Goal: Task Accomplishment & Management: Manage account settings

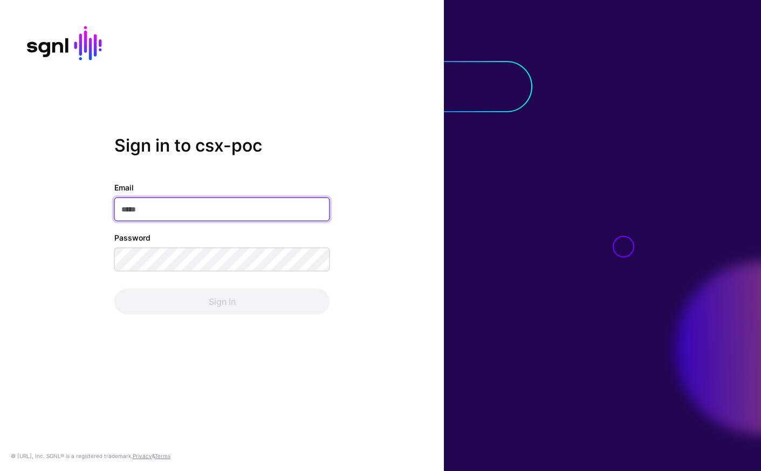
click at [193, 208] on input "Email" at bounding box center [222, 209] width 216 height 24
click at [0, 470] on com-1password-button at bounding box center [0, 471] width 0 height 0
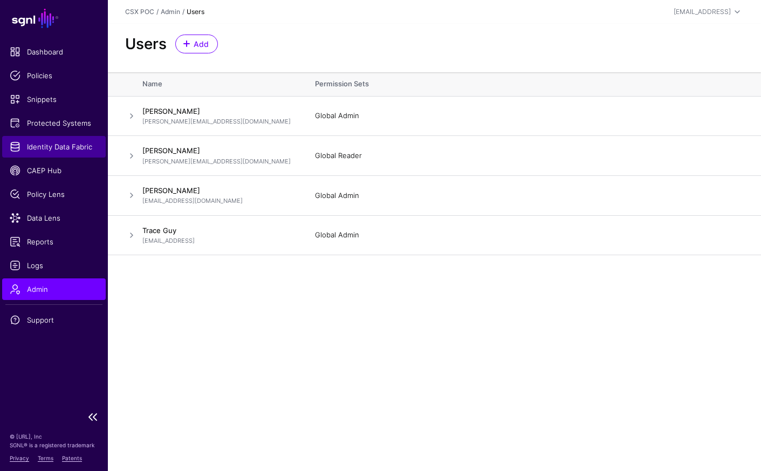
click at [72, 148] on span "Identity Data Fabric" at bounding box center [54, 146] width 88 height 11
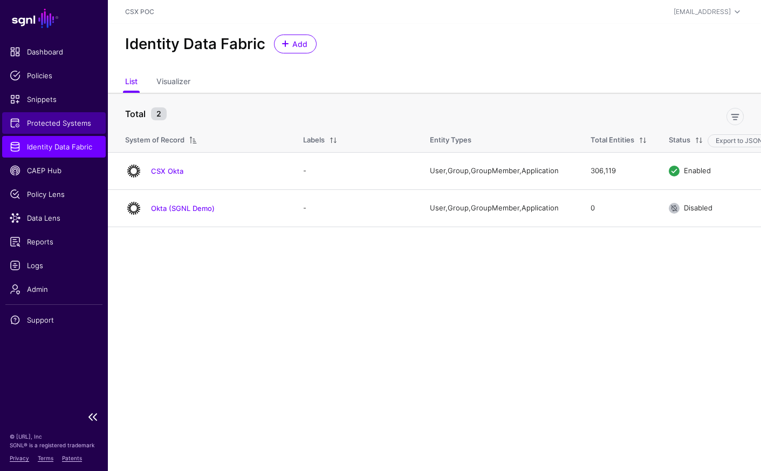
click at [83, 126] on span "Protected Systems" at bounding box center [54, 123] width 88 height 11
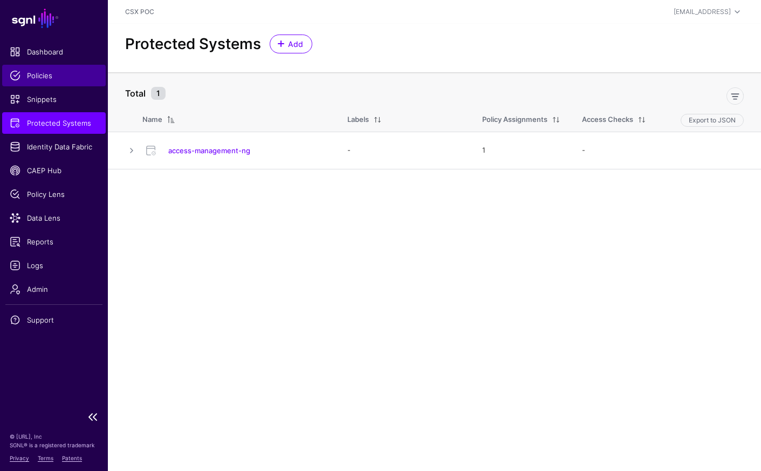
click at [49, 79] on span "Policies" at bounding box center [54, 75] width 88 height 11
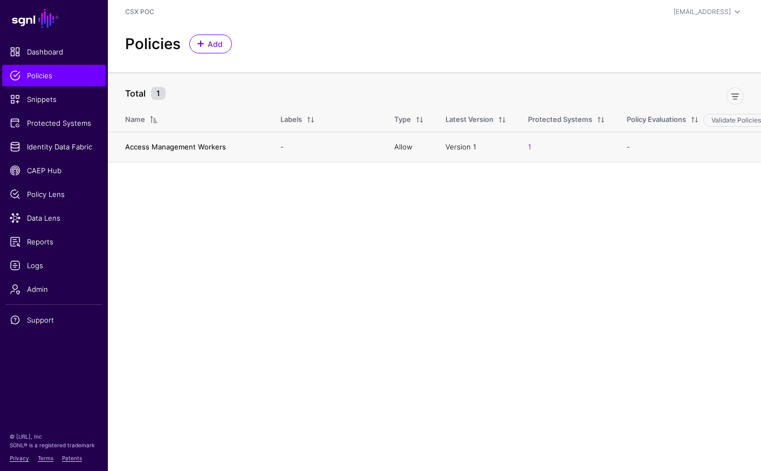
click at [200, 148] on link "Access Management Workers" at bounding box center [175, 146] width 101 height 9
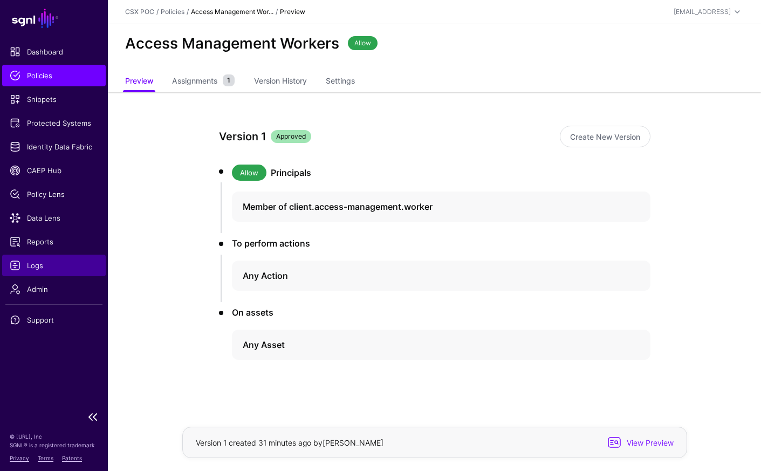
click at [76, 270] on span "Logs" at bounding box center [54, 265] width 88 height 11
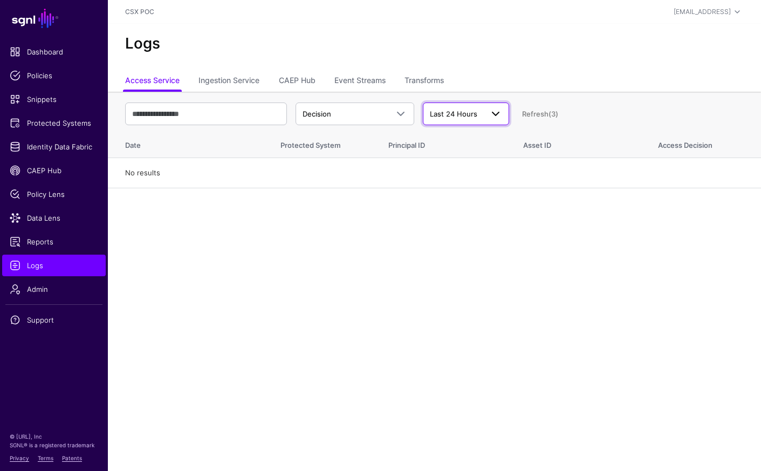
click at [480, 121] on link "Last 24 Hours" at bounding box center [466, 114] width 86 height 23
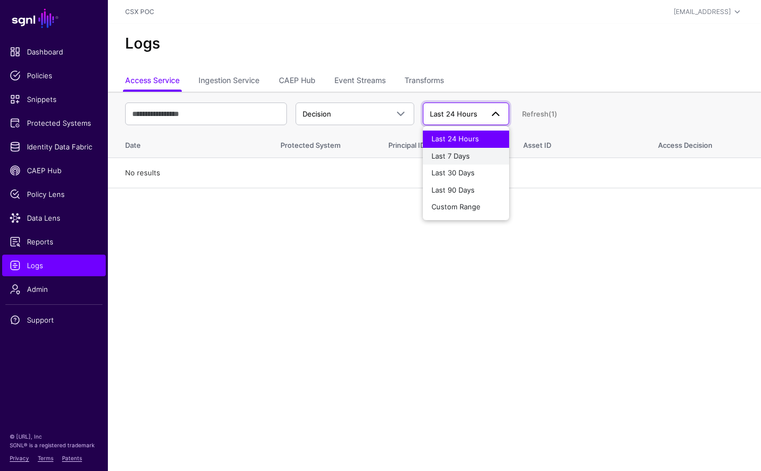
click at [478, 157] on div "Last 7 Days" at bounding box center [466, 156] width 69 height 11
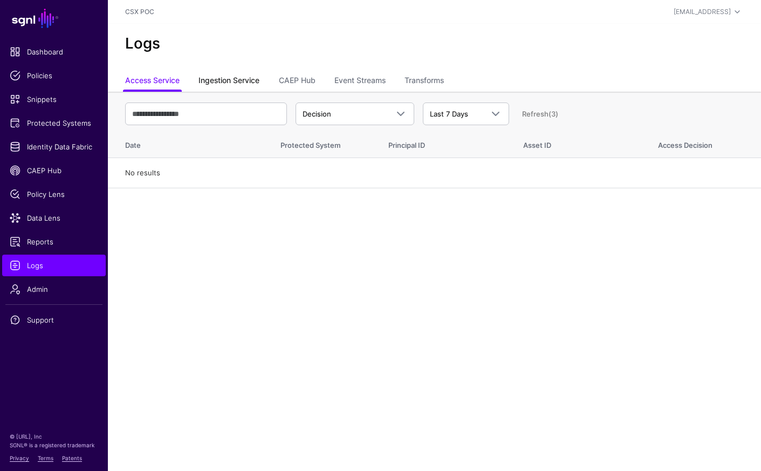
click at [247, 85] on link "Ingestion Service" at bounding box center [229, 81] width 61 height 21
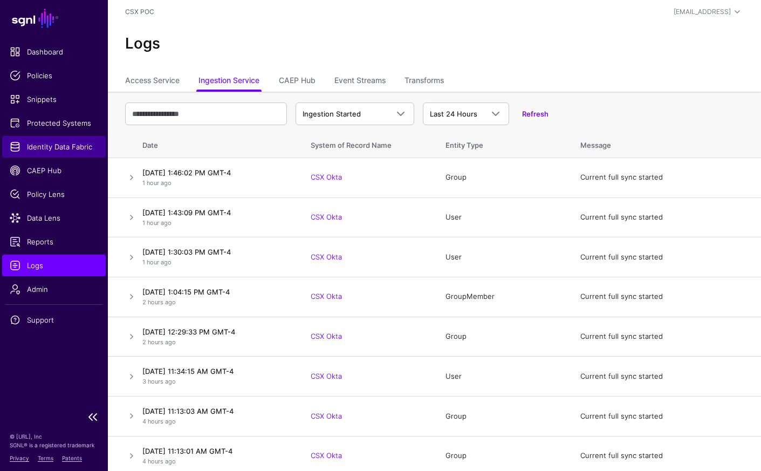
click at [90, 149] on span "Identity Data Fabric" at bounding box center [54, 146] width 88 height 11
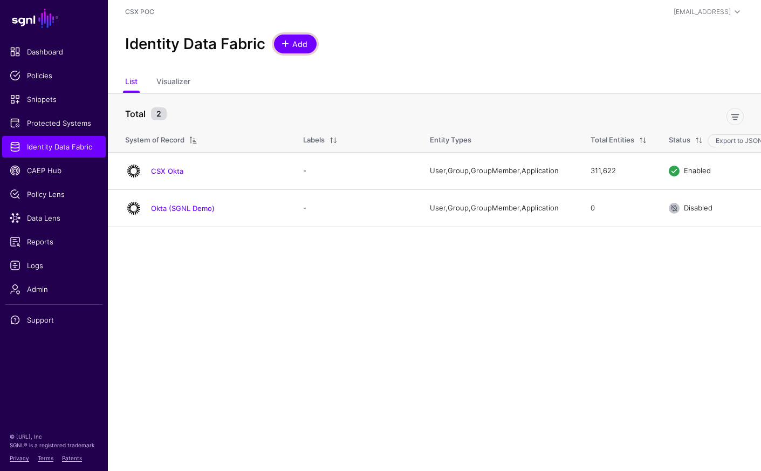
click at [297, 43] on span "Add" at bounding box center [300, 43] width 18 height 11
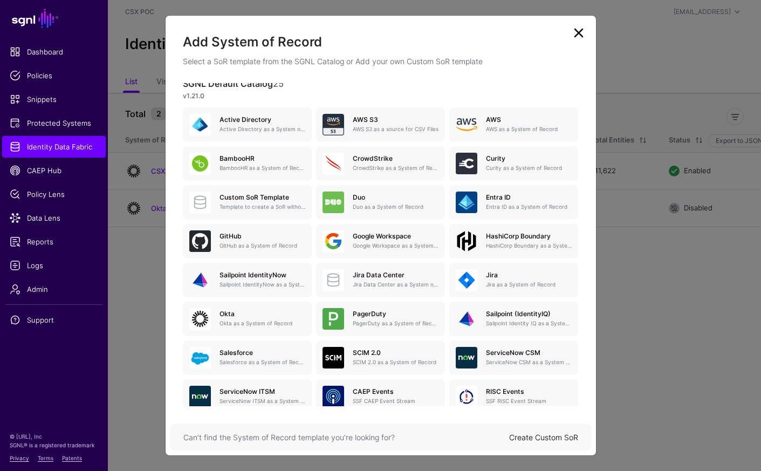
scroll to position [96, 0]
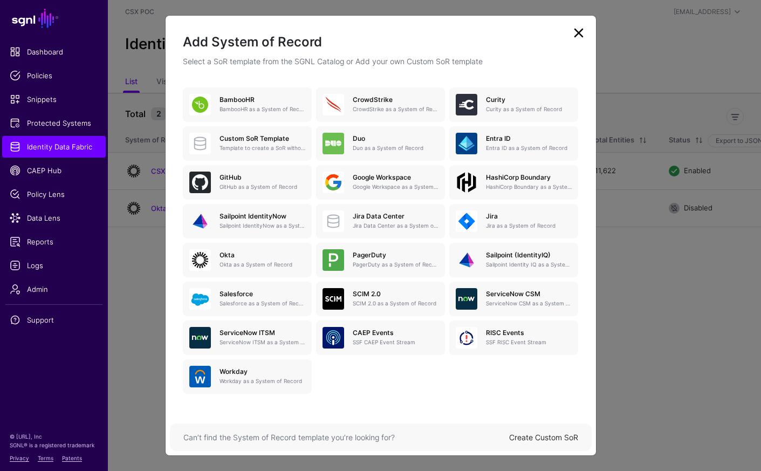
click at [586, 36] on link at bounding box center [578, 32] width 17 height 17
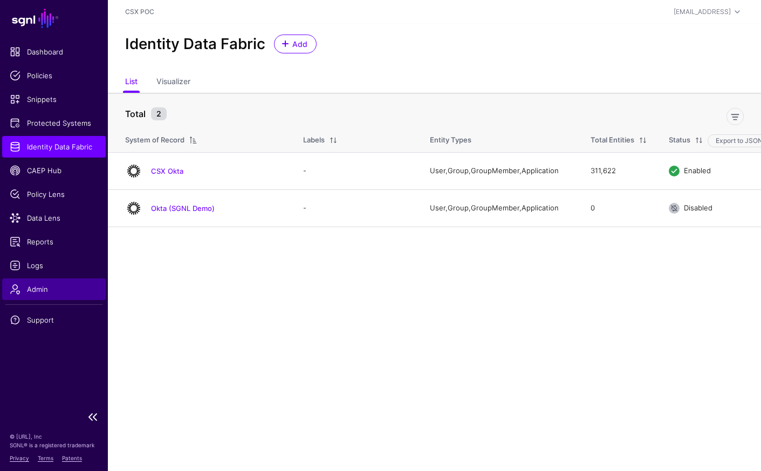
click at [52, 296] on link "Admin" at bounding box center [54, 289] width 104 height 22
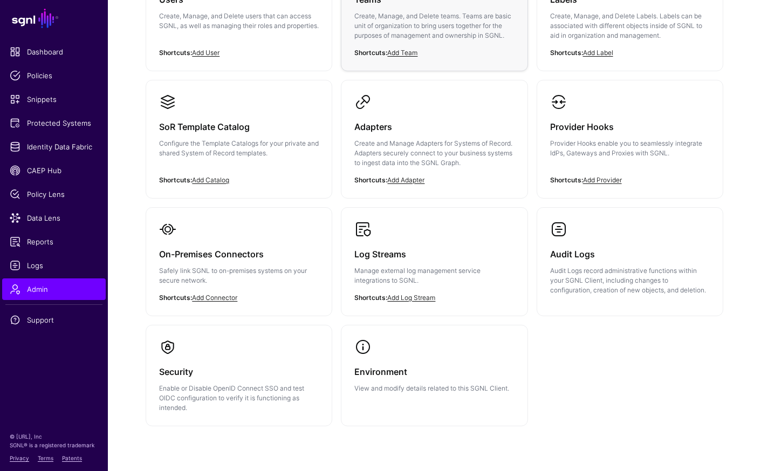
scroll to position [165, 0]
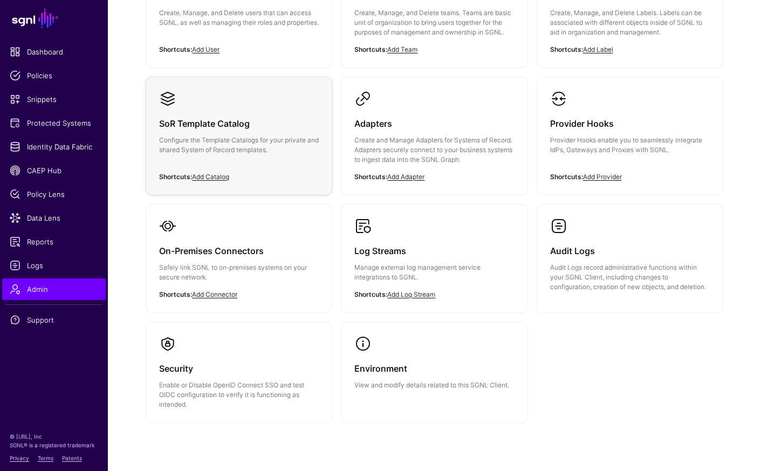
click at [274, 144] on p "Configure the Template Catalogs for your private and shared System of Record te…" at bounding box center [239, 144] width 160 height 19
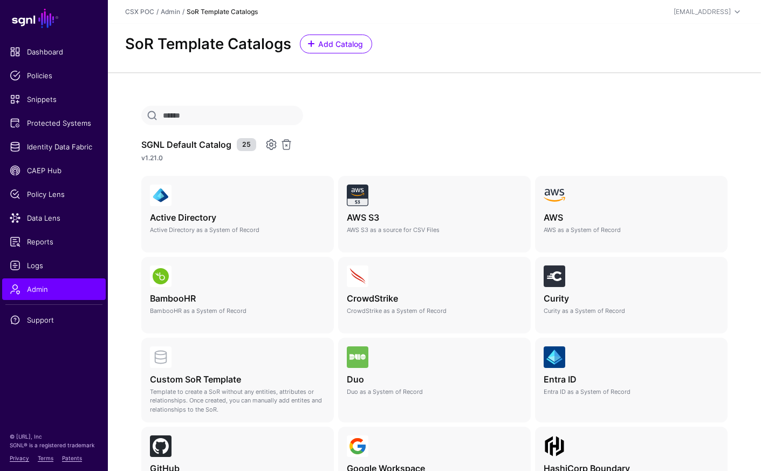
click at [270, 146] on link at bounding box center [271, 144] width 13 height 13
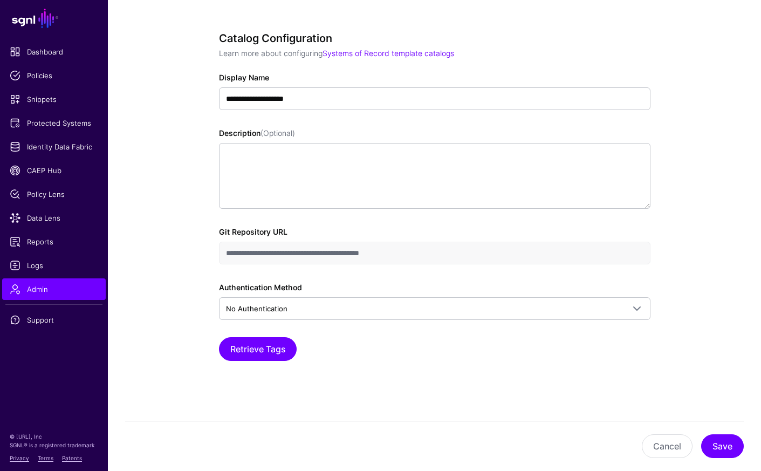
scroll to position [75, 0]
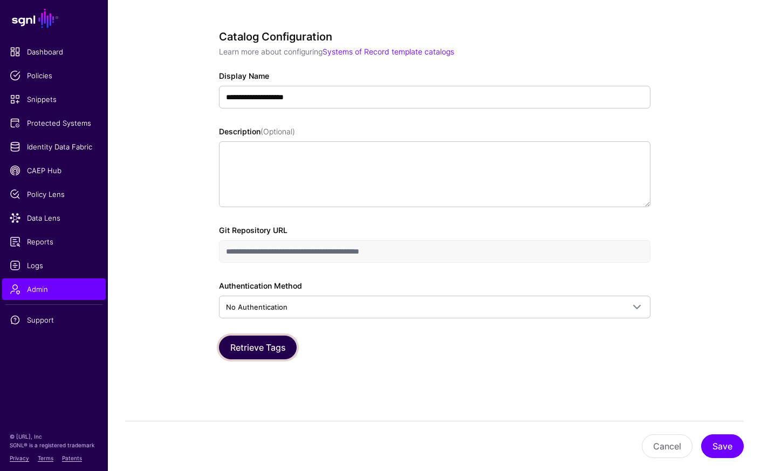
click at [272, 341] on button "Retrieve Tags" at bounding box center [258, 348] width 78 height 24
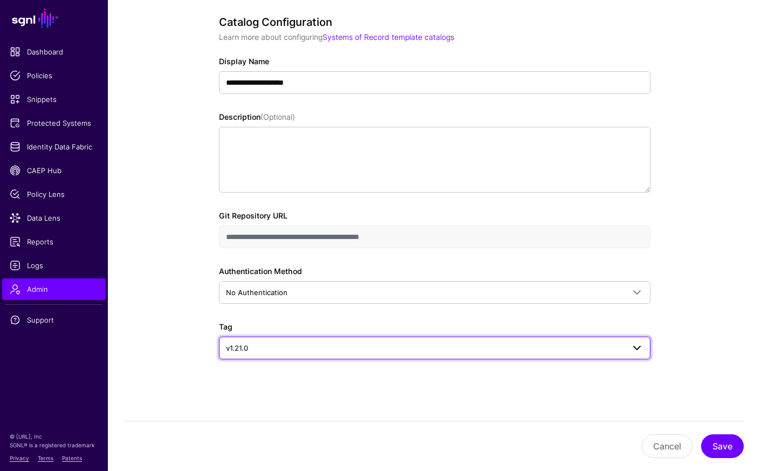
click at [626, 347] on span at bounding box center [633, 348] width 19 height 13
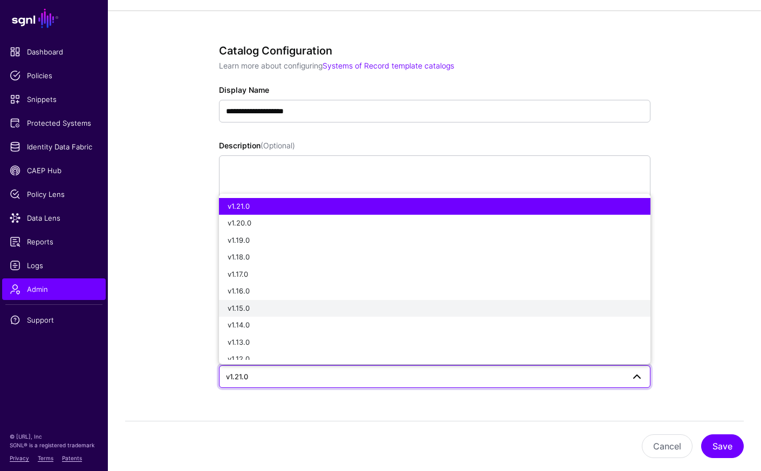
scroll to position [0, 0]
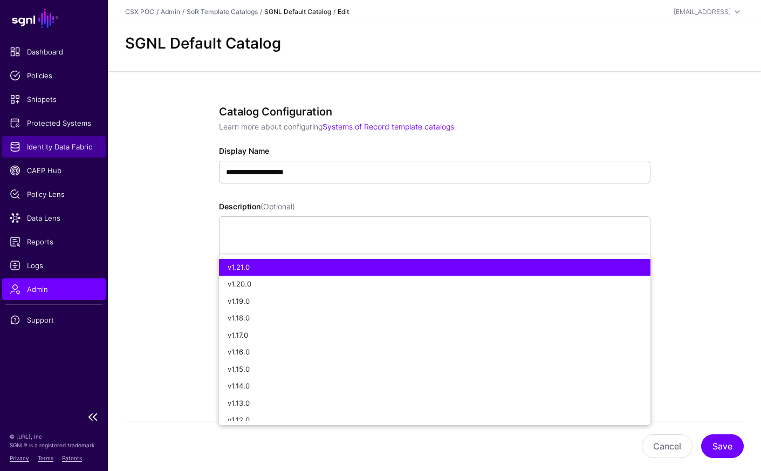
click at [66, 147] on span "Identity Data Fabric" at bounding box center [54, 146] width 88 height 11
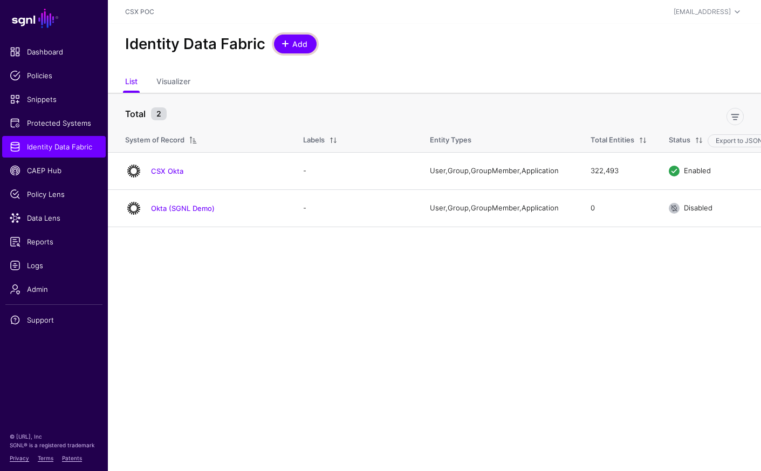
click at [297, 52] on link "Add" at bounding box center [295, 44] width 43 height 19
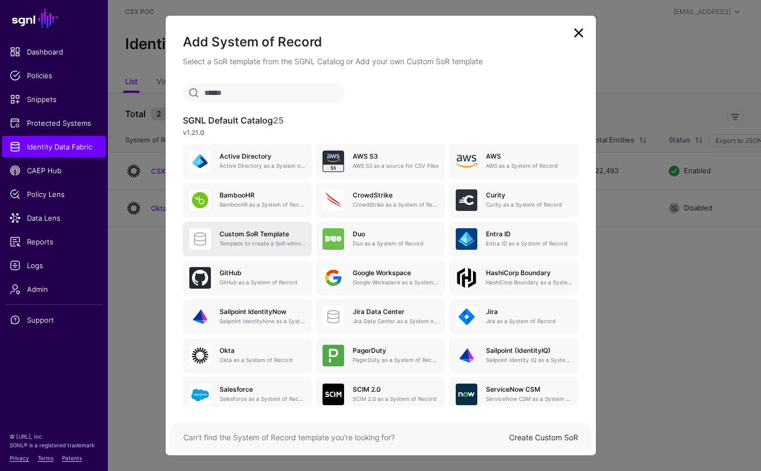
click at [284, 242] on p "Template to create a SoR without any entities, attributes or relationships. Onc…" at bounding box center [263, 244] width 86 height 8
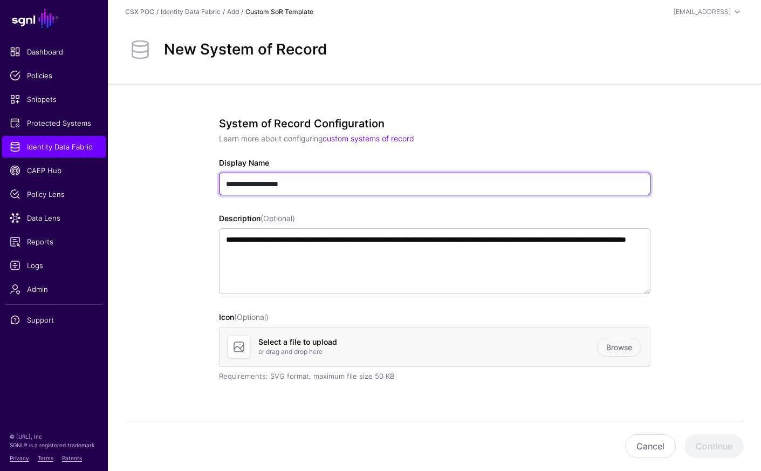
click at [433, 187] on input "**********" at bounding box center [435, 184] width 432 height 23
drag, startPoint x: 413, startPoint y: 187, endPoint x: 128, endPoint y: 173, distance: 284.7
click at [128, 173] on app-datasources-details-form "**********" at bounding box center [434, 398] width 653 height 628
type input "**********"
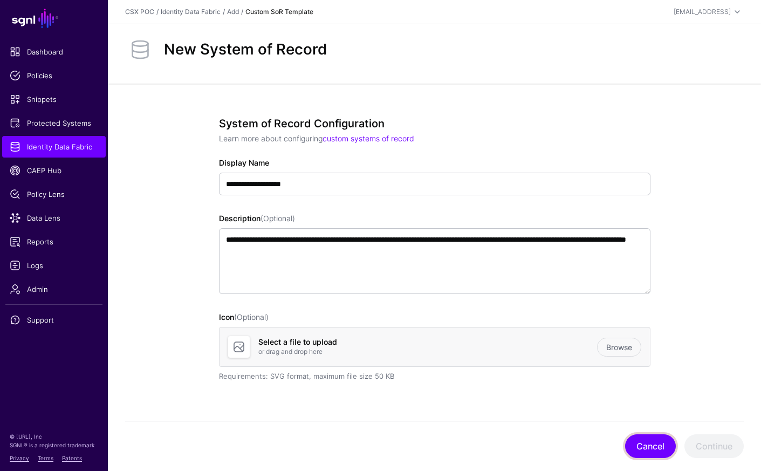
click at [642, 444] on button "Cancel" at bounding box center [650, 446] width 51 height 24
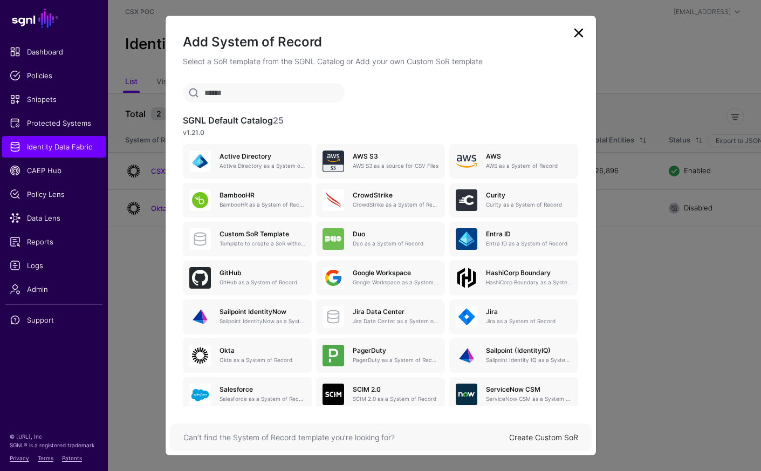
click at [553, 438] on link "Create Custom SoR" at bounding box center [543, 437] width 69 height 9
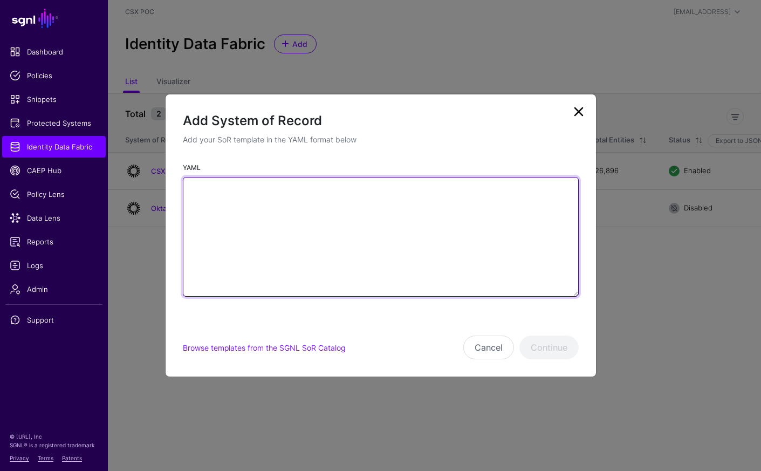
click at [454, 217] on textarea "YAML" at bounding box center [381, 237] width 396 height 120
paste textarea "**********"
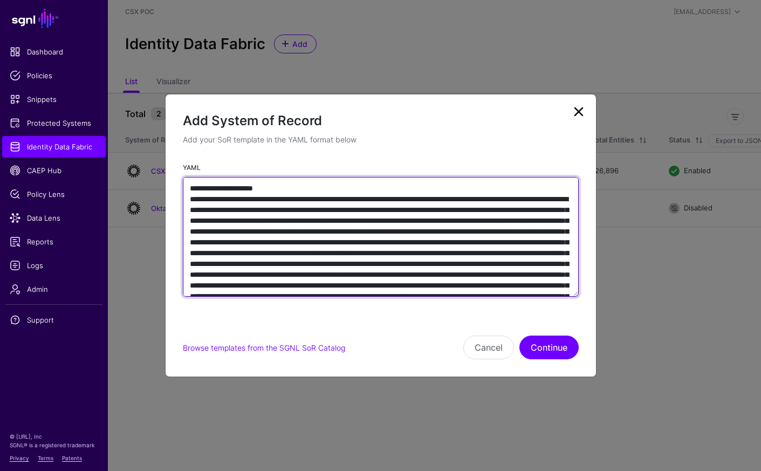
scroll to position [5735, 0]
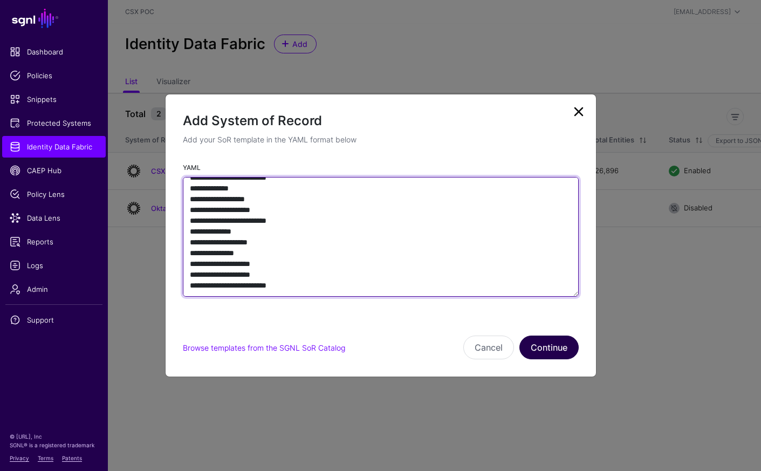
type textarea "**********"
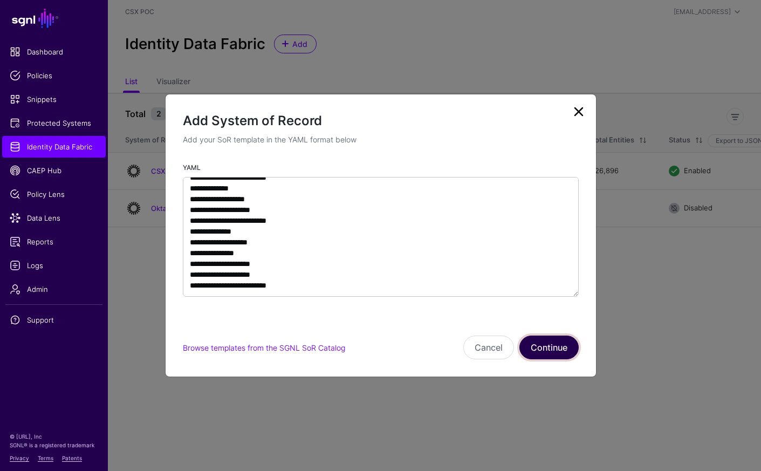
click at [534, 350] on button "Continue" at bounding box center [549, 348] width 59 height 24
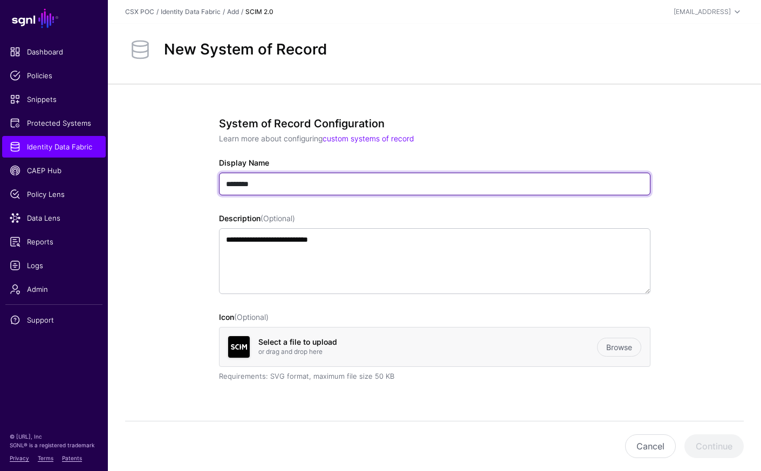
click at [324, 187] on input "********" at bounding box center [435, 184] width 432 height 23
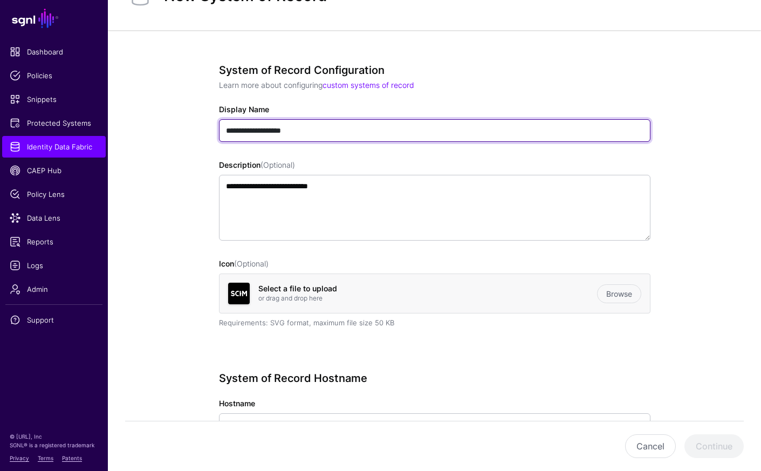
scroll to position [44, 0]
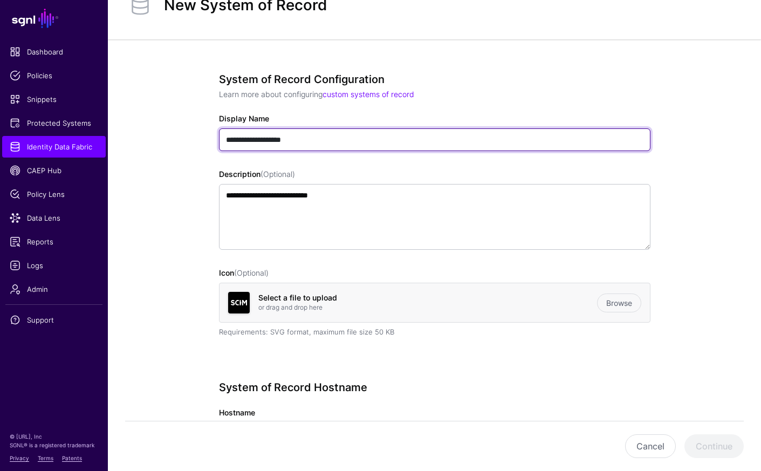
click at [429, 142] on input "**********" at bounding box center [435, 139] width 432 height 23
type input "**********"
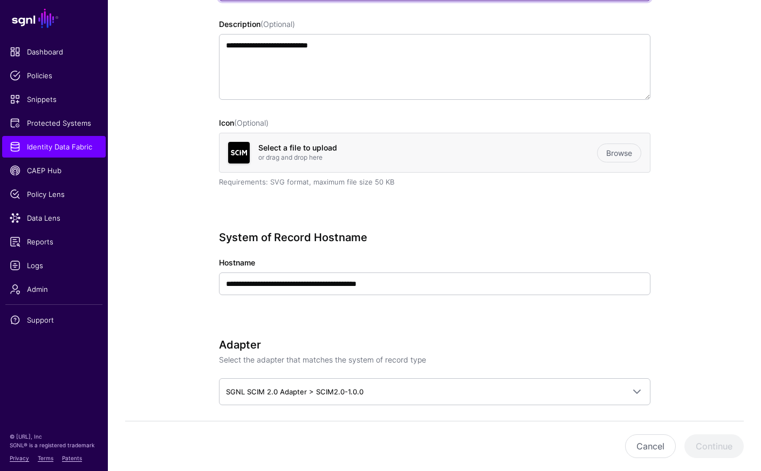
scroll to position [208, 0]
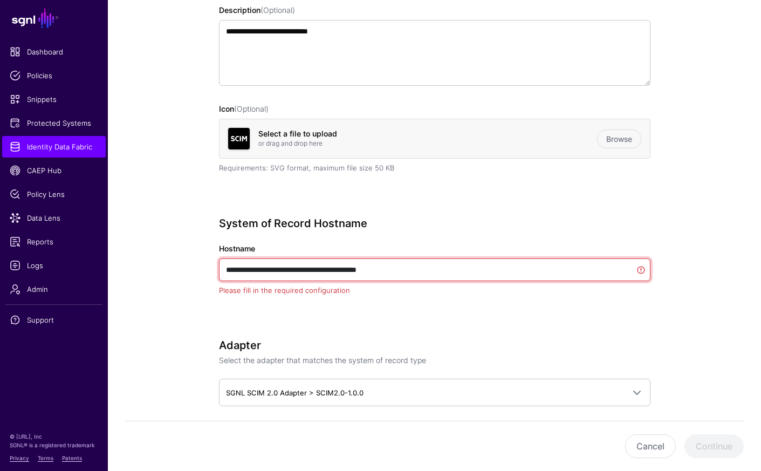
paste input "text"
drag, startPoint x: 253, startPoint y: 269, endPoint x: 184, endPoint y: 268, distance: 69.1
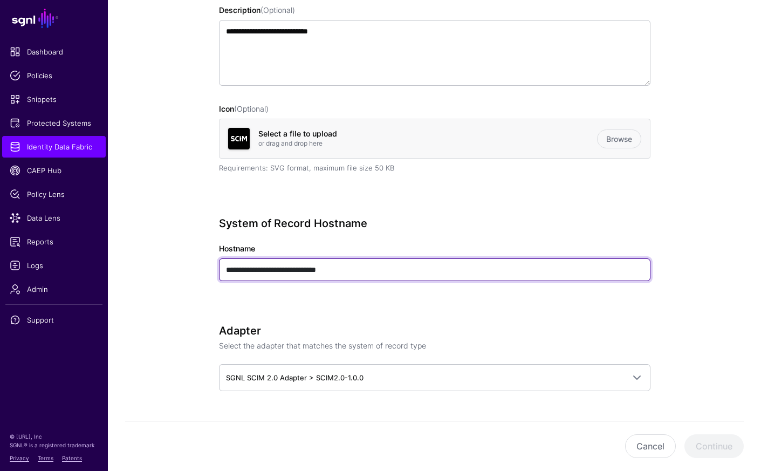
type input "**********"
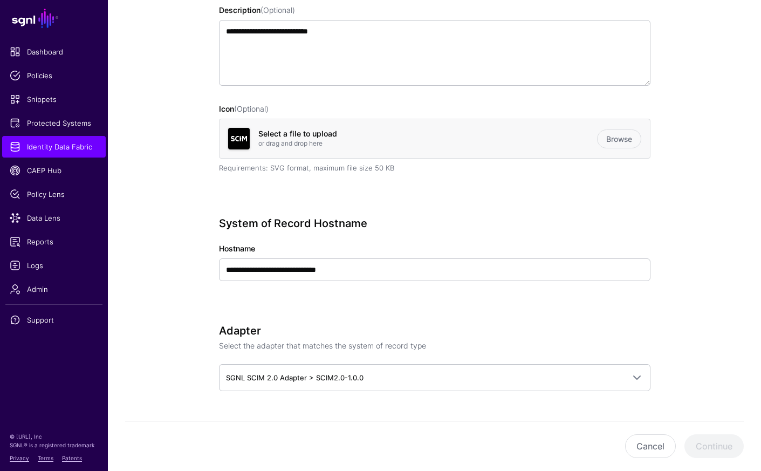
click at [197, 244] on div "**********" at bounding box center [434, 479] width 499 height 1208
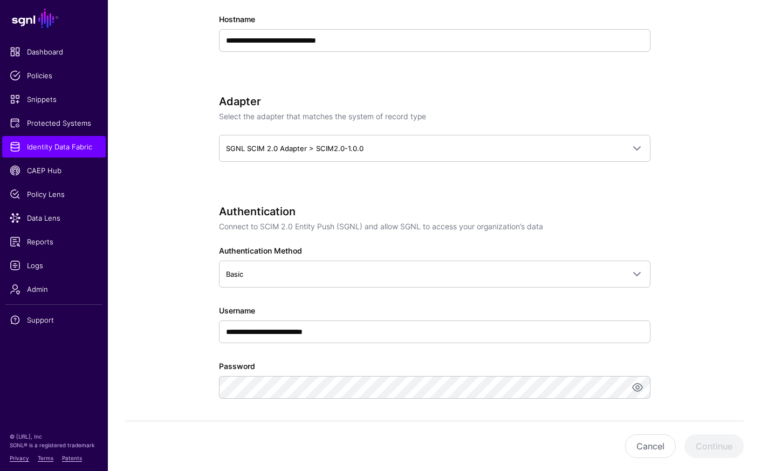
scroll to position [482, 0]
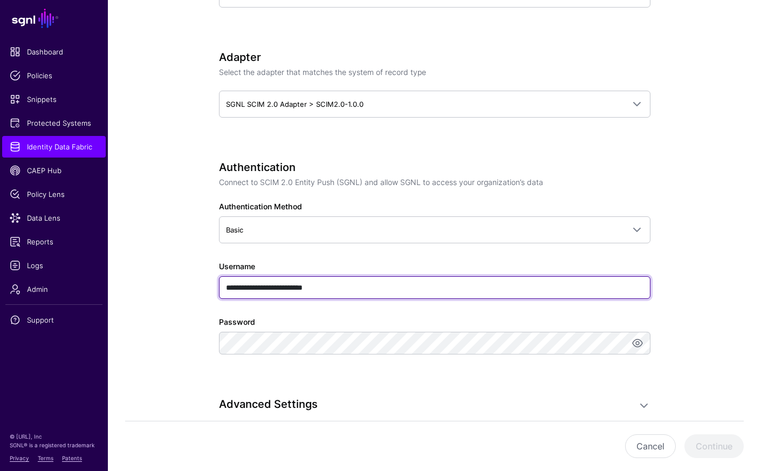
click at [370, 290] on input "**********" at bounding box center [435, 287] width 432 height 23
type input "***"
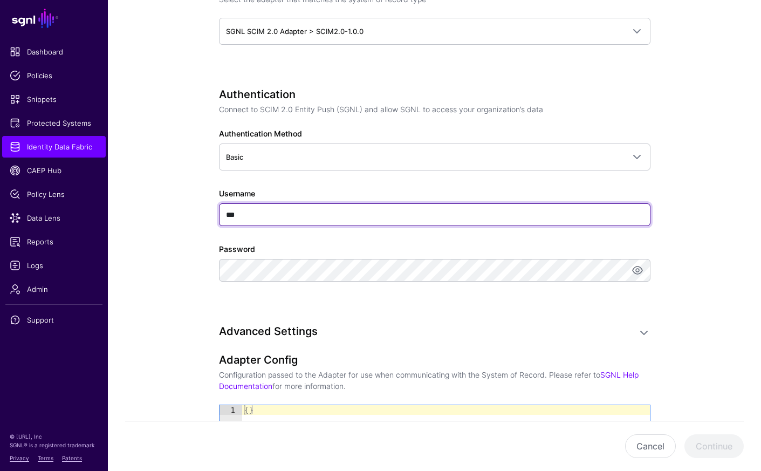
scroll to position [632, 0]
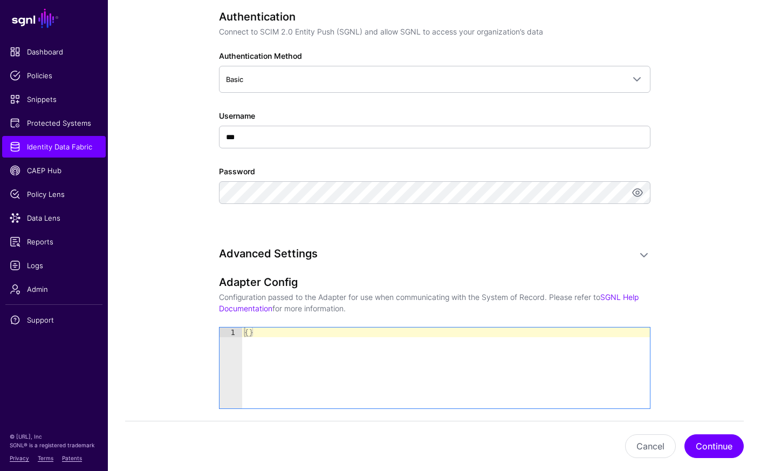
click at [523, 241] on div "**********" at bounding box center [435, 31] width 432 height 1092
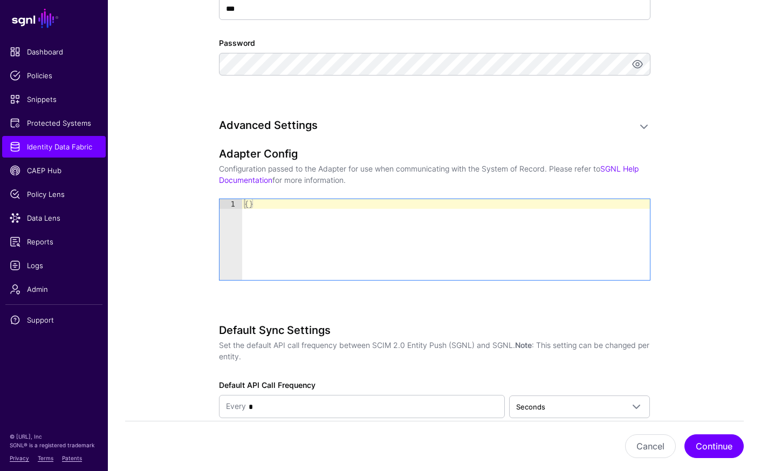
scroll to position [820, 0]
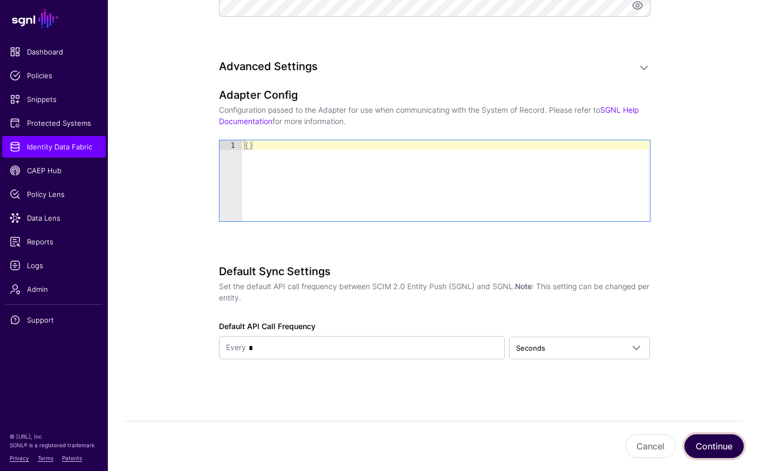
click at [710, 439] on button "Continue" at bounding box center [714, 446] width 59 height 24
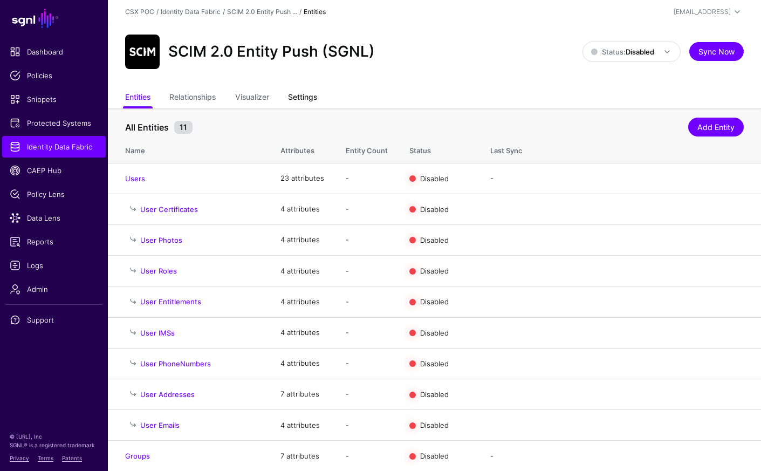
click at [316, 99] on link "Settings" at bounding box center [302, 98] width 29 height 21
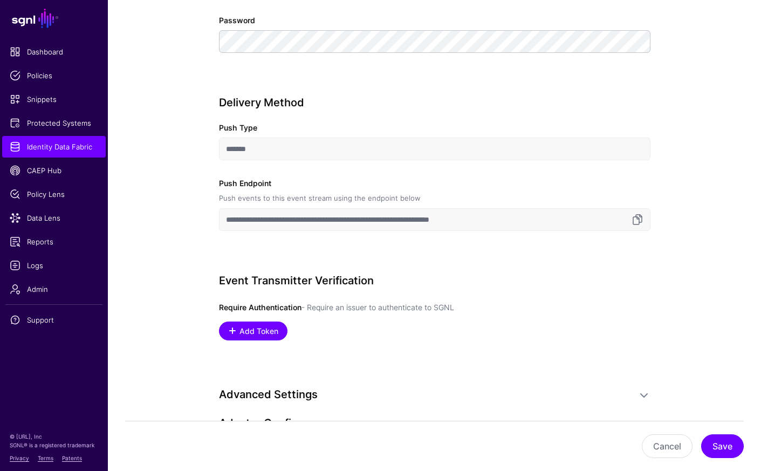
scroll to position [829, 0]
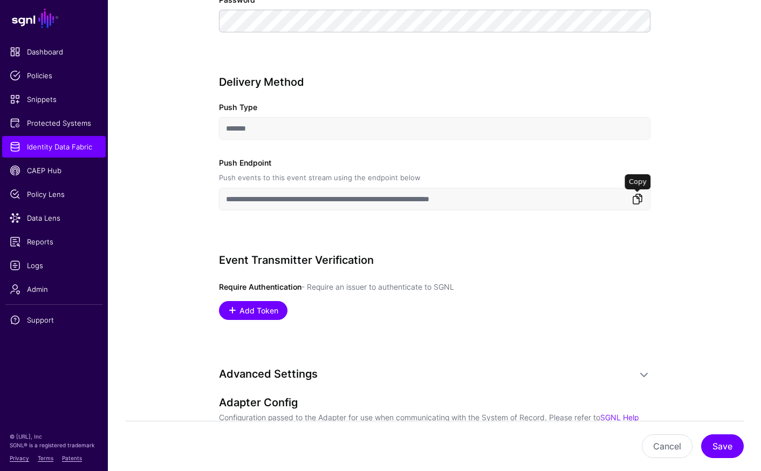
click at [640, 197] on link at bounding box center [637, 199] width 13 height 13
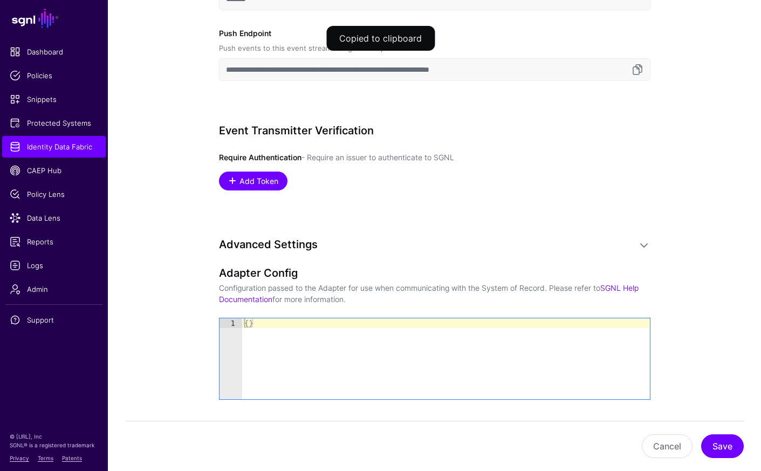
scroll to position [948, 0]
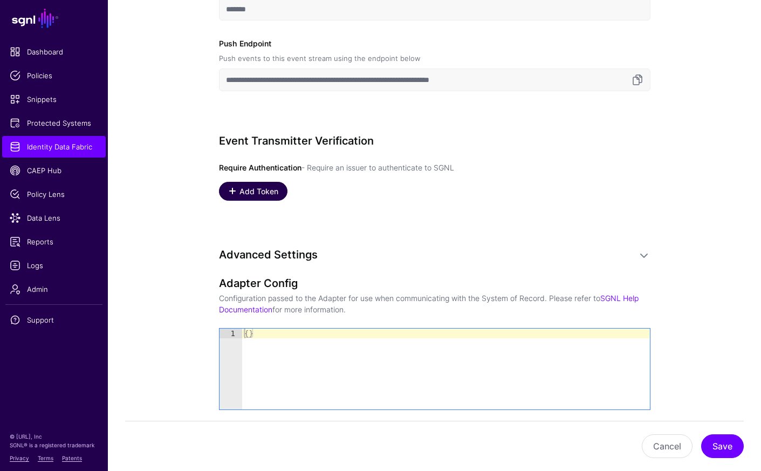
click at [270, 196] on span "Add Token" at bounding box center [259, 191] width 42 height 11
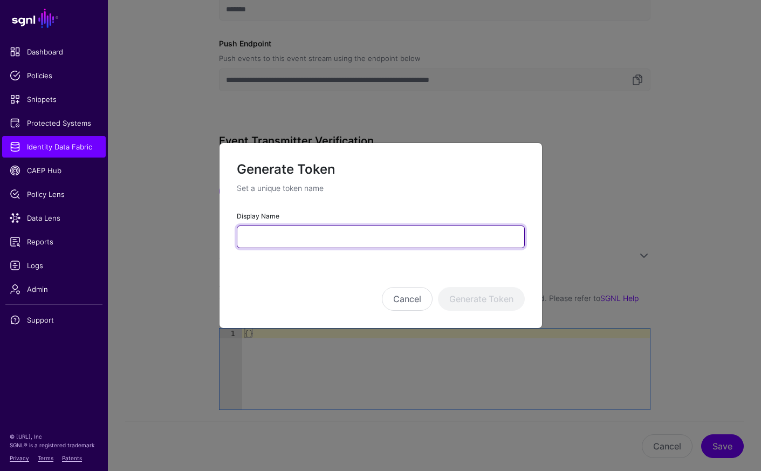
click at [329, 237] on input "Display Name" at bounding box center [381, 237] width 288 height 23
type input "**********"
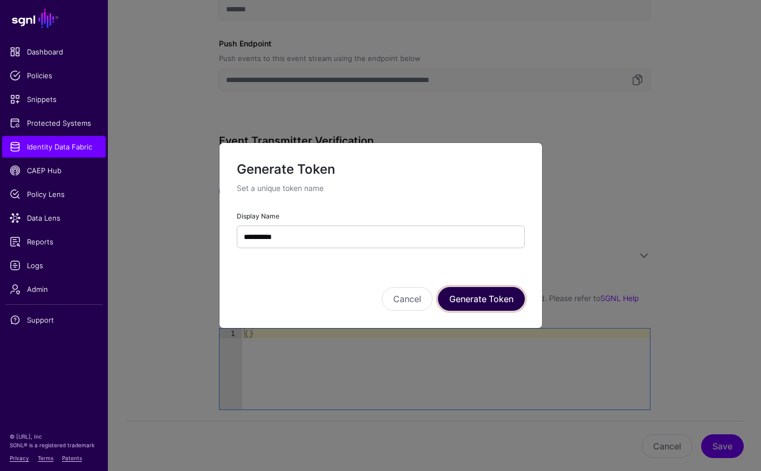
click at [467, 298] on button "Generate Token" at bounding box center [481, 299] width 87 height 24
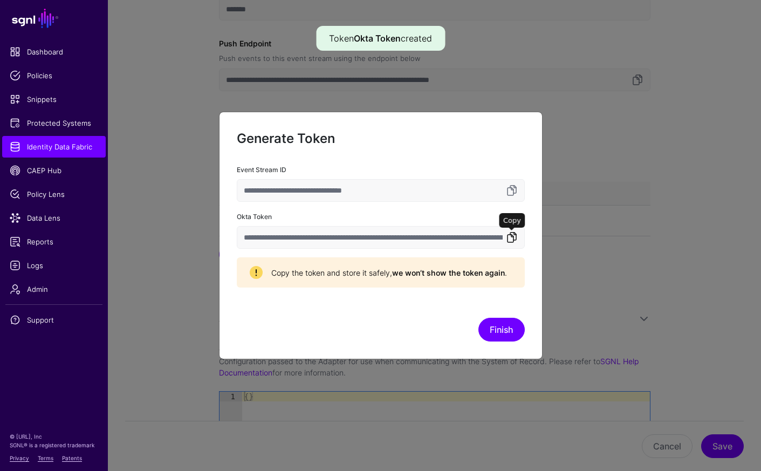
click at [512, 238] on link at bounding box center [512, 237] width 13 height 13
click at [513, 241] on link at bounding box center [512, 237] width 13 height 13
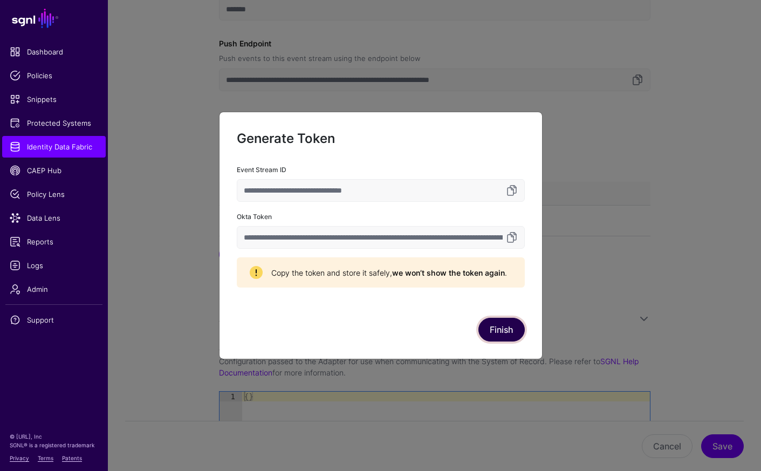
click at [508, 324] on button "Finish" at bounding box center [502, 330] width 46 height 24
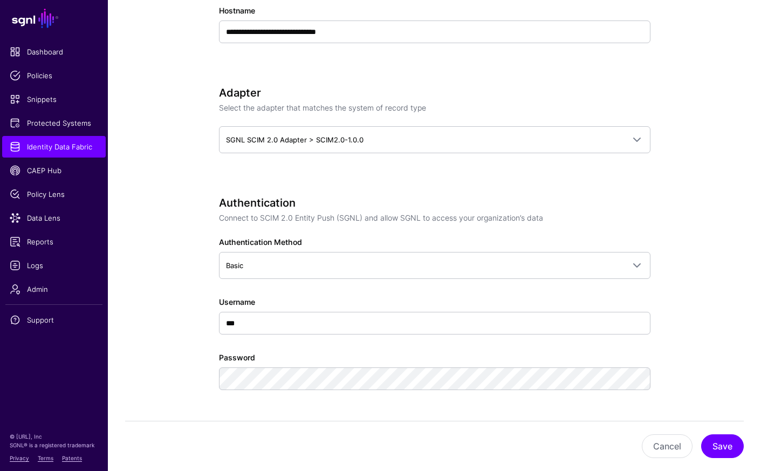
scroll to position [584, 0]
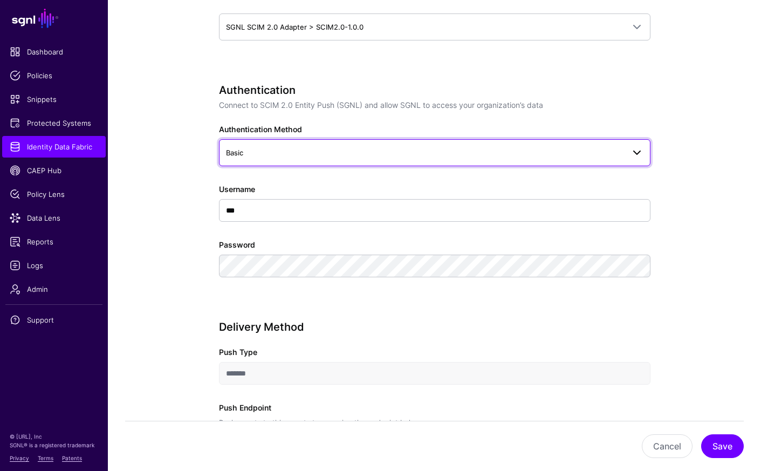
click at [338, 153] on span "Basic" at bounding box center [425, 153] width 398 height 12
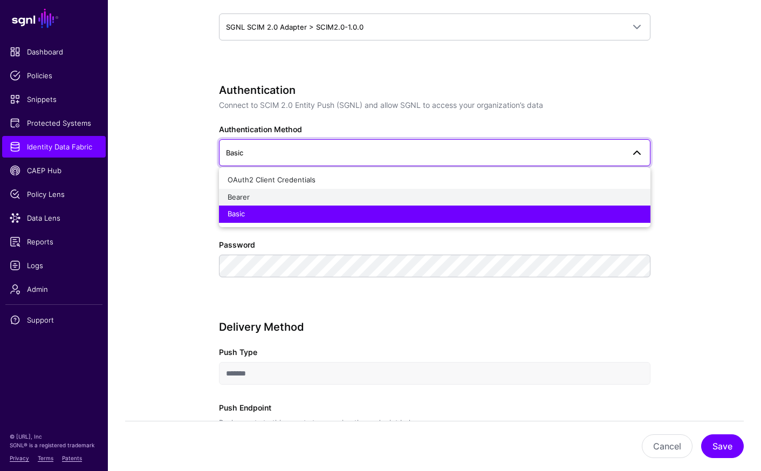
click at [241, 200] on span "Bearer" at bounding box center [239, 197] width 22 height 9
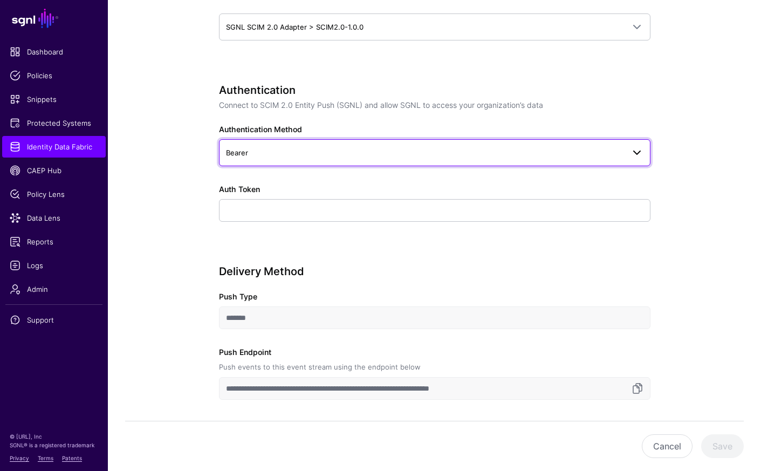
click at [623, 160] on link "Bearer" at bounding box center [435, 152] width 432 height 27
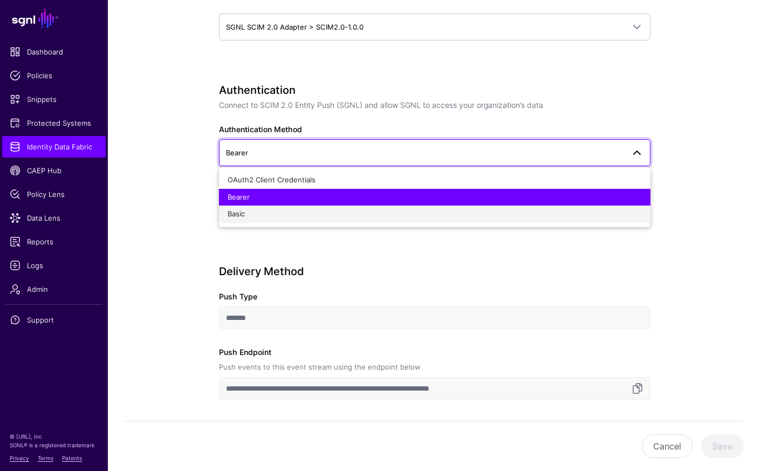
click at [514, 211] on div "Basic" at bounding box center [435, 214] width 414 height 11
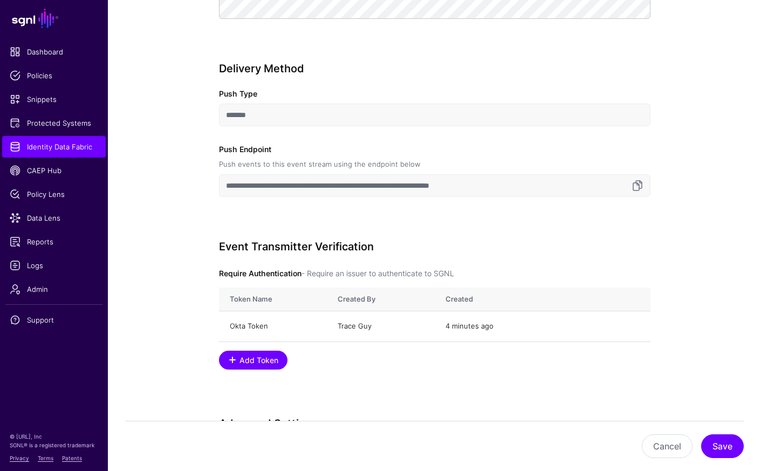
scroll to position [837, 0]
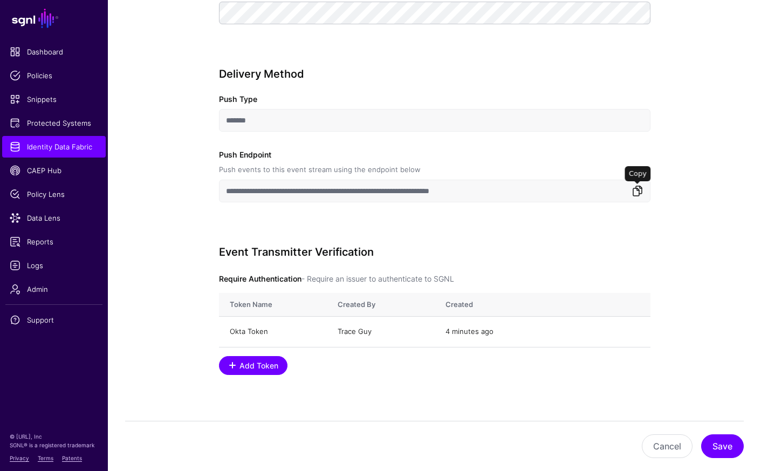
click at [634, 194] on link at bounding box center [637, 191] width 13 height 13
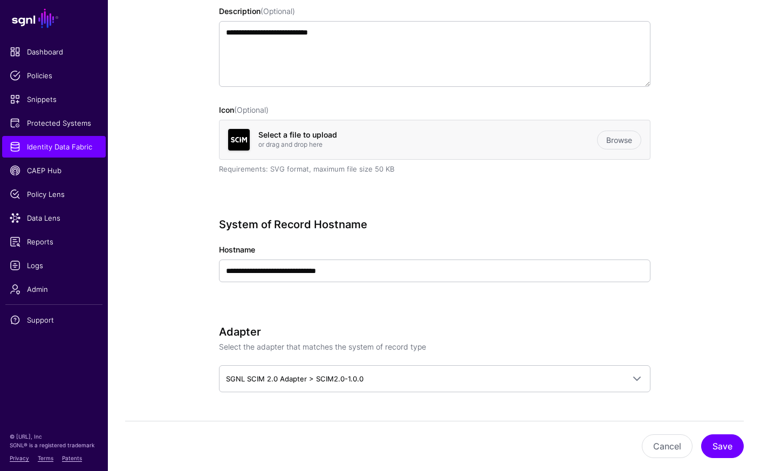
scroll to position [0, 0]
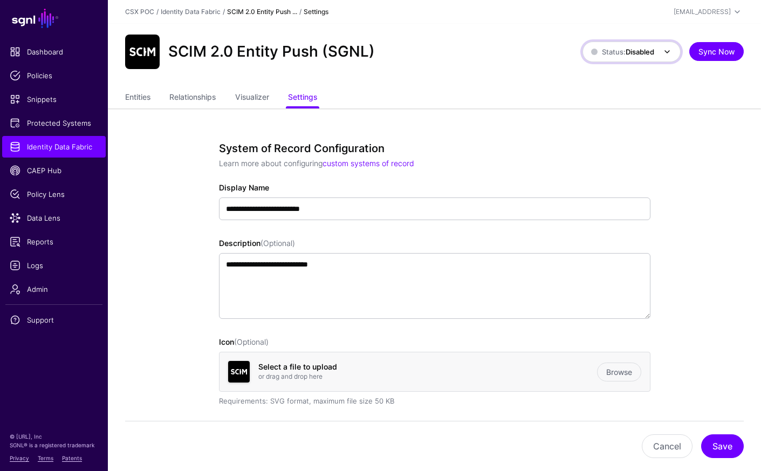
click at [666, 53] on span at bounding box center [667, 51] width 13 height 13
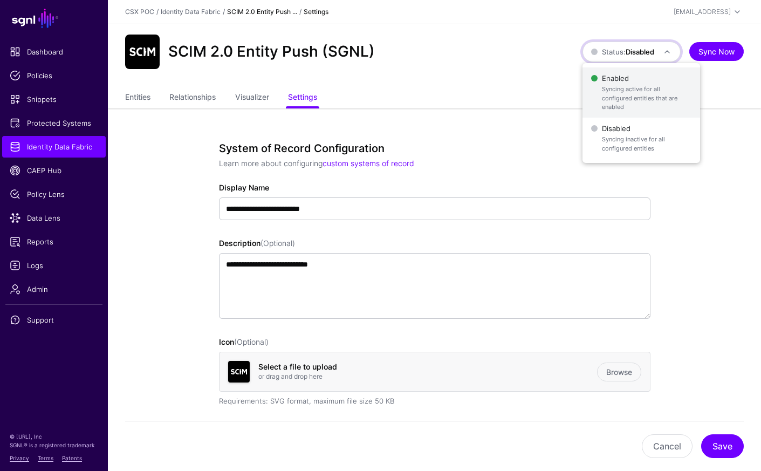
click at [639, 87] on span "Syncing active for all configured entities that are enabled" at bounding box center [647, 98] width 90 height 27
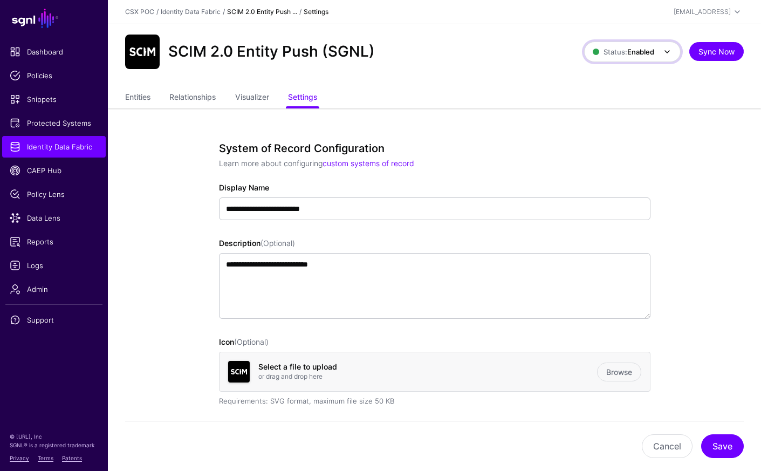
click at [661, 52] on span at bounding box center [667, 51] width 13 height 13
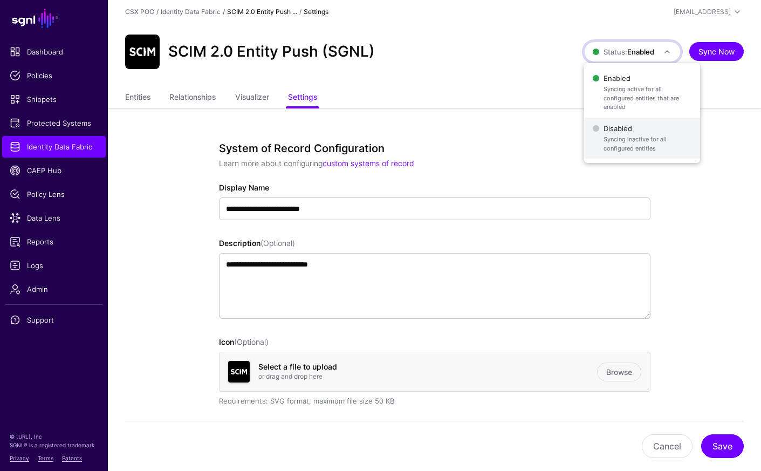
click at [643, 124] on span "Disabled Syncing inactive for all configured entities" at bounding box center [642, 138] width 99 height 35
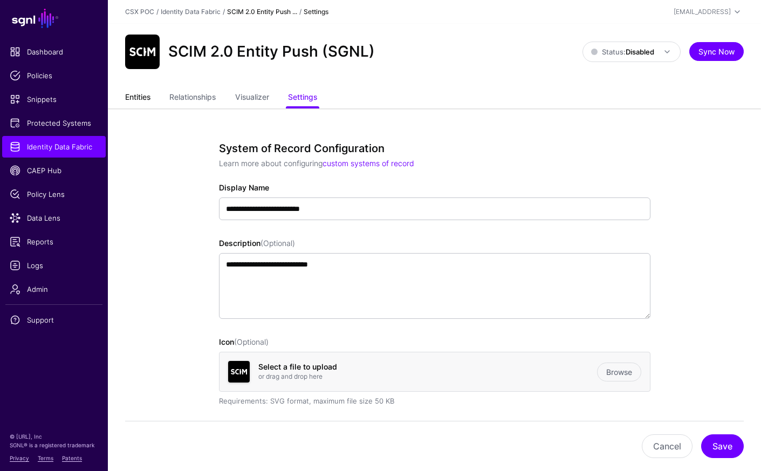
click at [148, 103] on link "Entities" at bounding box center [137, 98] width 25 height 21
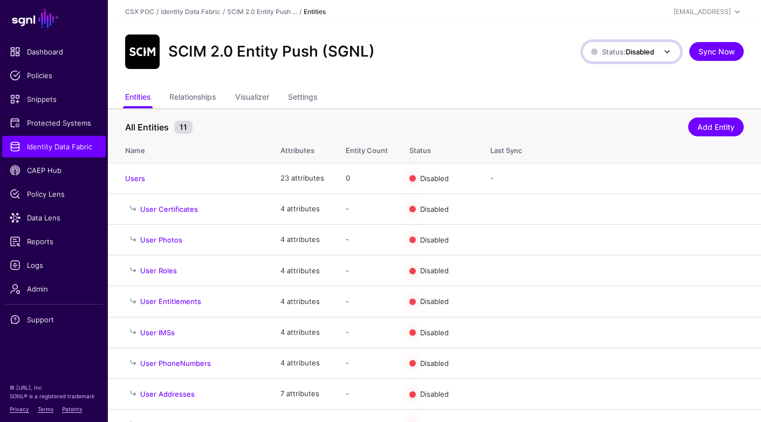
click at [660, 55] on span at bounding box center [663, 51] width 19 height 13
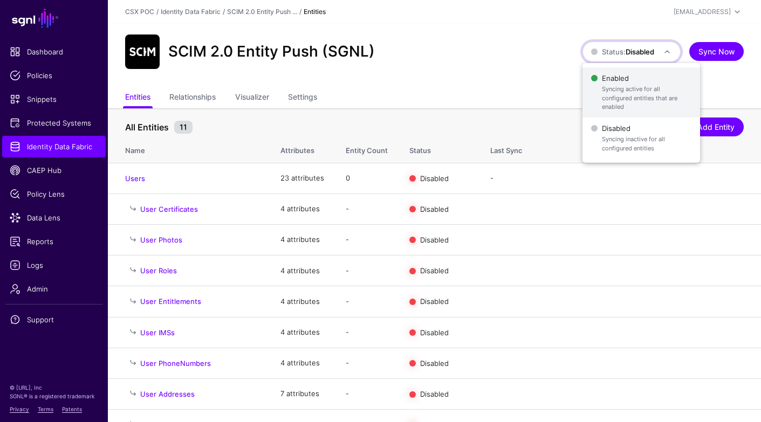
click at [645, 83] on span "Enabled Syncing active for all configured entities that are enabled" at bounding box center [641, 93] width 100 height 44
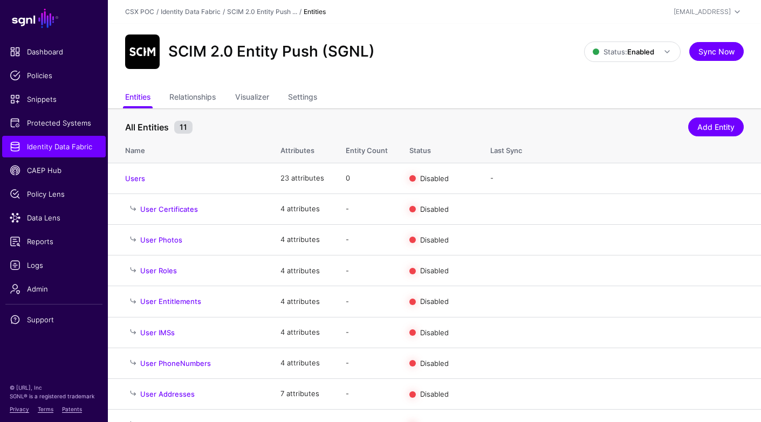
scroll to position [83, 0]
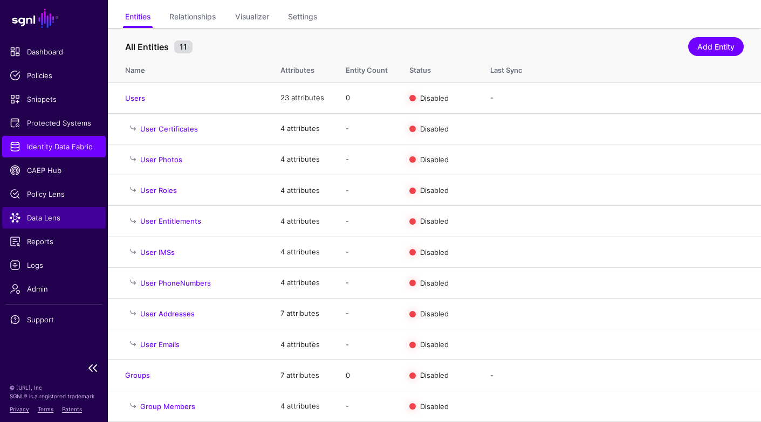
click at [60, 218] on span "Data Lens" at bounding box center [54, 218] width 88 height 11
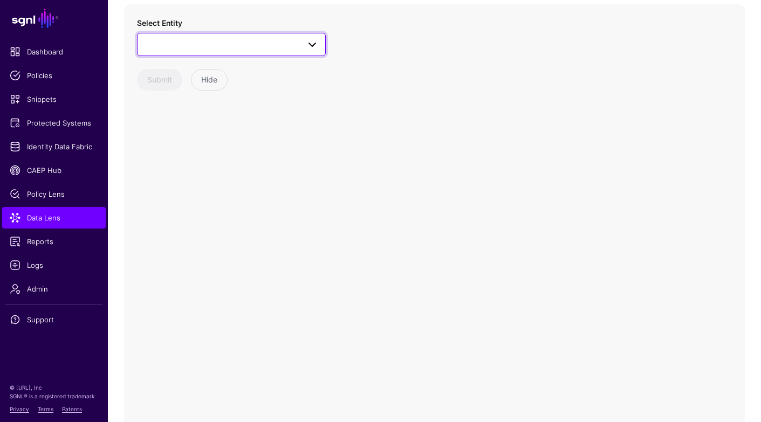
click at [310, 50] on span at bounding box center [312, 44] width 13 height 13
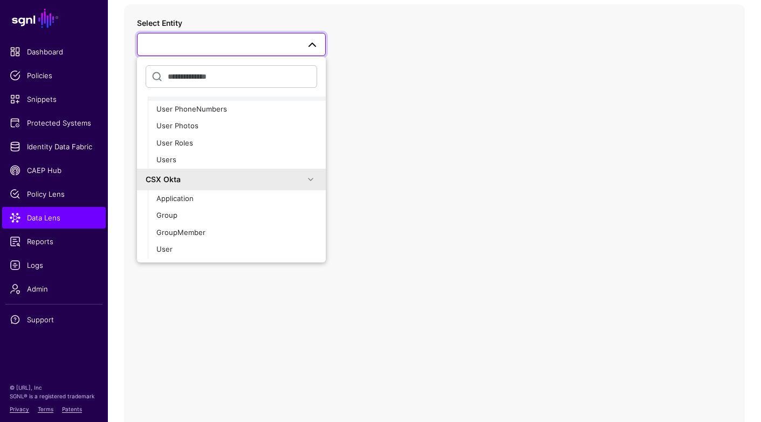
scroll to position [145, 0]
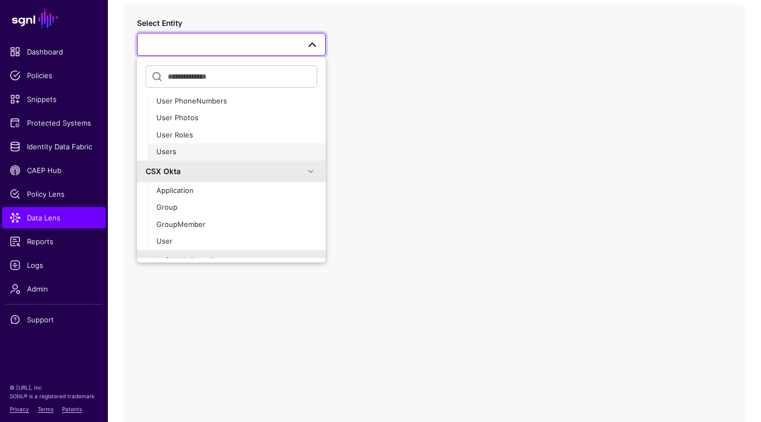
click at [247, 154] on div "Users" at bounding box center [236, 152] width 161 height 11
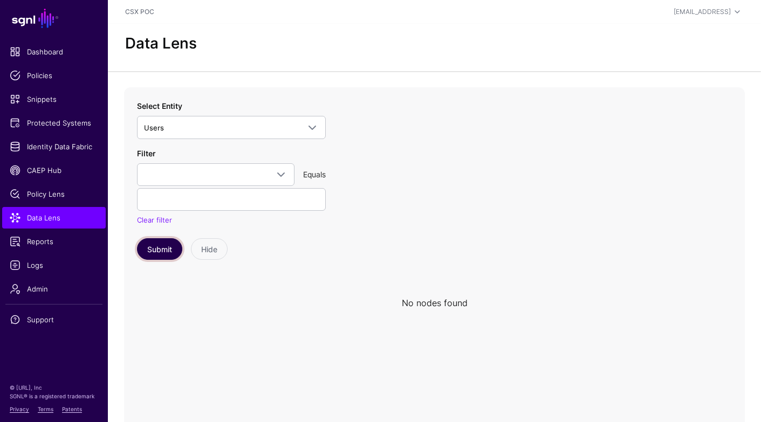
click at [168, 250] on button "Submit" at bounding box center [159, 249] width 45 height 22
click at [74, 126] on span "Protected Systems" at bounding box center [54, 123] width 88 height 11
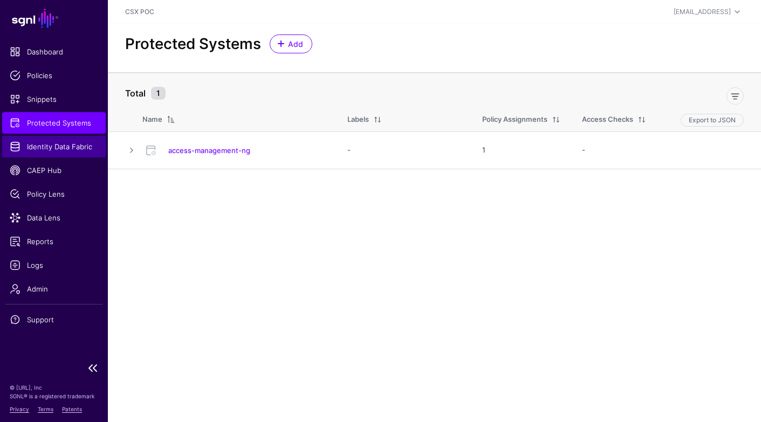
click at [87, 147] on span "Identity Data Fabric" at bounding box center [54, 146] width 88 height 11
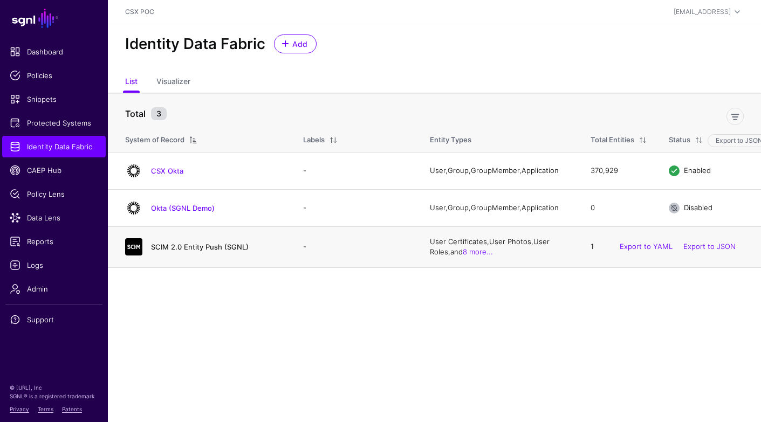
click at [206, 249] on link "SCIM 2.0 Entity Push (SGNL)" at bounding box center [200, 247] width 98 height 9
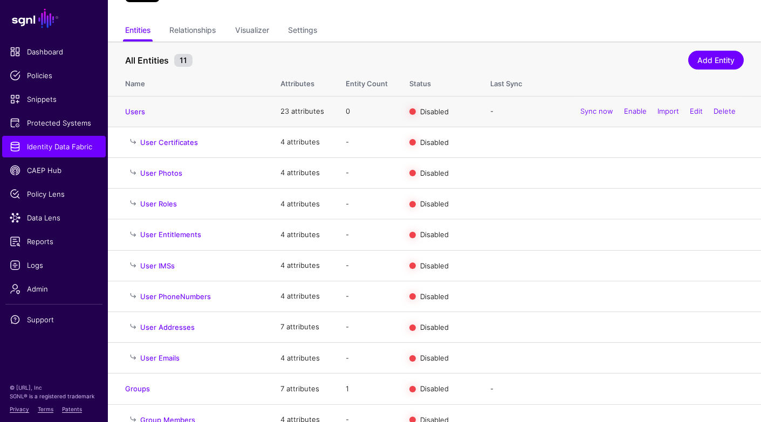
scroll to position [83, 0]
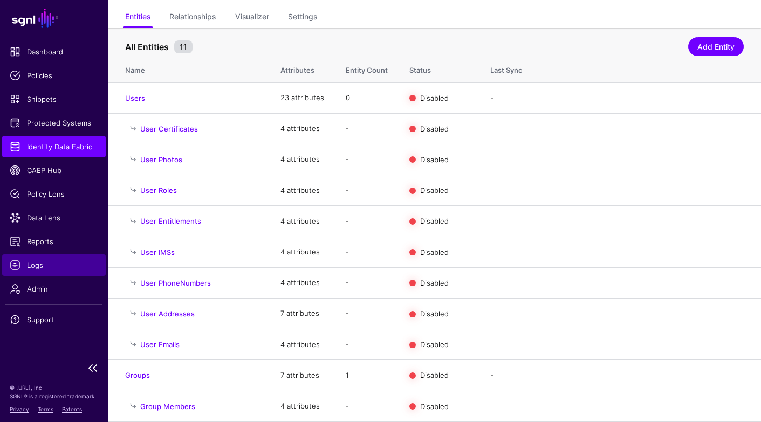
click at [45, 274] on link "Logs" at bounding box center [54, 266] width 104 height 22
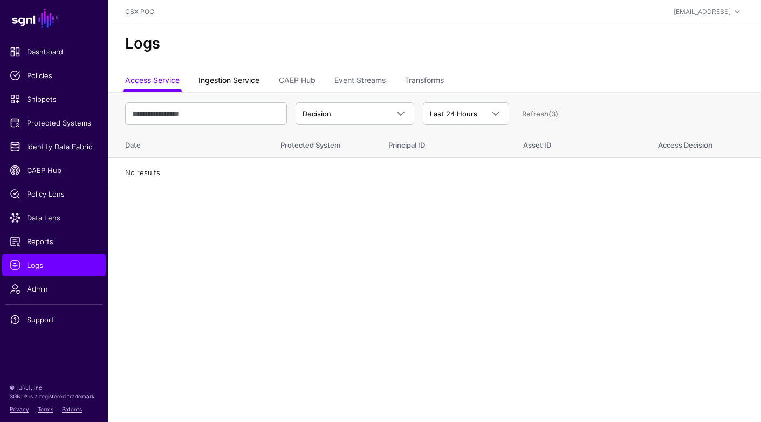
click at [253, 78] on link "Ingestion Service" at bounding box center [229, 81] width 61 height 21
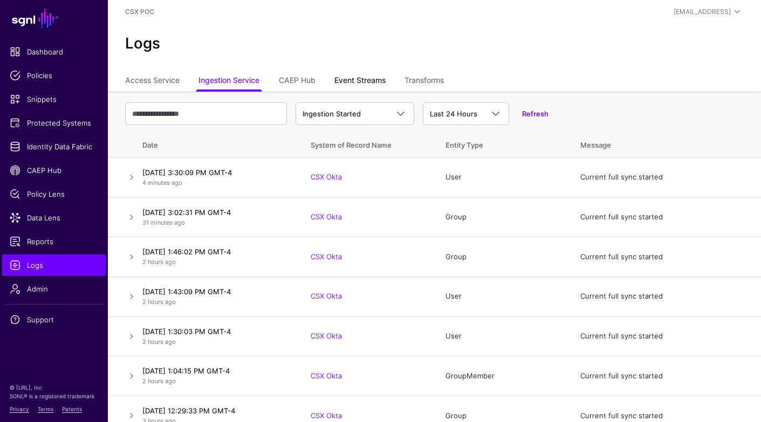
click at [374, 81] on link "Event Streams" at bounding box center [360, 81] width 51 height 21
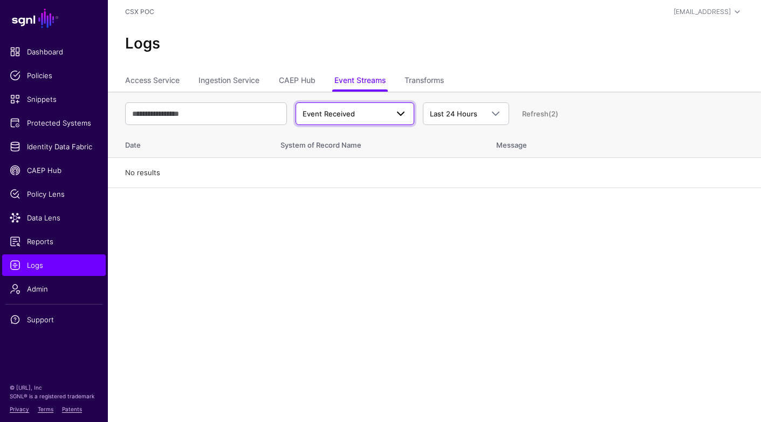
click at [394, 118] on span at bounding box center [400, 113] width 13 height 13
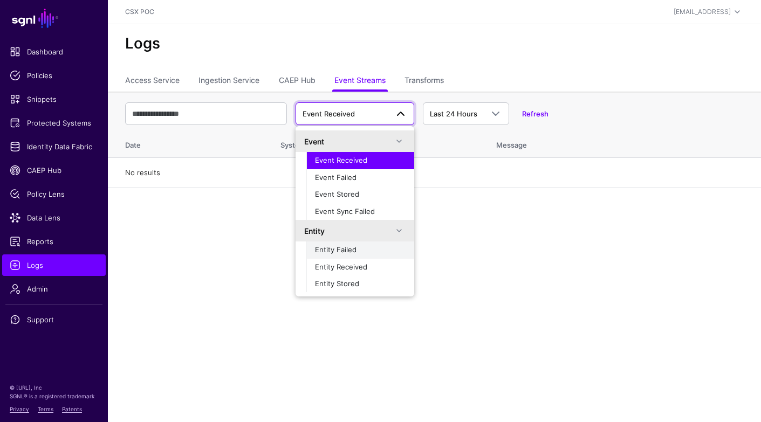
scroll to position [34, 0]
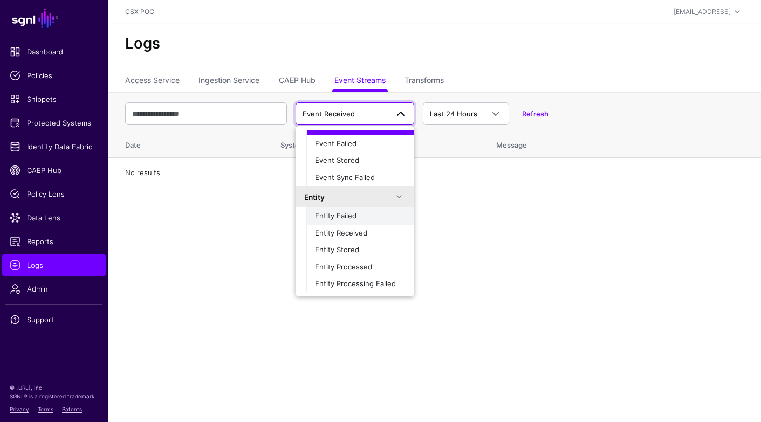
click at [368, 219] on div "Entity Failed" at bounding box center [360, 216] width 91 height 11
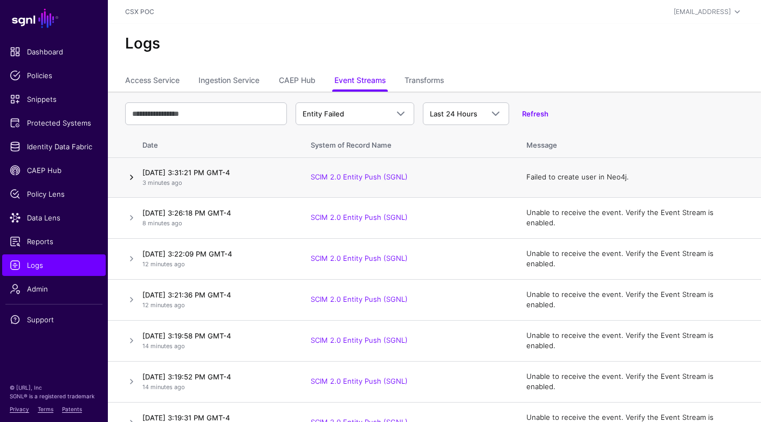
click at [132, 178] on link at bounding box center [131, 177] width 13 height 13
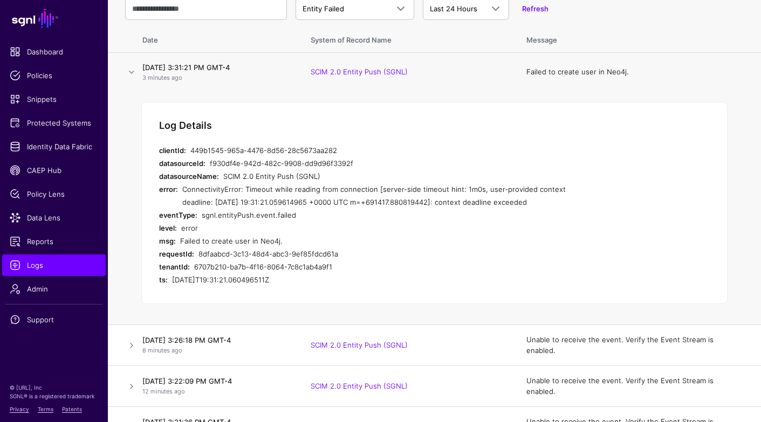
scroll to position [107, 0]
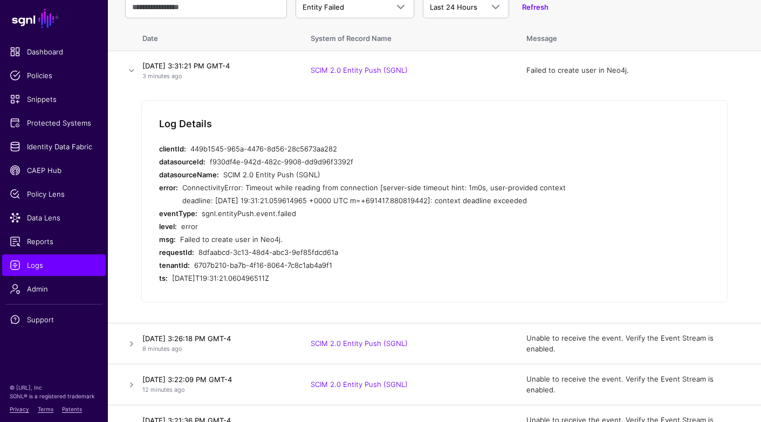
click at [533, 12] on div "Entity Failed Event Event Received Event Failed Event Stored Event Sync Failed …" at bounding box center [434, 6] width 619 height 31
click at [534, 9] on link "Refresh" at bounding box center [535, 7] width 26 height 9
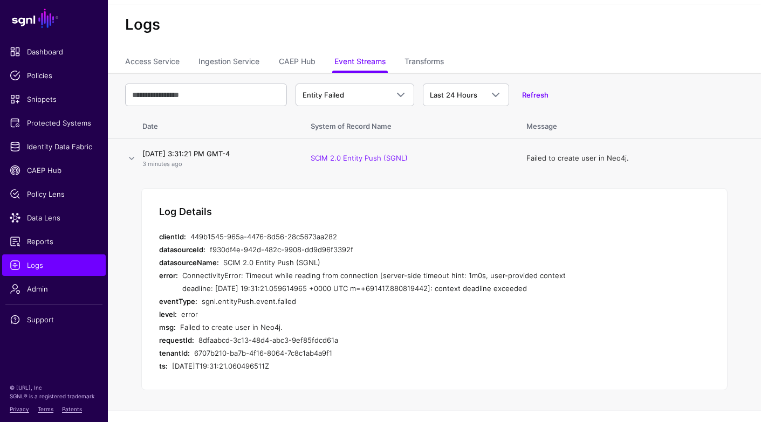
scroll to position [0, 0]
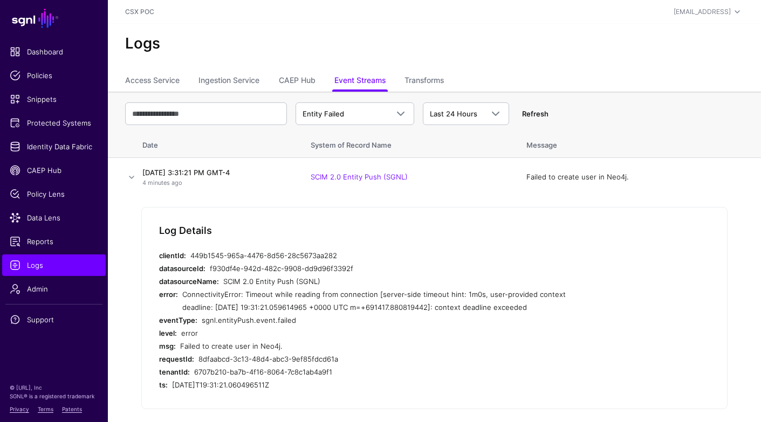
click at [535, 113] on link "Refresh" at bounding box center [535, 114] width 26 height 9
click at [397, 119] on span at bounding box center [400, 113] width 13 height 13
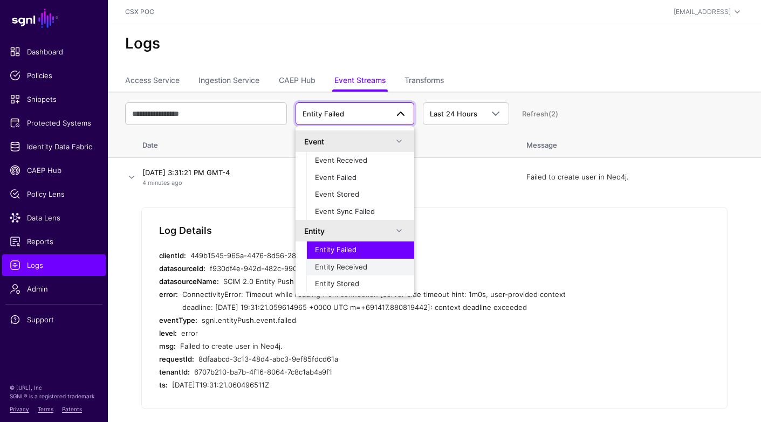
click at [374, 265] on div "Entity Received" at bounding box center [360, 267] width 91 height 11
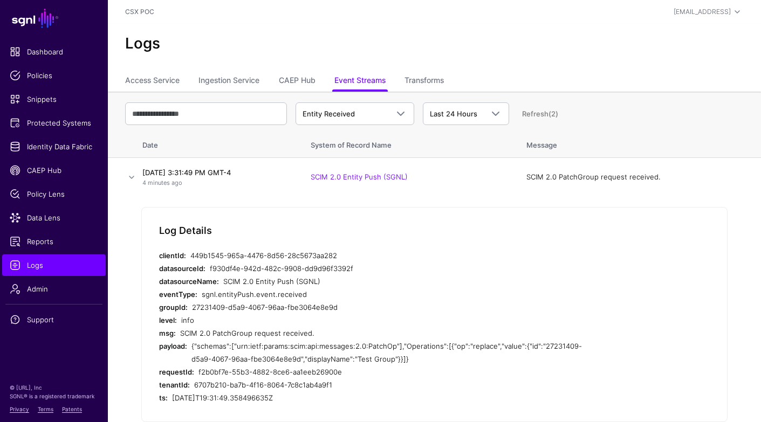
click at [537, 112] on link "Refresh (2)" at bounding box center [540, 114] width 36 height 9
click at [389, 115] on span at bounding box center [397, 113] width 19 height 13
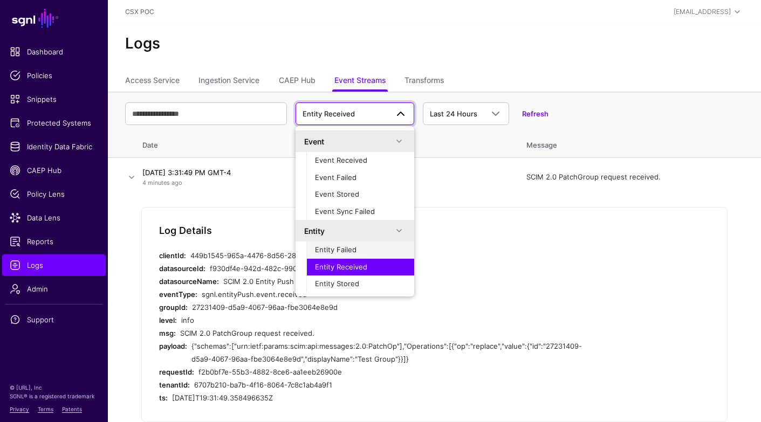
scroll to position [34, 0]
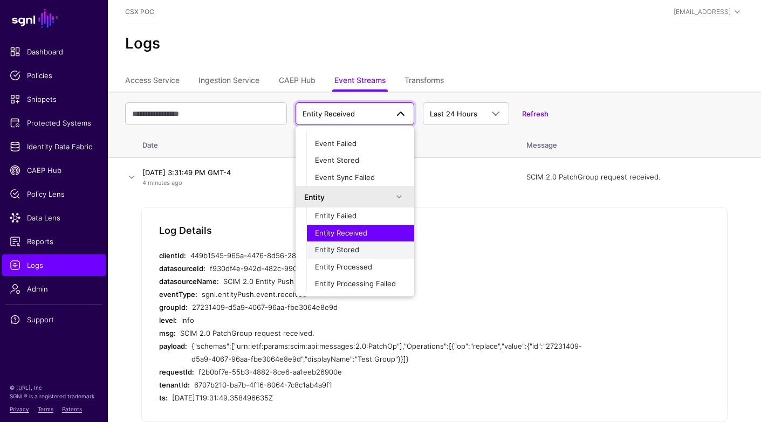
click at [368, 251] on div "Entity Stored" at bounding box center [360, 250] width 91 height 11
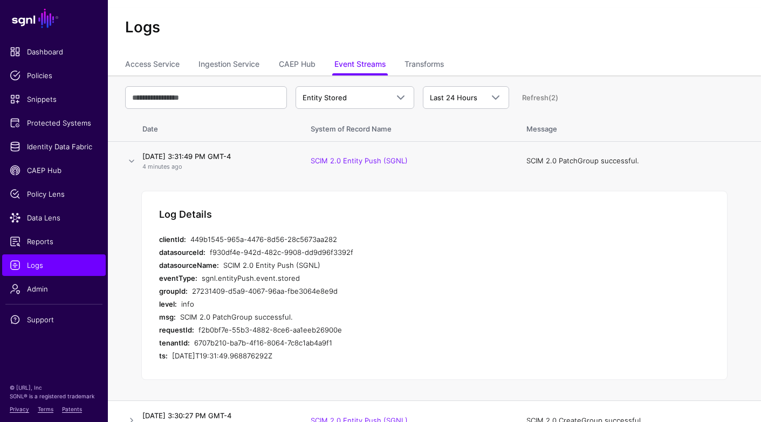
scroll to position [35, 0]
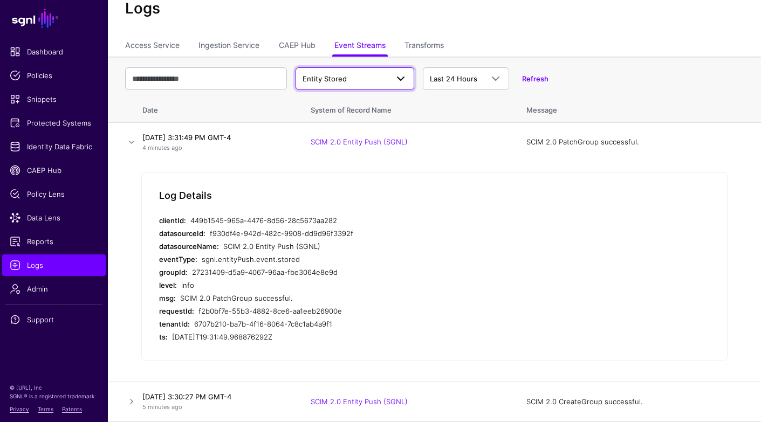
click at [399, 77] on span at bounding box center [400, 78] width 13 height 13
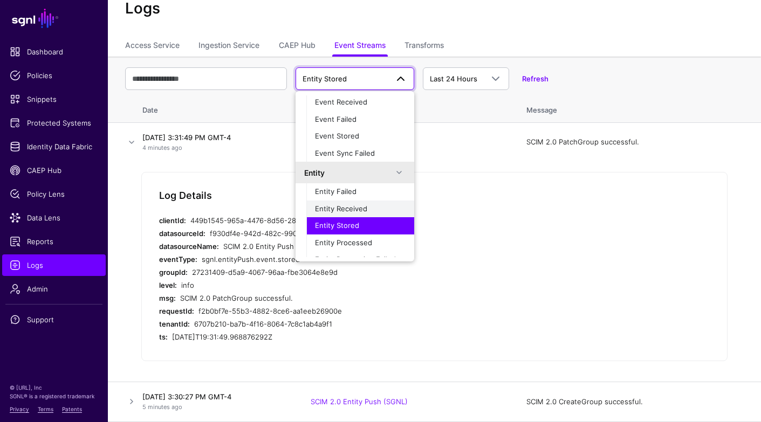
scroll to position [34, 0]
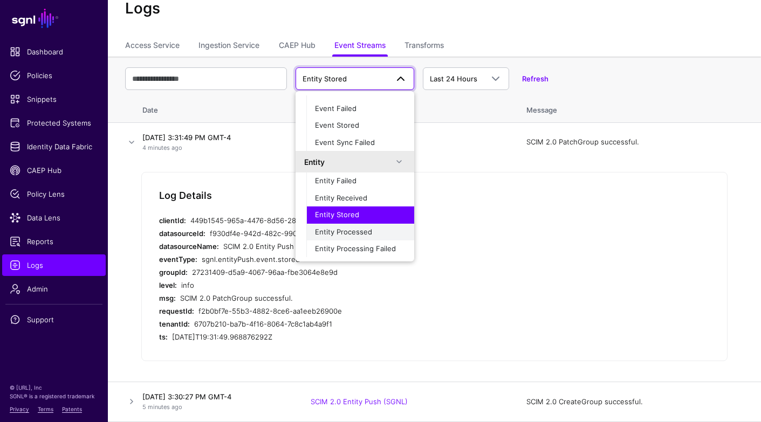
click at [379, 231] on div "Entity Processed" at bounding box center [360, 232] width 91 height 11
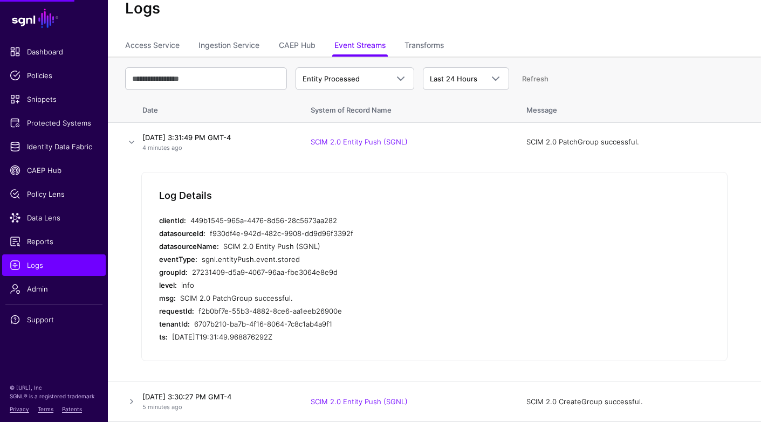
scroll to position [0, 0]
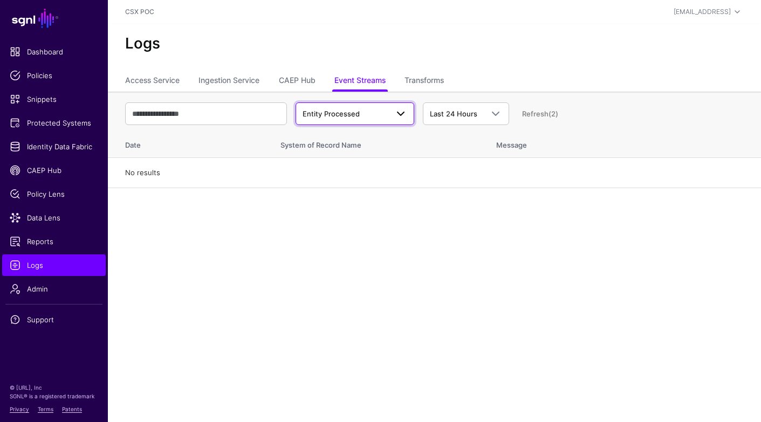
click at [401, 112] on span at bounding box center [400, 113] width 13 height 13
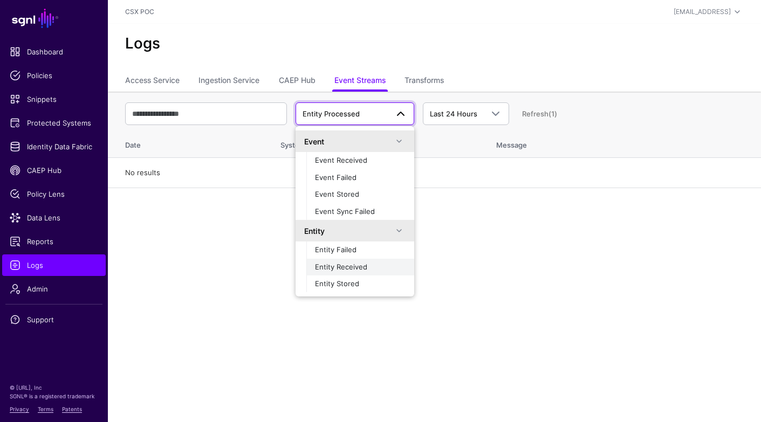
scroll to position [34, 0]
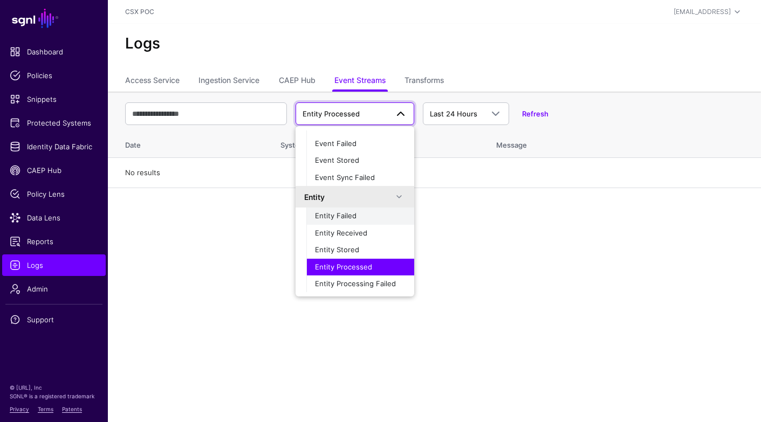
click at [377, 222] on button "Entity Failed" at bounding box center [360, 216] width 108 height 17
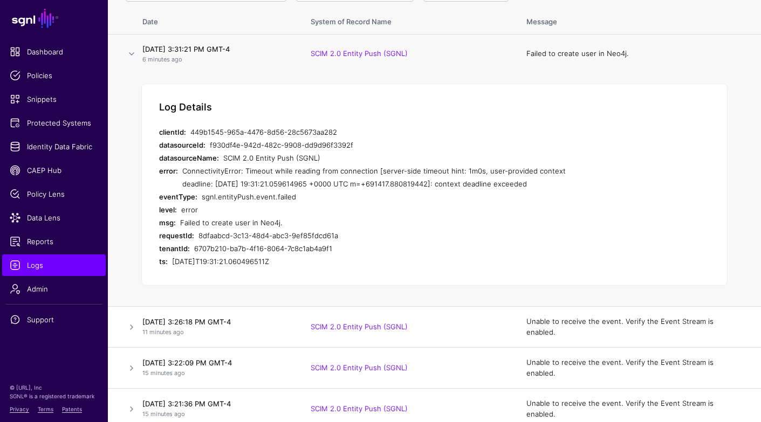
scroll to position [0, 0]
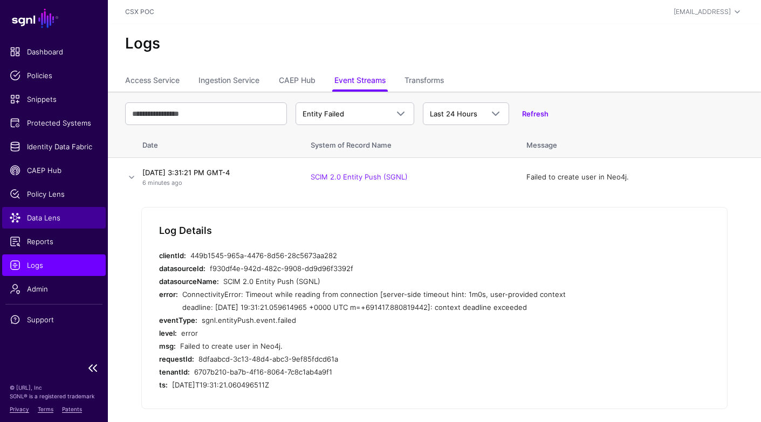
click at [63, 223] on span "Data Lens" at bounding box center [54, 218] width 88 height 11
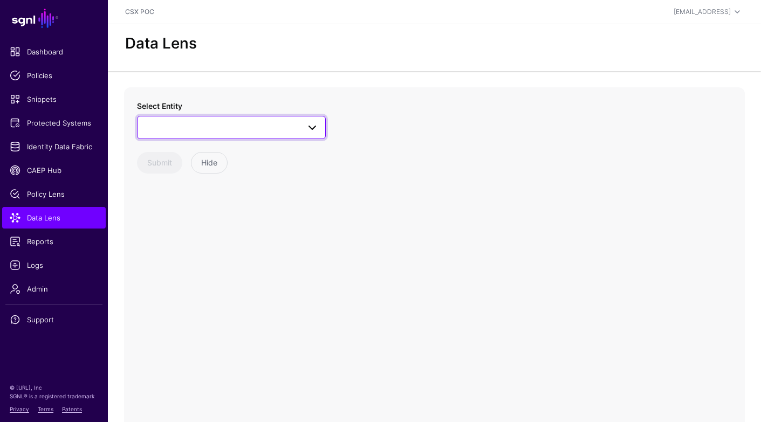
click at [271, 123] on span at bounding box center [231, 127] width 175 height 13
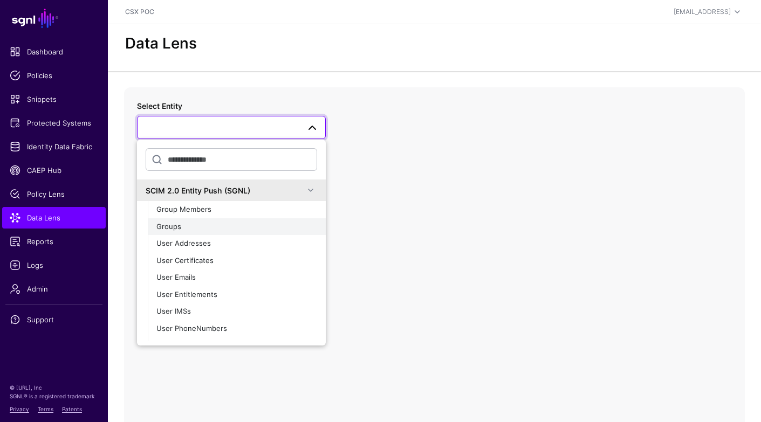
click at [269, 223] on div "Groups" at bounding box center [236, 227] width 161 height 11
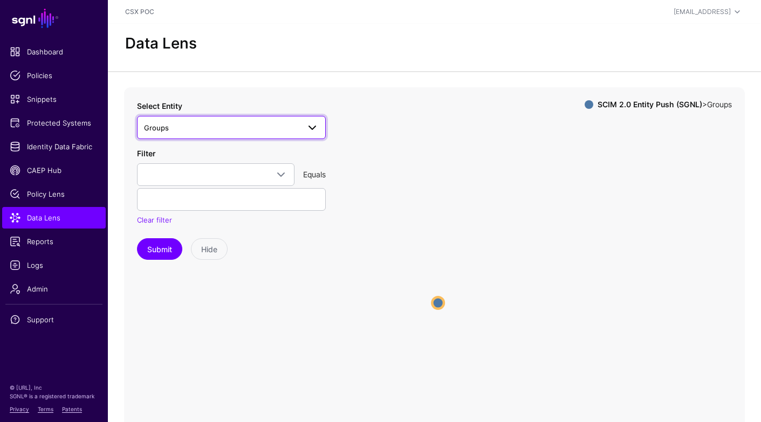
click at [303, 132] on span at bounding box center [308, 127] width 19 height 13
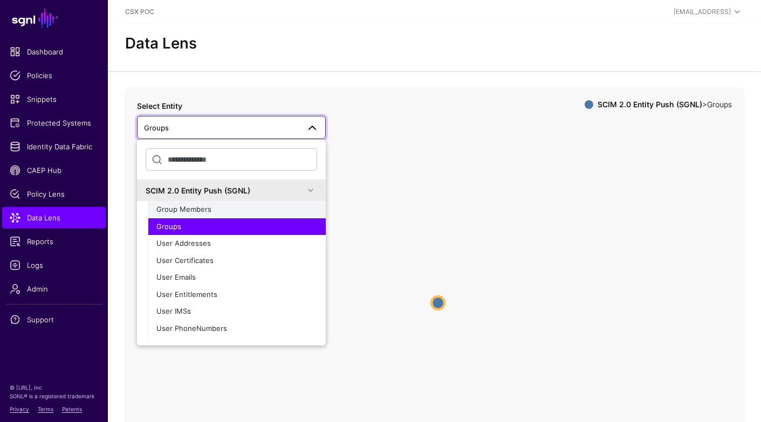
click at [267, 210] on div "Group Members" at bounding box center [236, 209] width 161 height 11
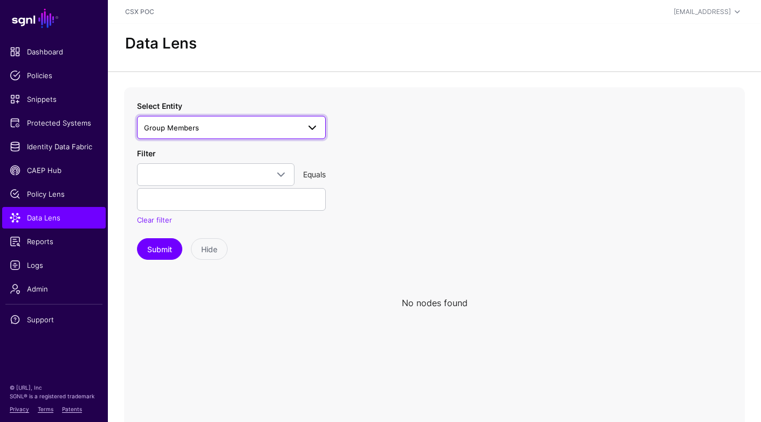
click at [316, 127] on span at bounding box center [312, 127] width 13 height 13
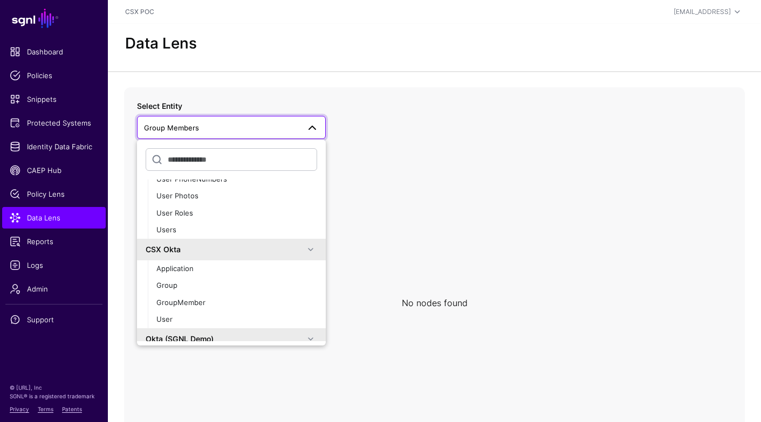
scroll to position [164, 0]
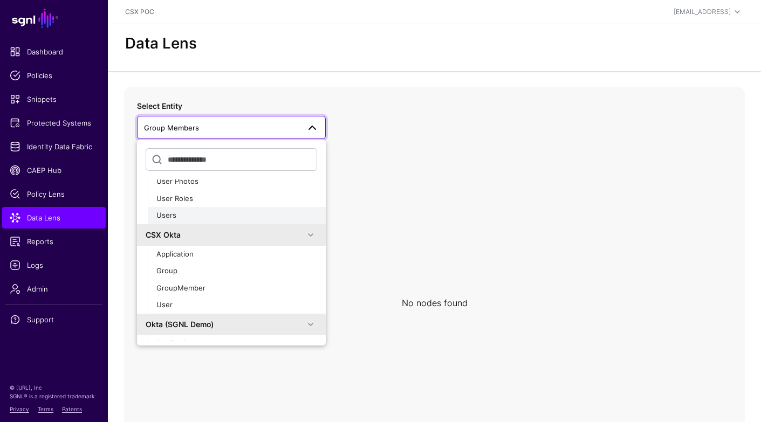
click at [262, 216] on div "Users" at bounding box center [236, 215] width 161 height 11
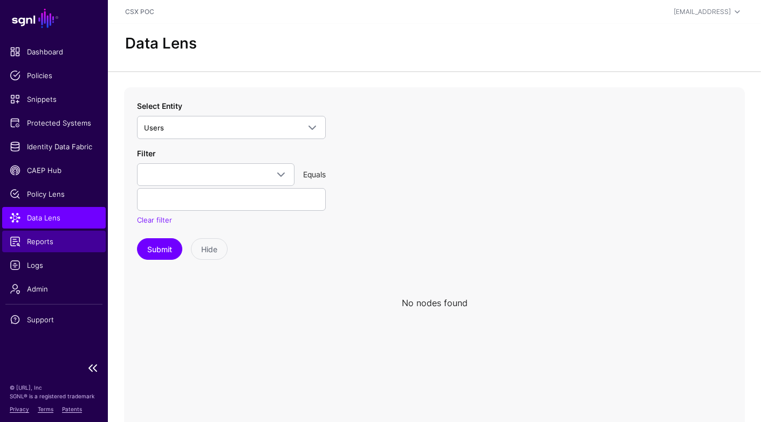
click at [80, 242] on span "Reports" at bounding box center [54, 241] width 88 height 11
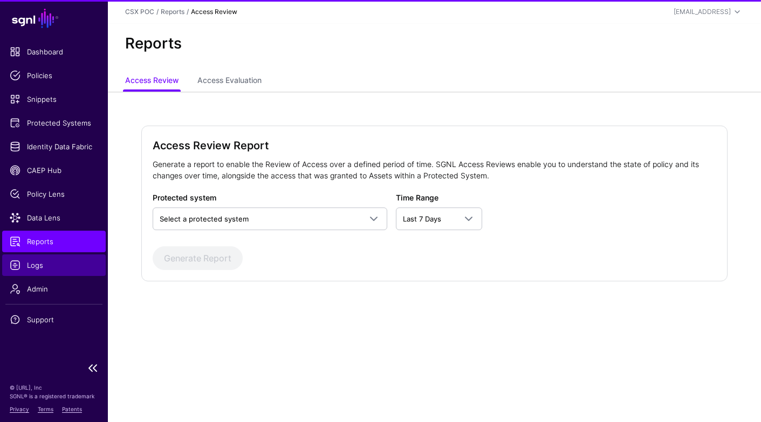
click at [56, 265] on span "Logs" at bounding box center [54, 265] width 88 height 11
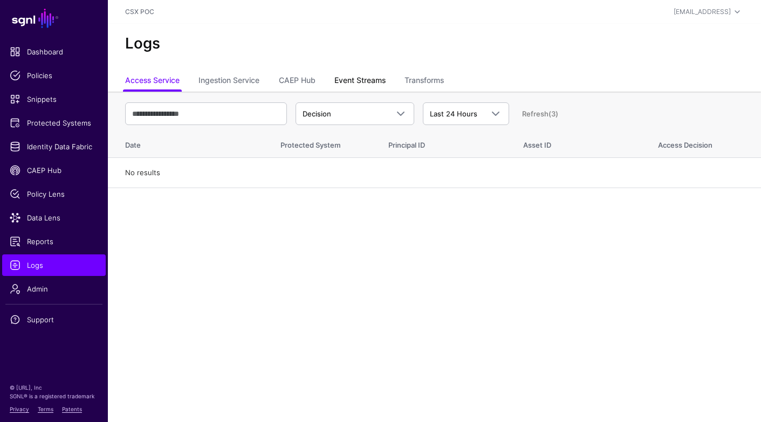
click at [359, 80] on link "Event Streams" at bounding box center [360, 81] width 51 height 21
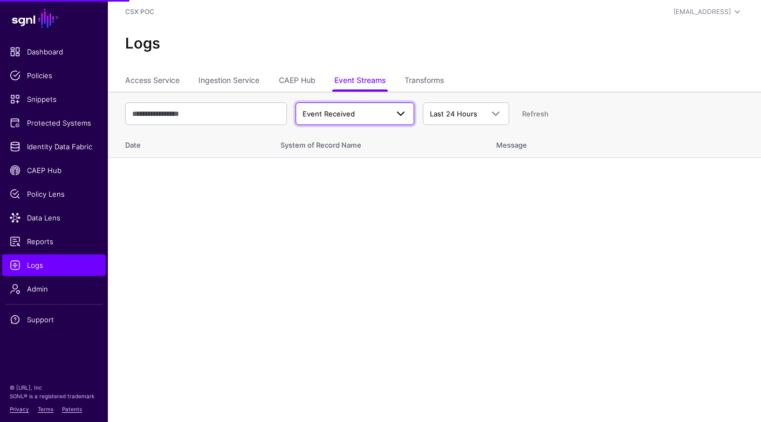
click at [379, 113] on span "Event Received" at bounding box center [345, 114] width 85 height 11
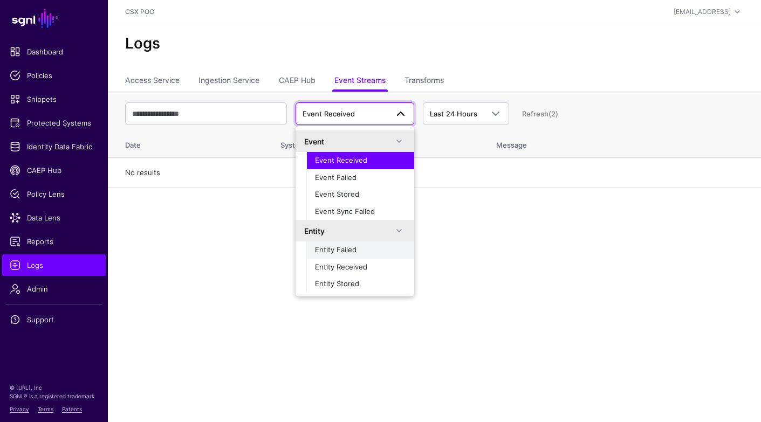
click at [366, 255] on div "Entity Failed" at bounding box center [360, 250] width 91 height 11
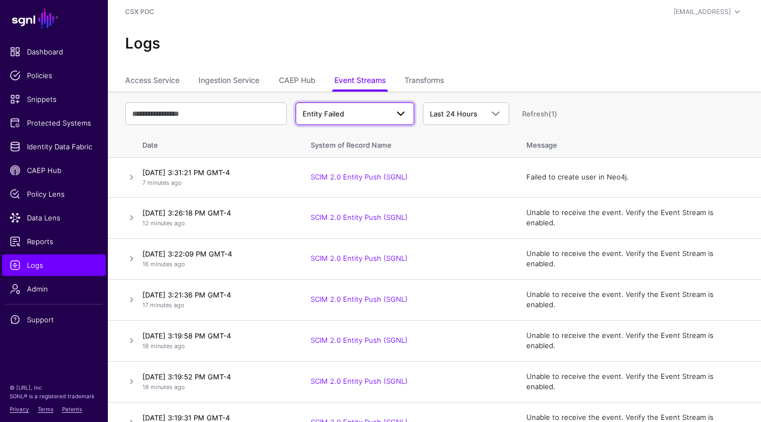
click at [399, 115] on span at bounding box center [400, 113] width 13 height 13
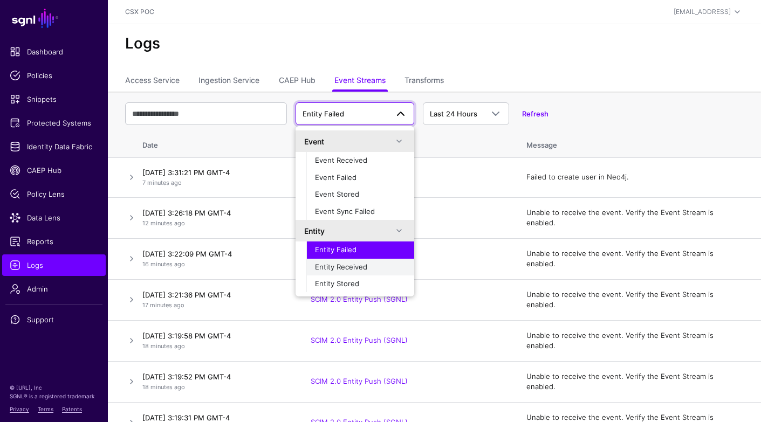
scroll to position [34, 0]
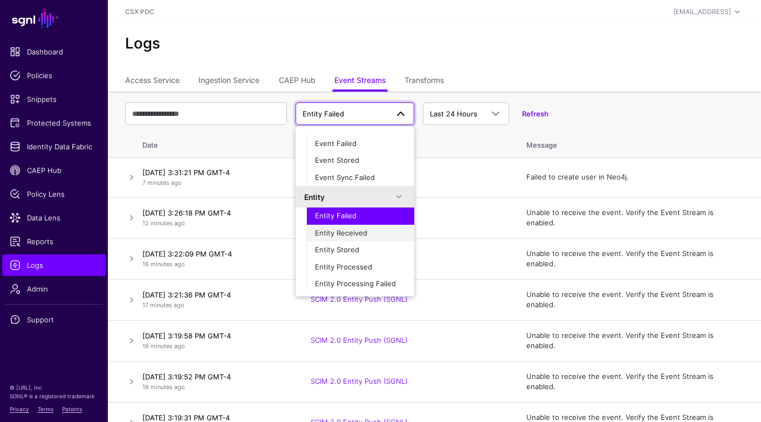
click at [379, 235] on div "Entity Received" at bounding box center [360, 233] width 91 height 11
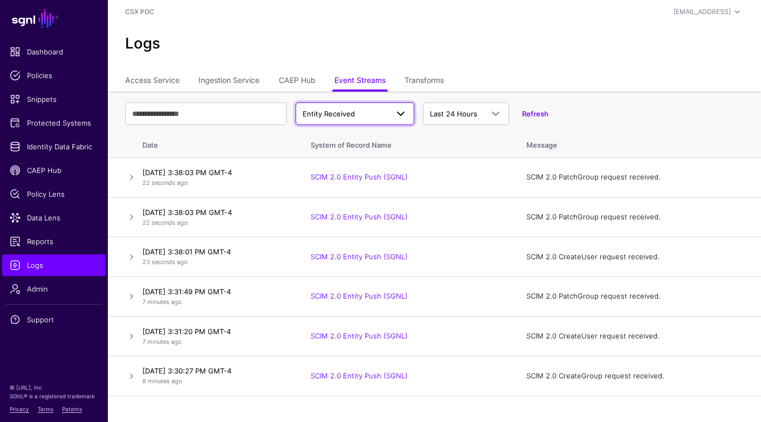
click at [400, 115] on span at bounding box center [400, 113] width 13 height 13
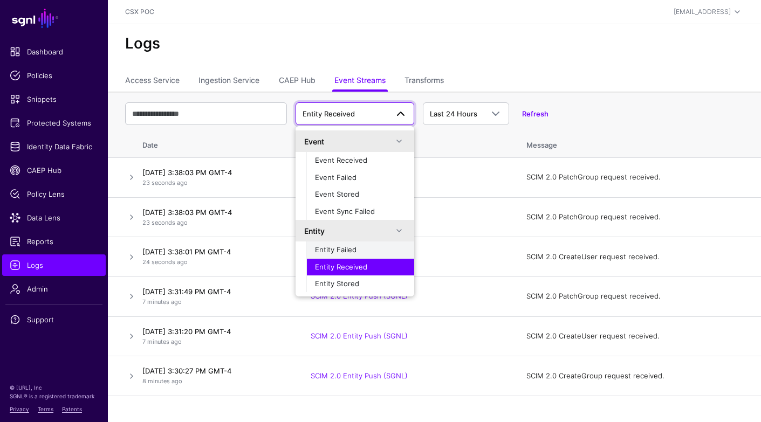
click at [372, 250] on div "Entity Failed" at bounding box center [360, 250] width 91 height 11
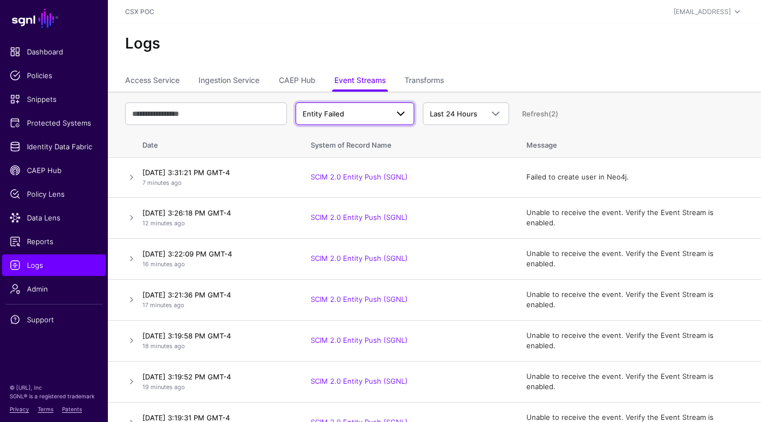
click at [404, 120] on span at bounding box center [400, 113] width 13 height 13
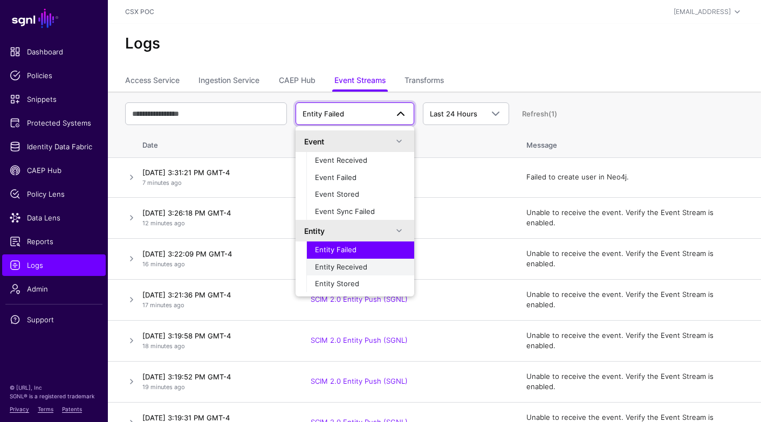
click at [373, 266] on div "Entity Received" at bounding box center [360, 267] width 91 height 11
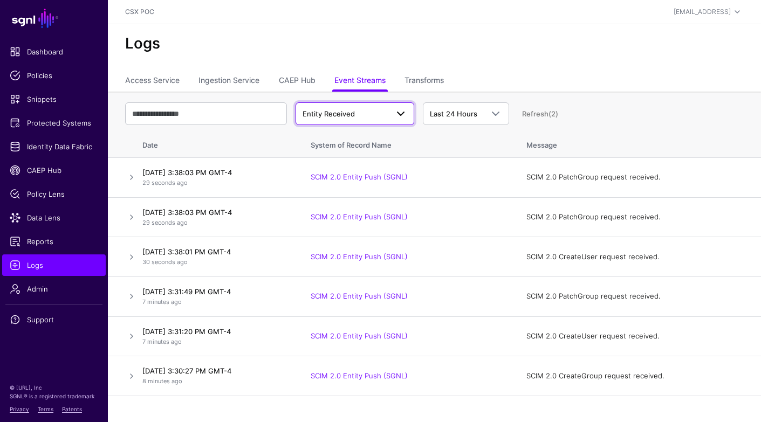
click at [408, 113] on link "Entity Received" at bounding box center [355, 114] width 119 height 23
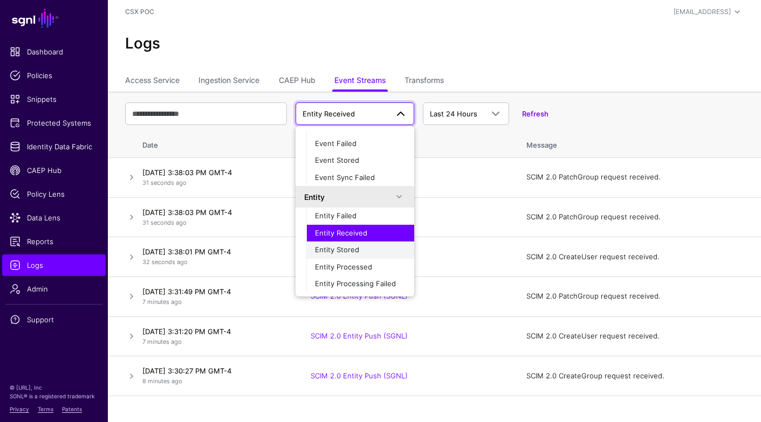
click at [369, 251] on div "Entity Stored" at bounding box center [360, 250] width 91 height 11
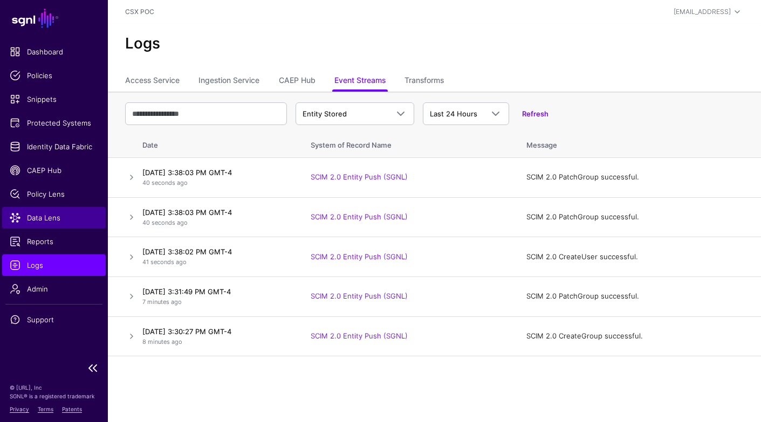
click at [67, 215] on span "Data Lens" at bounding box center [54, 218] width 88 height 11
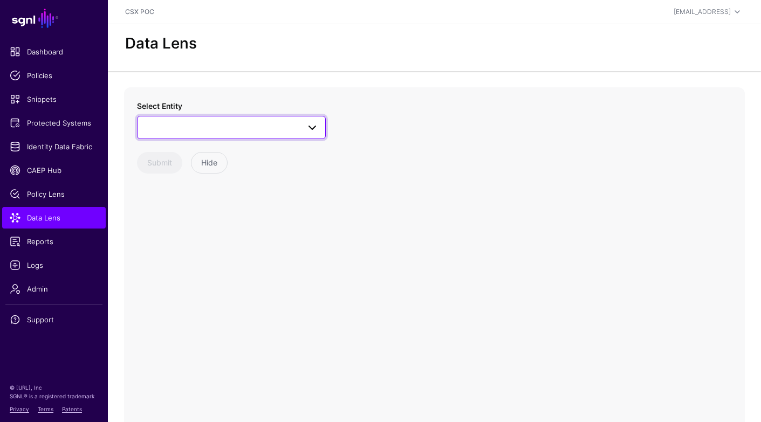
click at [256, 122] on span at bounding box center [231, 127] width 175 height 13
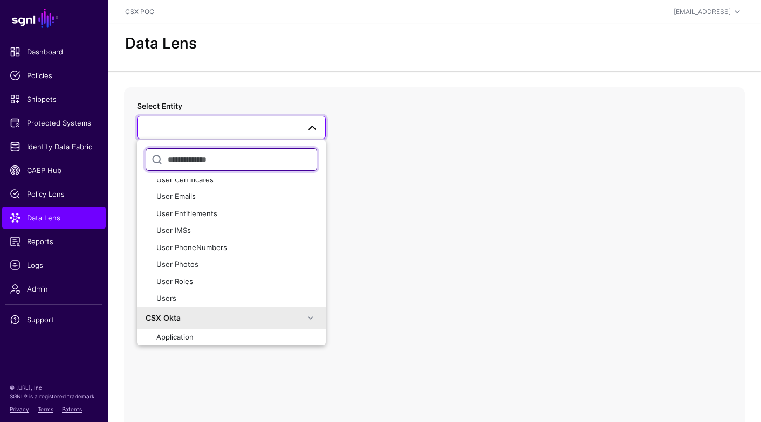
scroll to position [101, 0]
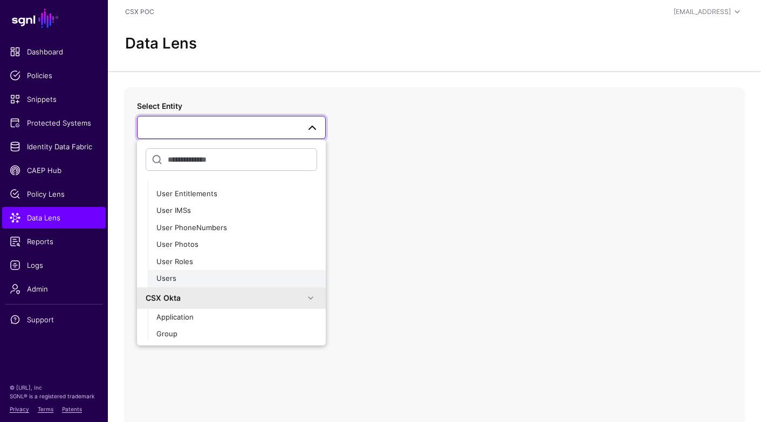
click at [209, 272] on button "Users" at bounding box center [237, 278] width 178 height 17
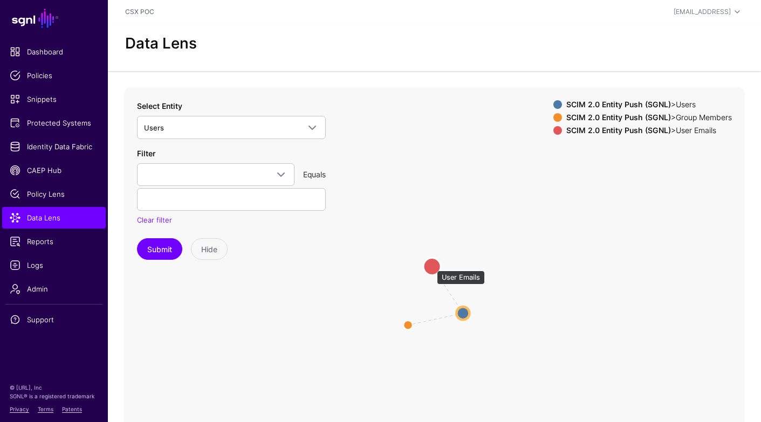
click at [432, 265] on circle at bounding box center [432, 266] width 17 height 17
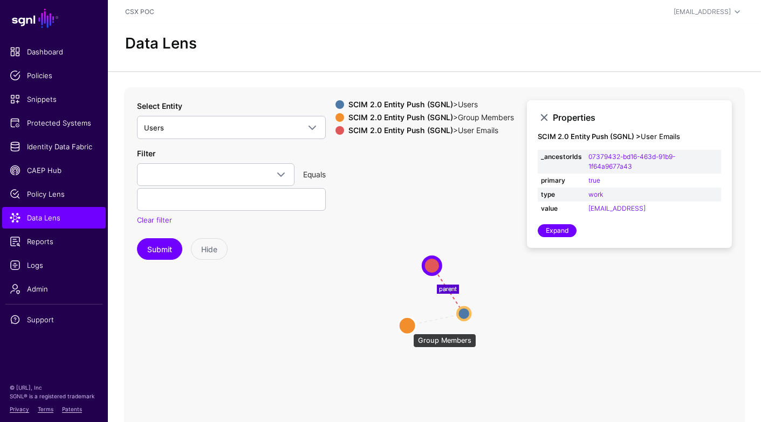
click at [408, 329] on circle at bounding box center [407, 326] width 17 height 17
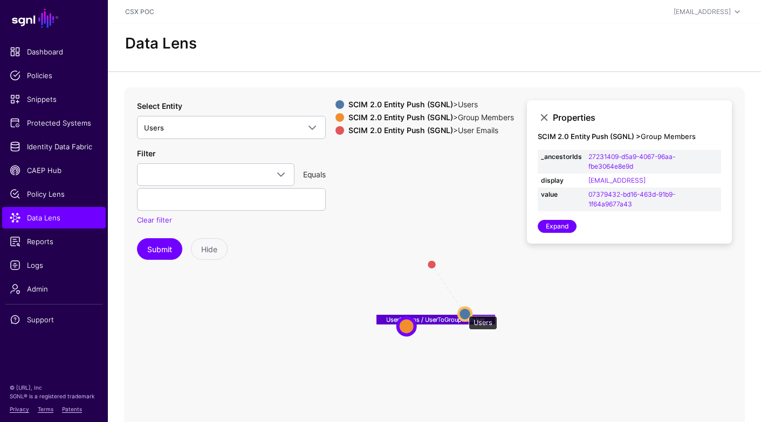
click at [463, 311] on circle at bounding box center [465, 314] width 13 height 13
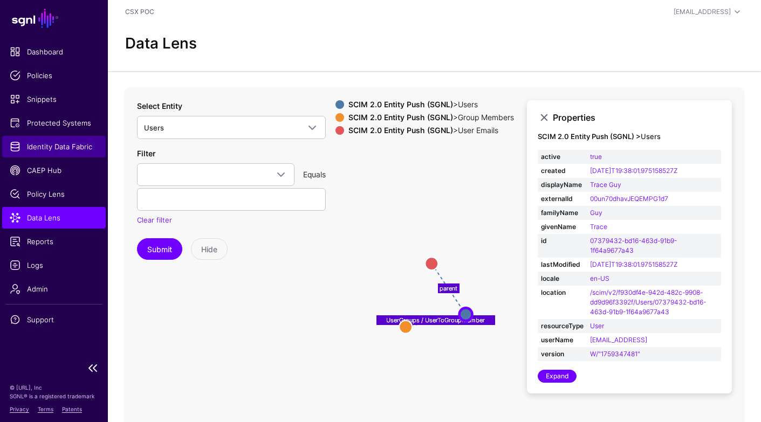
click at [78, 151] on span "Identity Data Fabric" at bounding box center [54, 146] width 88 height 11
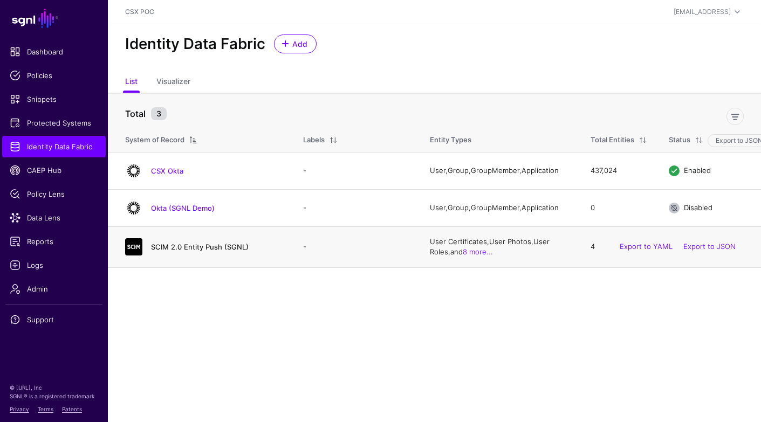
click at [235, 244] on link "SCIM 2.0 Entity Push (SGNL)" at bounding box center [200, 247] width 98 height 9
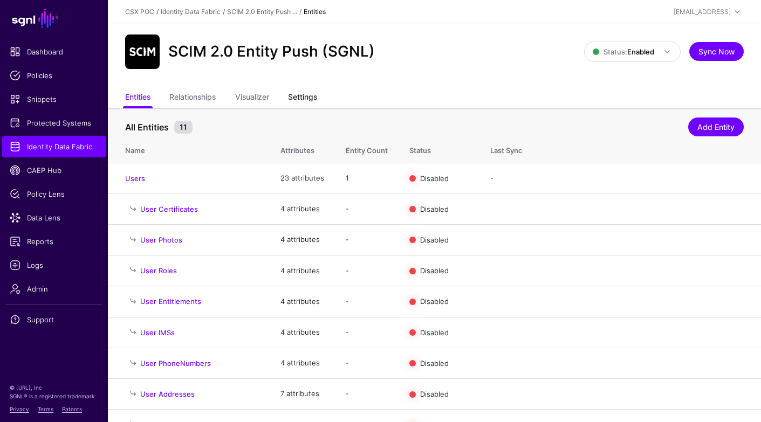
click at [298, 97] on link "Settings" at bounding box center [302, 98] width 29 height 21
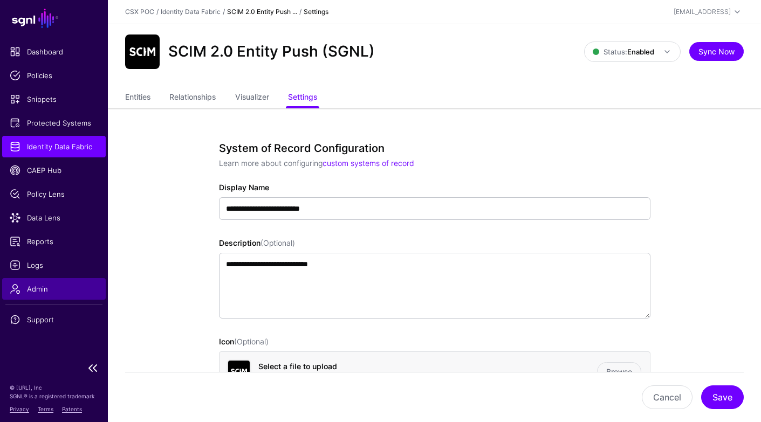
click at [54, 284] on span "Admin" at bounding box center [54, 289] width 88 height 11
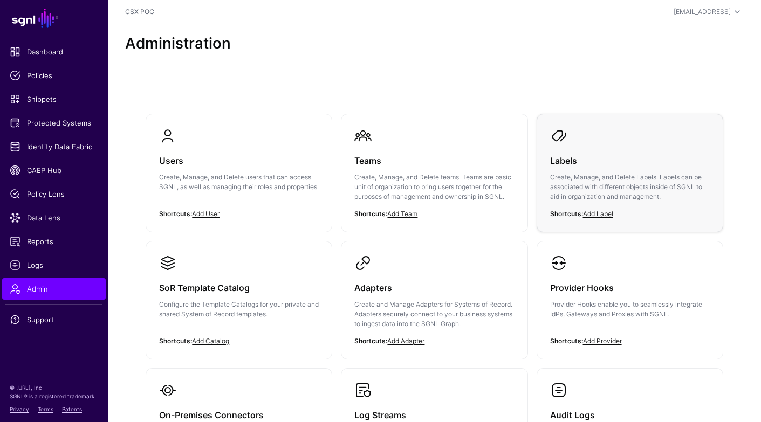
click at [624, 166] on h3 "Labels" at bounding box center [630, 160] width 160 height 15
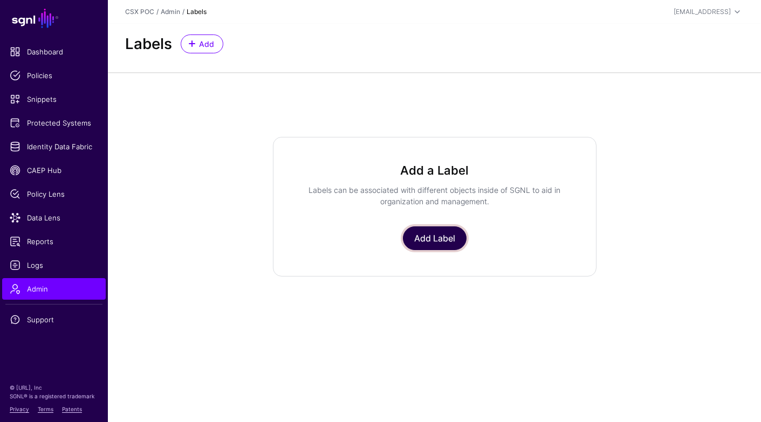
click at [434, 228] on link "Add Label" at bounding box center [435, 239] width 64 height 24
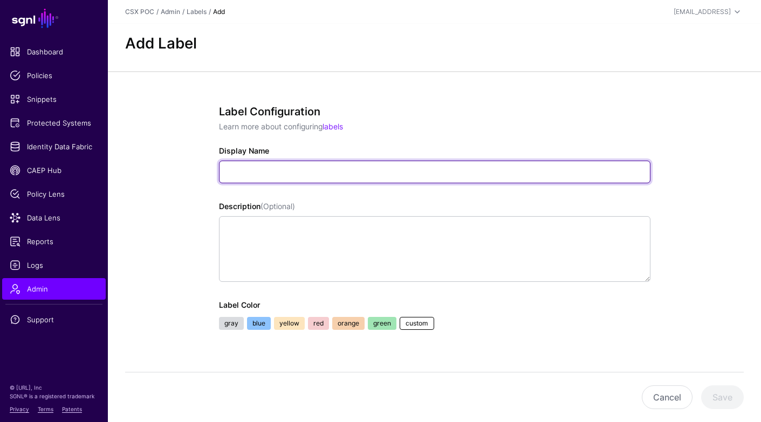
click at [425, 164] on input "Display Name" at bounding box center [435, 172] width 432 height 23
type input "**********"
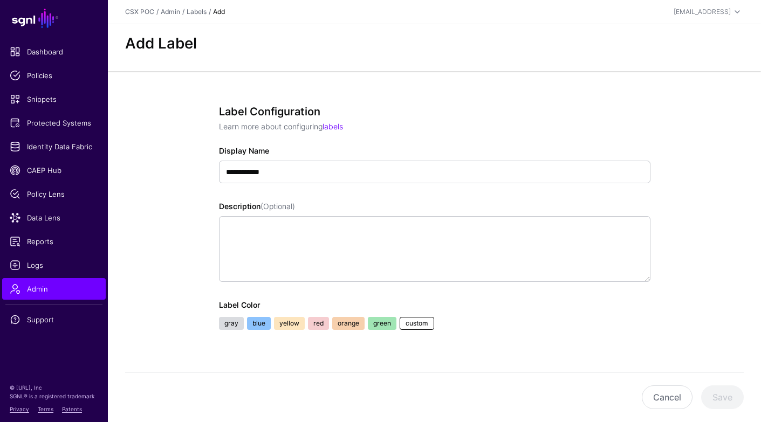
click at [440, 195] on div "**********" at bounding box center [435, 232] width 432 height 255
click at [417, 325] on link "custom" at bounding box center [417, 323] width 35 height 13
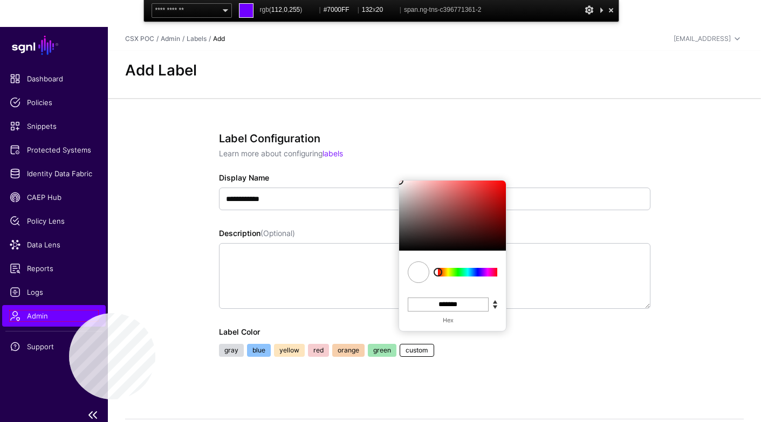
click at [69, 313] on span "Admin" at bounding box center [54, 316] width 88 height 11
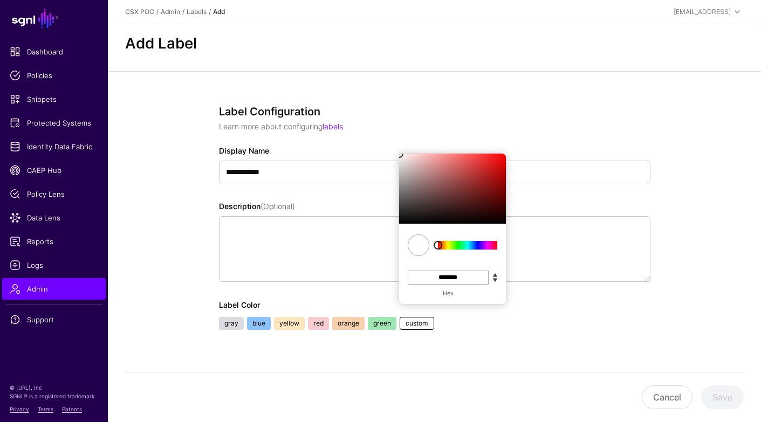
click at [463, 278] on input "*******" at bounding box center [448, 278] width 81 height 14
paste input
type input "*******"
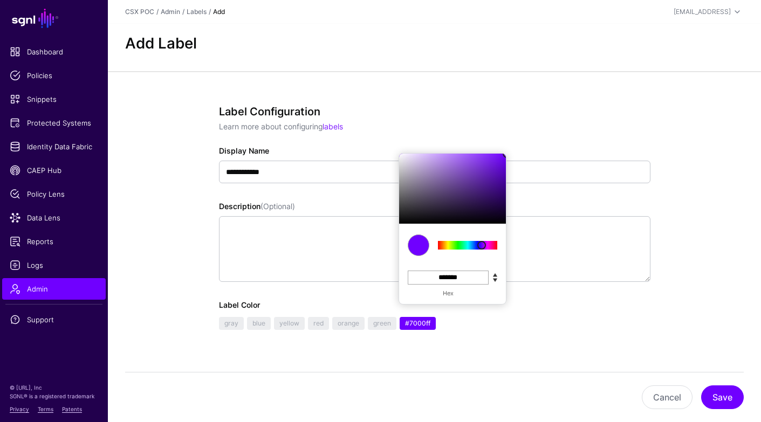
click at [500, 317] on ul "gray blue yellow red orange green #7000ff C M Y K *** *** ** H S L *** * *** R …" at bounding box center [434, 325] width 435 height 16
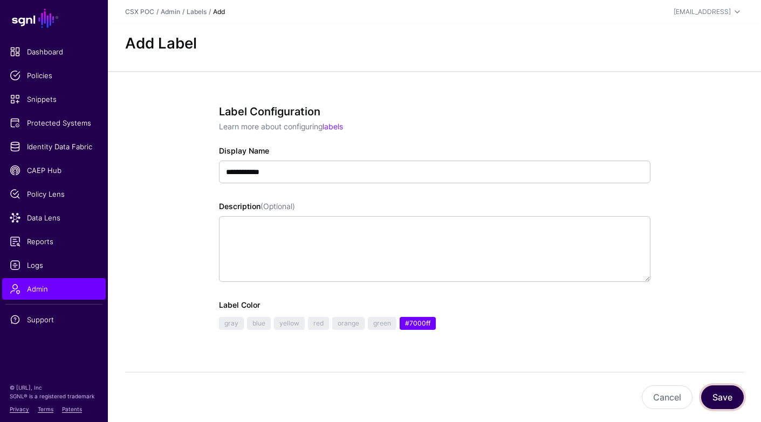
click at [726, 397] on button "Save" at bounding box center [722, 398] width 43 height 24
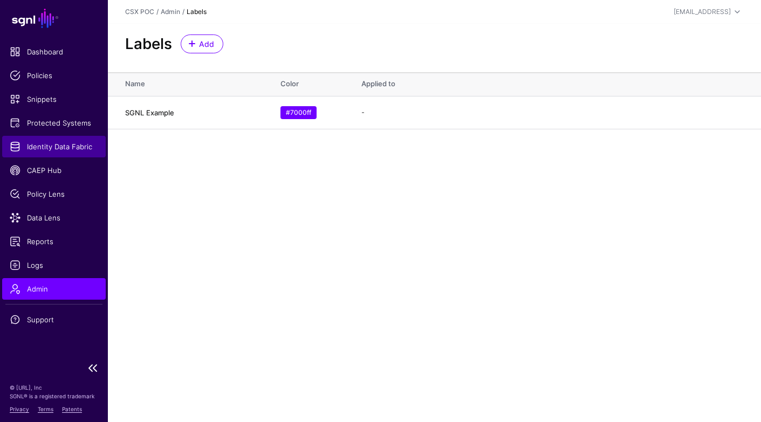
click at [64, 148] on span "Identity Data Fabric" at bounding box center [54, 146] width 88 height 11
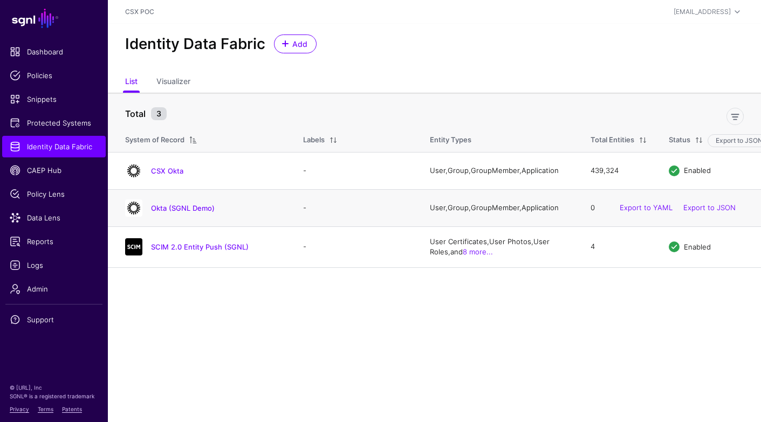
click at [328, 216] on td "-" at bounding box center [355, 207] width 127 height 37
click at [209, 209] on link "Okta (SGNL Demo)" at bounding box center [183, 208] width 64 height 9
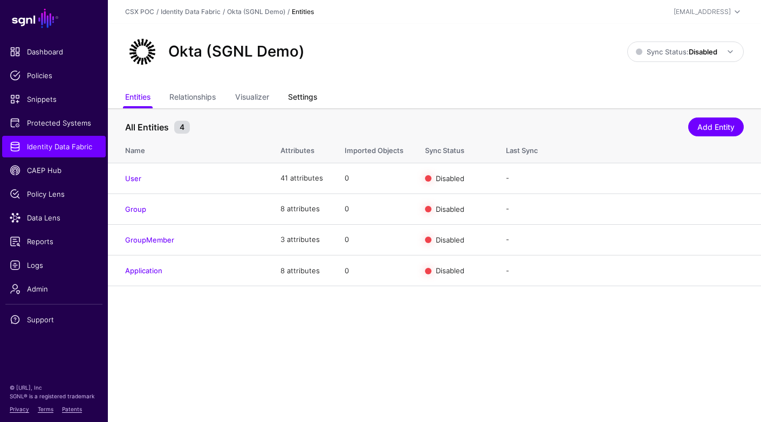
click at [303, 97] on link "Settings" at bounding box center [302, 98] width 29 height 21
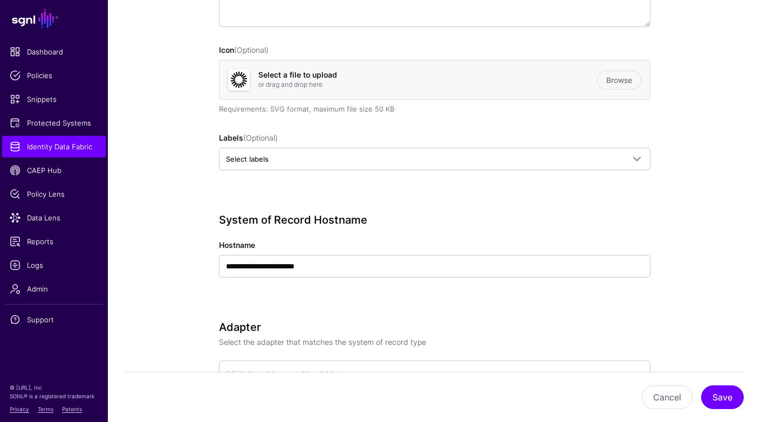
scroll to position [289, 0]
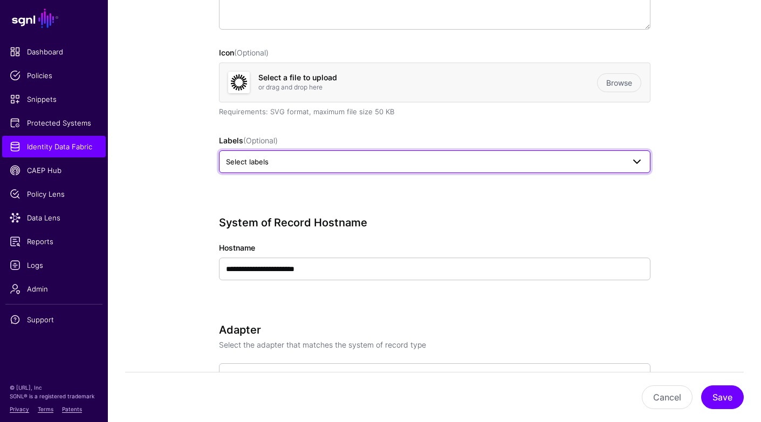
click at [271, 166] on span "Select labels" at bounding box center [425, 162] width 398 height 12
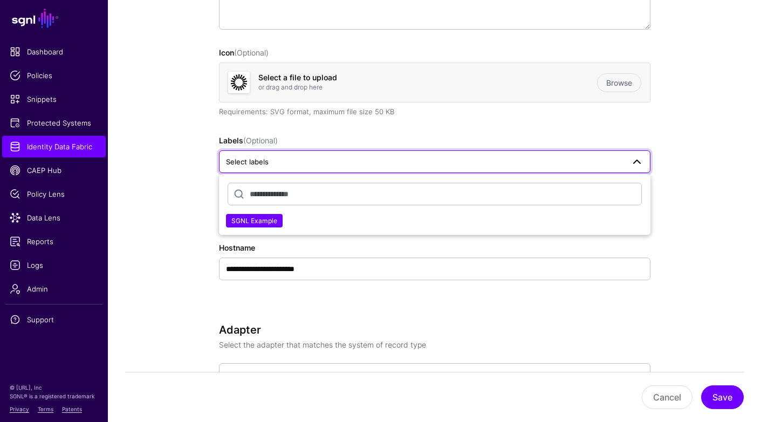
click at [270, 224] on span "SGNL Example" at bounding box center [254, 221] width 46 height 8
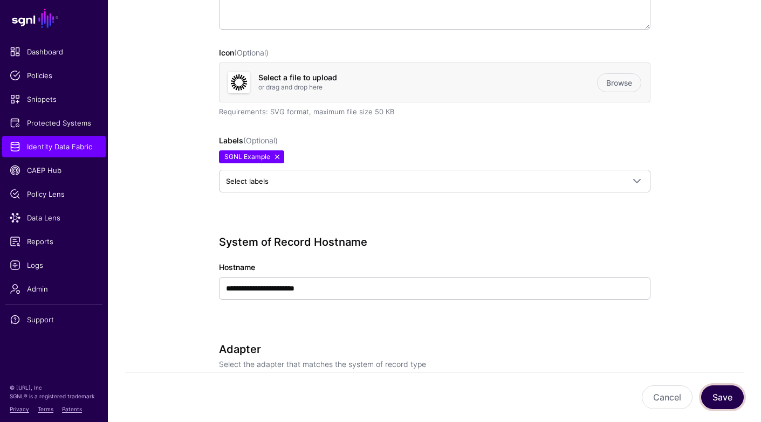
click at [727, 398] on button "Save" at bounding box center [722, 398] width 43 height 24
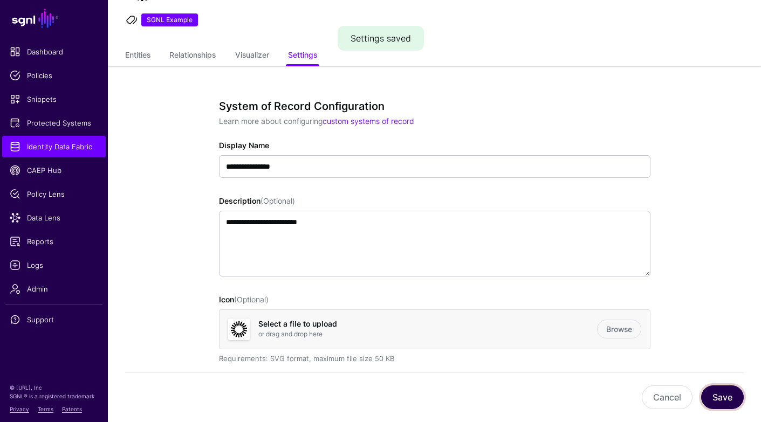
scroll to position [0, 0]
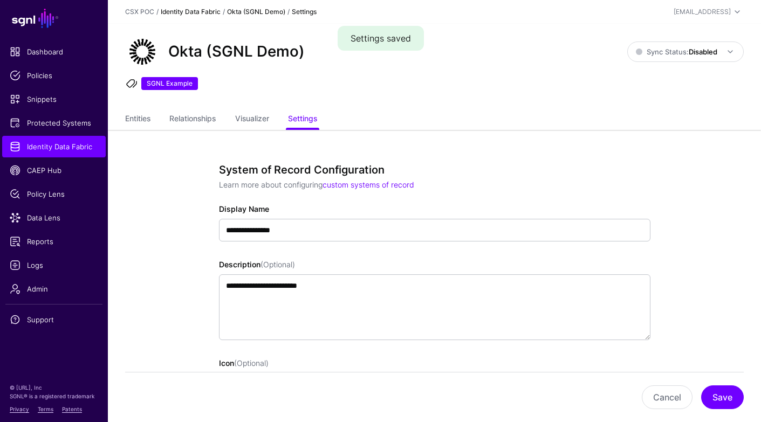
click at [206, 11] on link "Identity Data Fabric" at bounding box center [191, 12] width 60 height 8
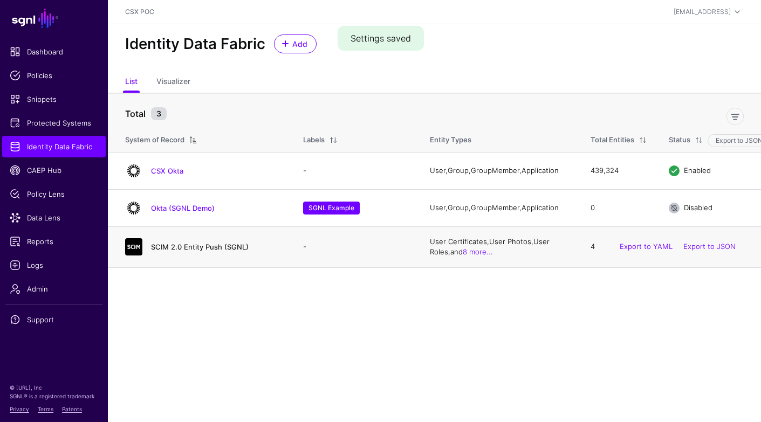
click at [190, 243] on link "SCIM 2.0 Entity Push (SGNL)" at bounding box center [200, 247] width 98 height 9
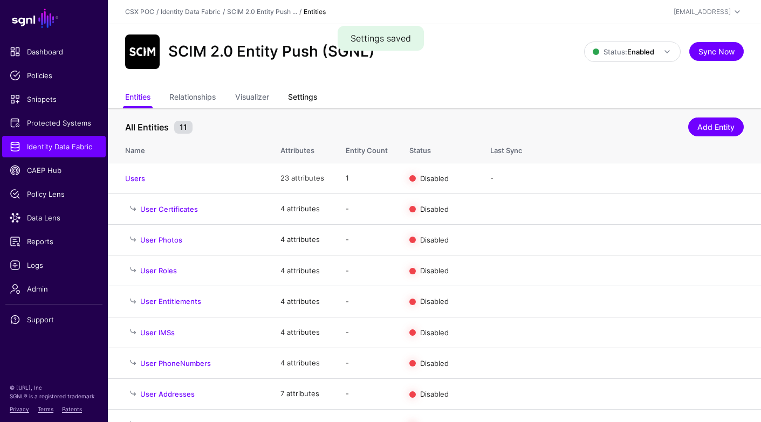
click at [304, 98] on link "Settings" at bounding box center [302, 98] width 29 height 21
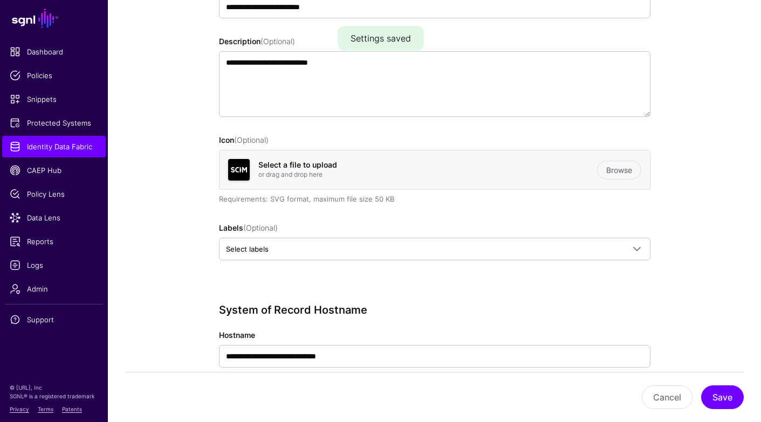
scroll to position [236, 0]
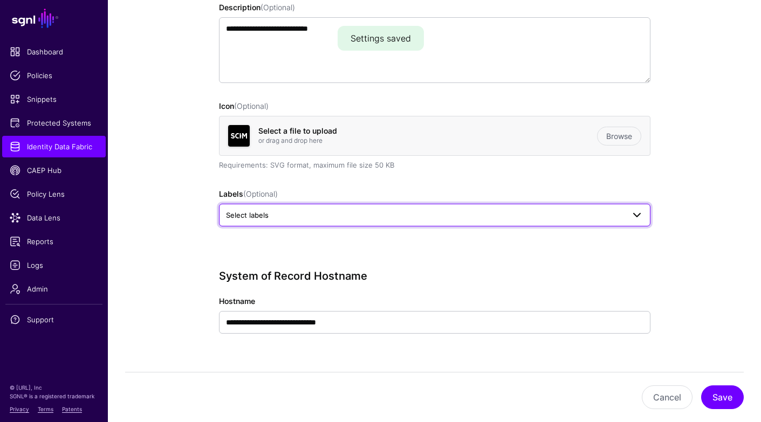
click at [357, 220] on span "Select labels" at bounding box center [425, 215] width 398 height 12
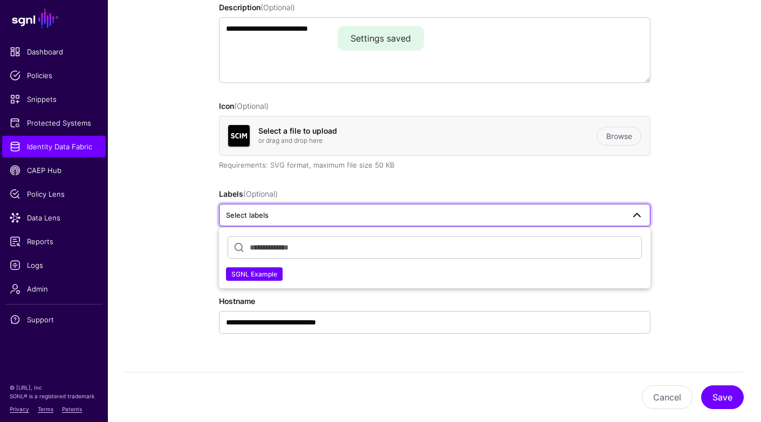
click at [268, 272] on span "SGNL Example" at bounding box center [254, 274] width 46 height 8
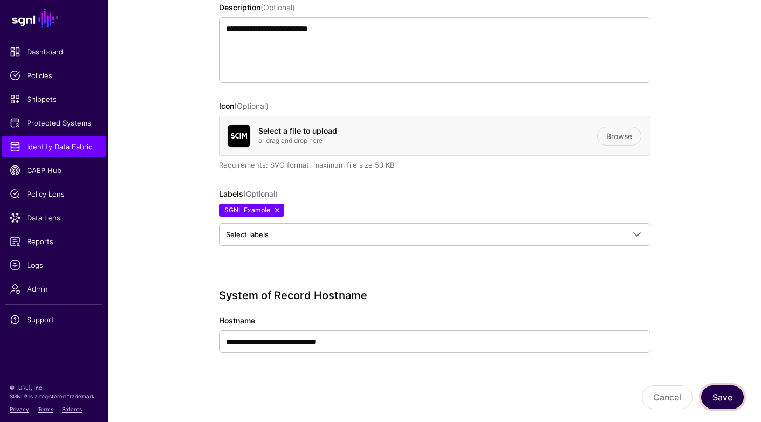
click at [722, 402] on button "Save" at bounding box center [722, 398] width 43 height 24
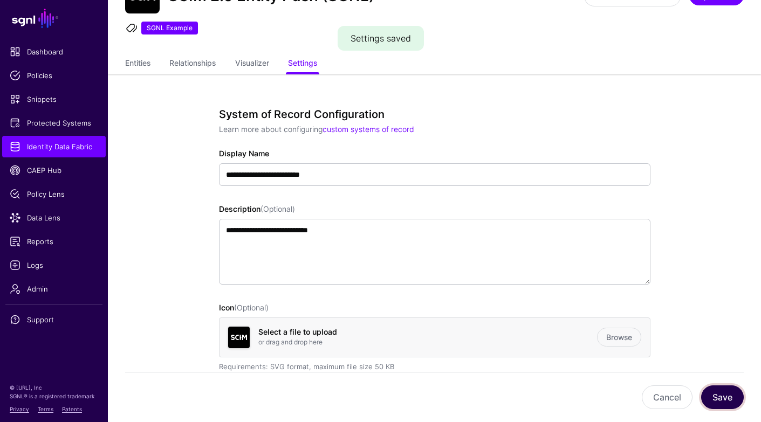
scroll to position [0, 0]
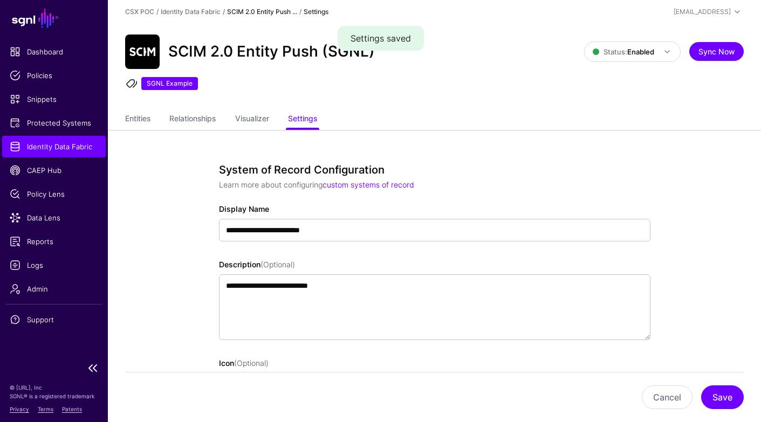
click at [87, 145] on span "Identity Data Fabric" at bounding box center [54, 146] width 88 height 11
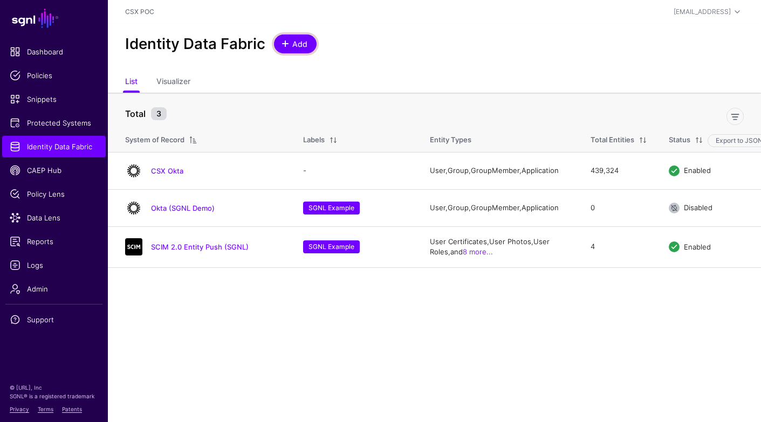
click at [308, 45] on span "Add" at bounding box center [300, 43] width 18 height 11
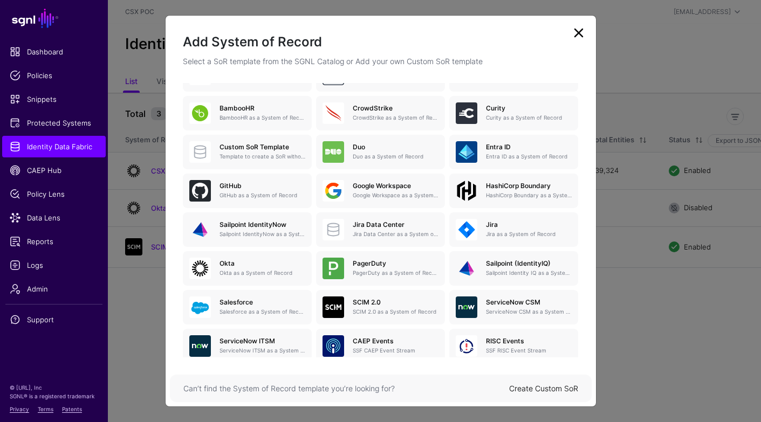
scroll to position [144, 0]
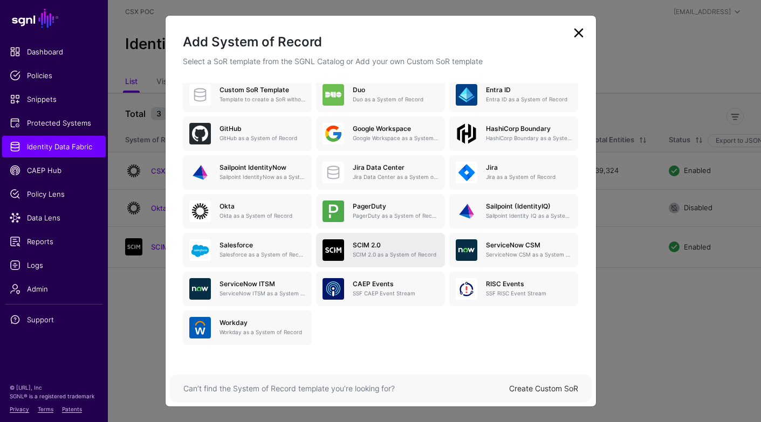
click at [401, 251] on p "SCIM 2.0 as a System of Record" at bounding box center [396, 255] width 86 height 8
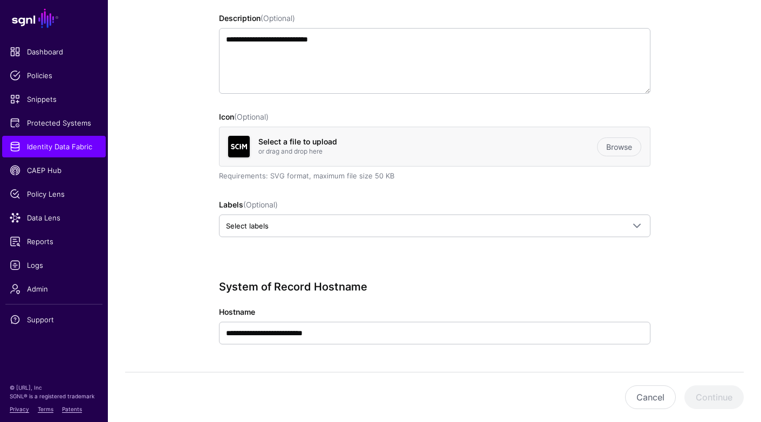
scroll to position [213, 0]
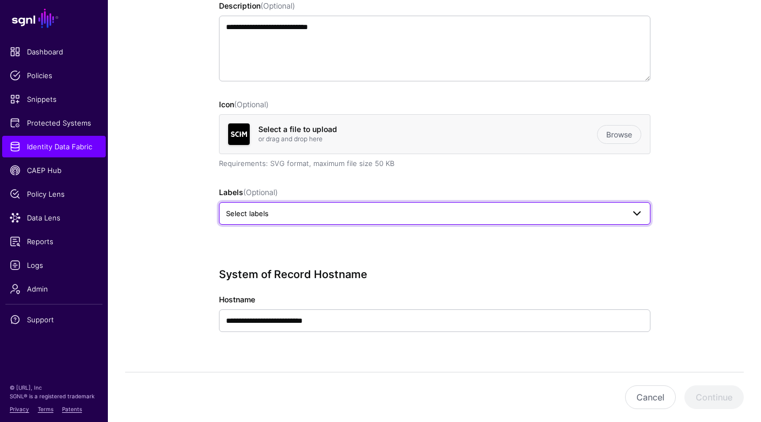
click at [370, 219] on span "Select labels" at bounding box center [435, 213] width 418 height 13
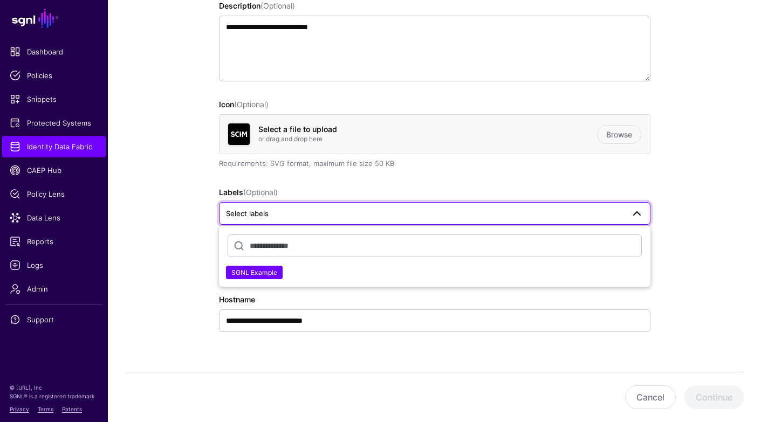
click at [263, 270] on span "SGNL Example" at bounding box center [254, 273] width 46 height 8
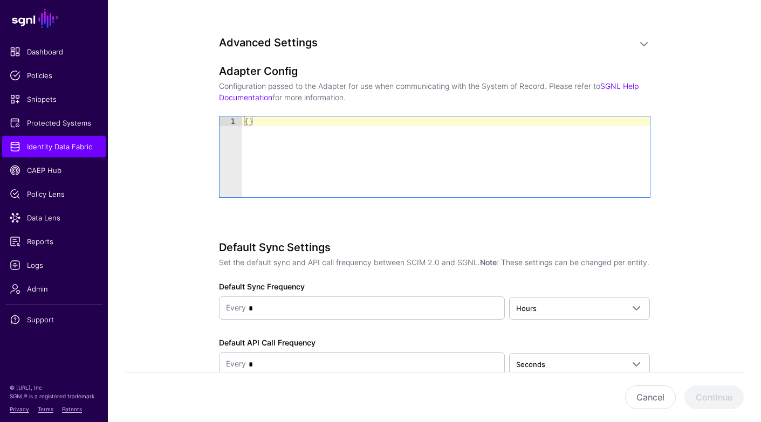
scroll to position [994, 0]
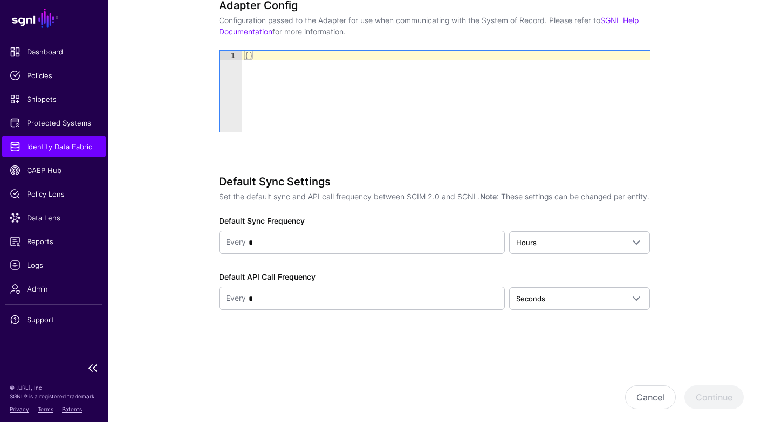
click at [71, 147] on span "Identity Data Fabric" at bounding box center [54, 146] width 88 height 11
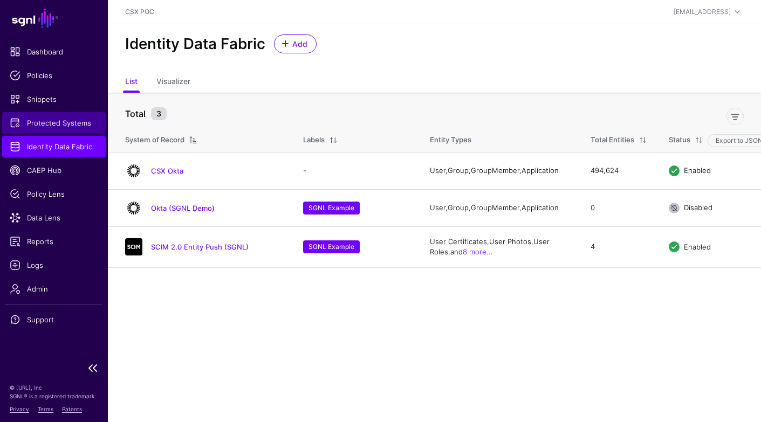
click at [72, 125] on span "Protected Systems" at bounding box center [54, 123] width 88 height 11
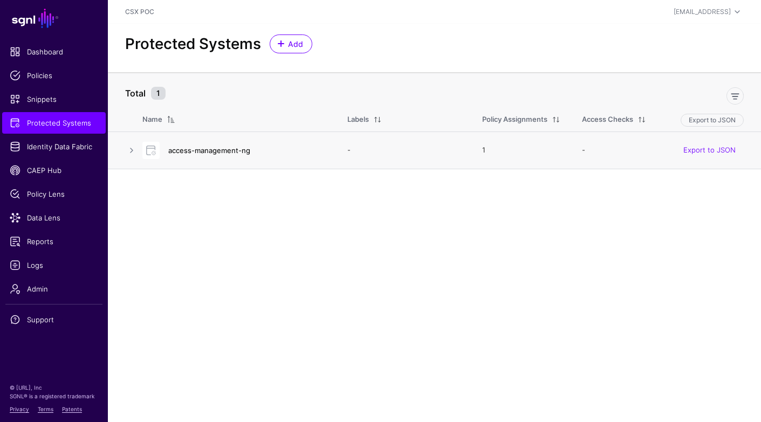
click at [227, 152] on link "access-management-ng" at bounding box center [209, 150] width 82 height 9
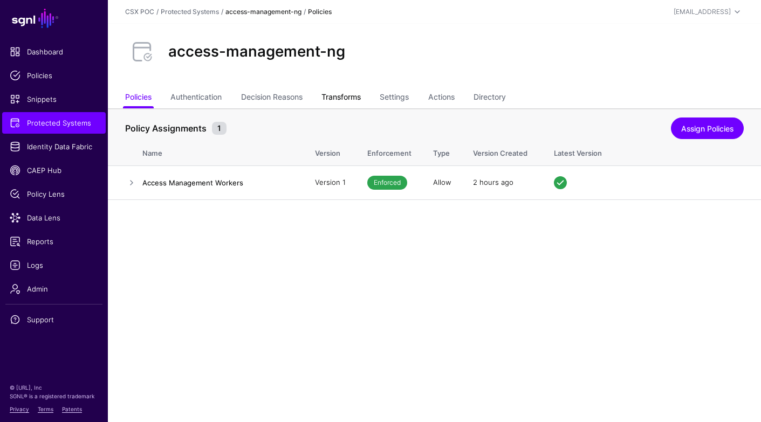
click at [354, 103] on link "Transforms" at bounding box center [341, 98] width 39 height 21
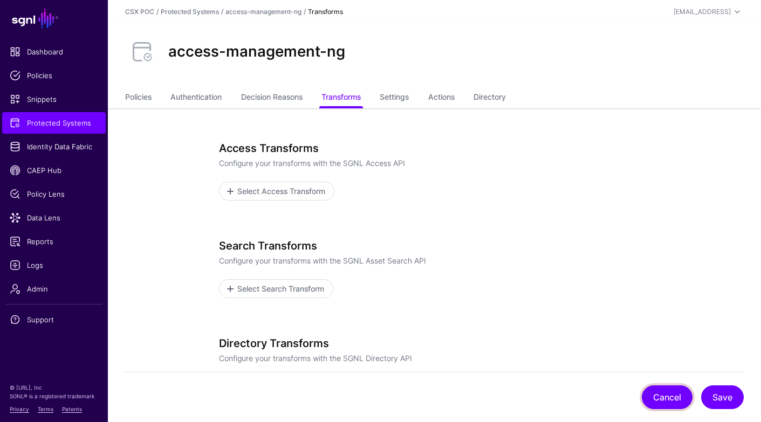
click at [664, 392] on button "Cancel" at bounding box center [667, 398] width 51 height 24
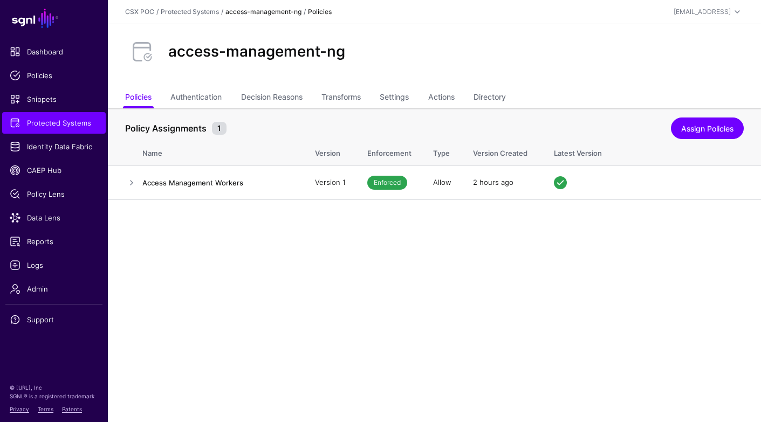
click at [514, 53] on div "access-management-ng" at bounding box center [435, 52] width 628 height 35
click at [76, 124] on span "Protected Systems" at bounding box center [54, 123] width 88 height 11
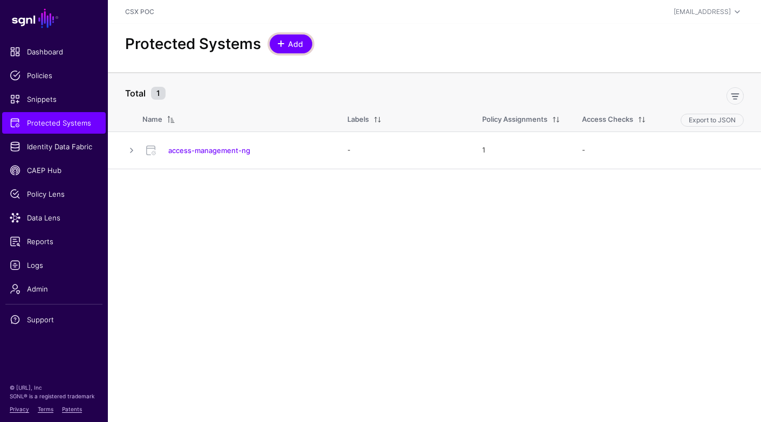
click at [290, 50] on link "Add" at bounding box center [291, 44] width 43 height 19
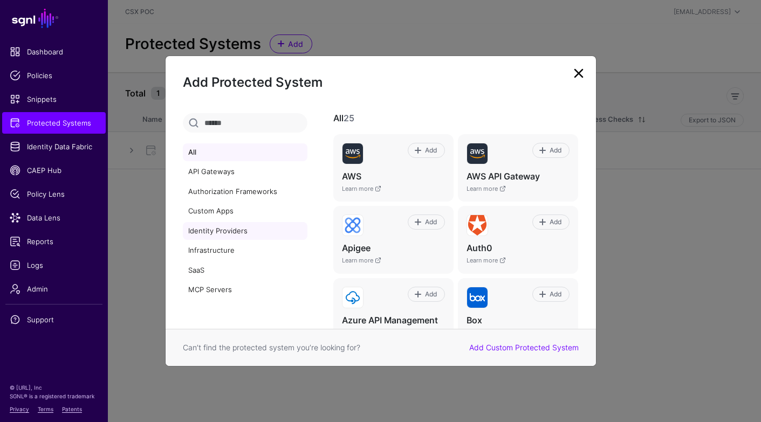
click at [236, 230] on link "Identity Providers" at bounding box center [245, 231] width 125 height 18
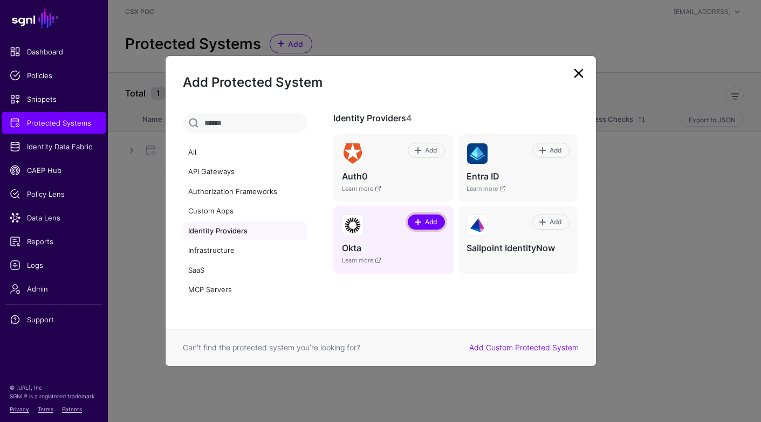
click at [426, 221] on span "Add" at bounding box center [431, 222] width 15 height 10
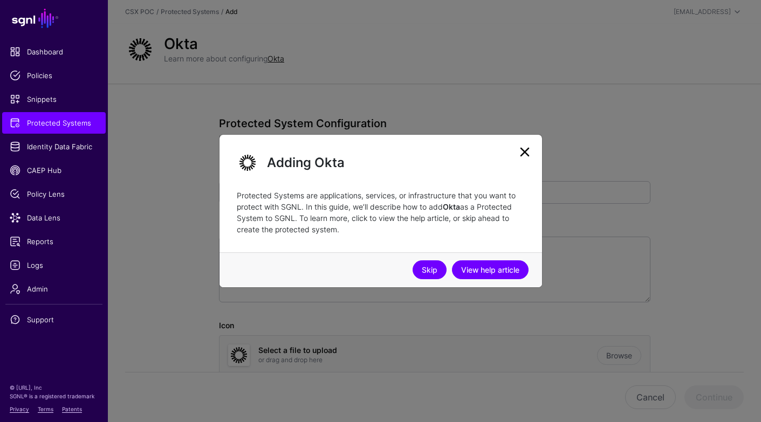
click at [430, 268] on link "Skip" at bounding box center [430, 270] width 34 height 19
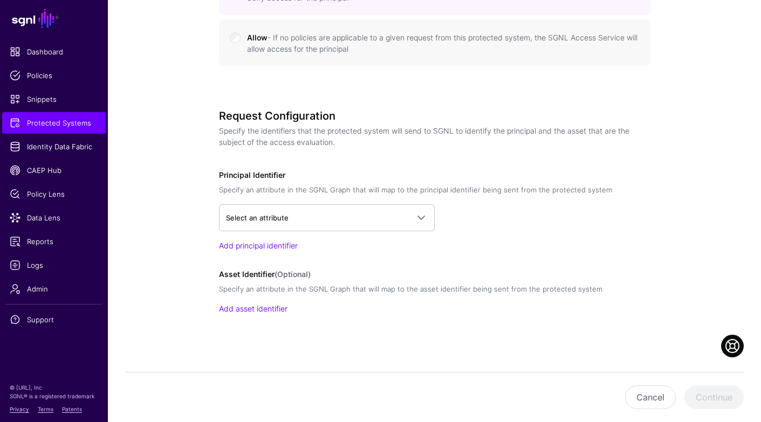
scroll to position [641, 0]
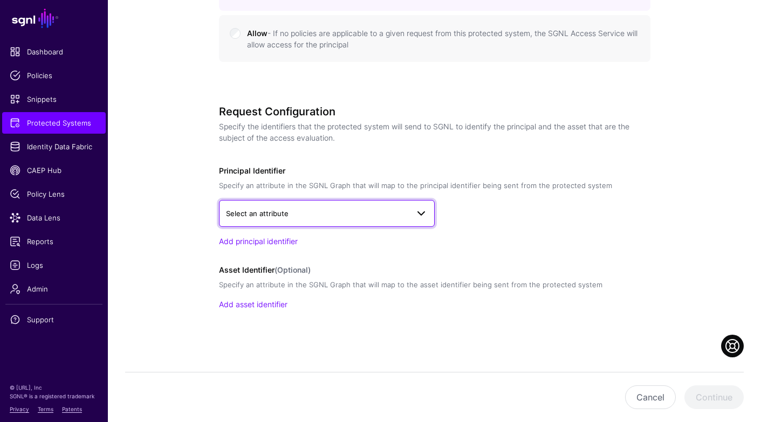
click at [419, 214] on span at bounding box center [421, 213] width 13 height 13
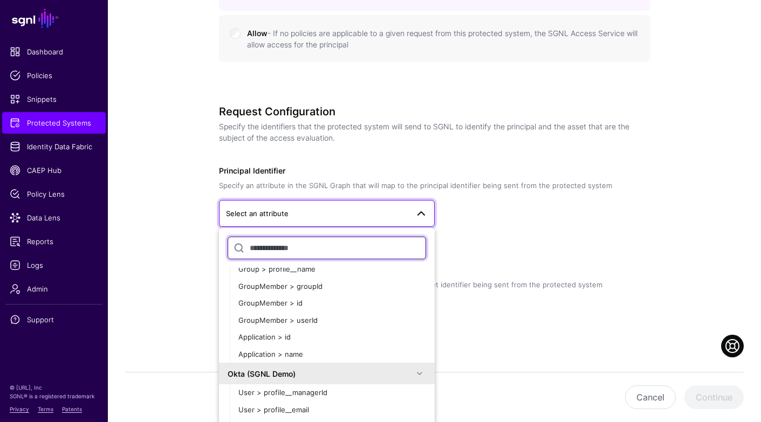
scroll to position [0, 0]
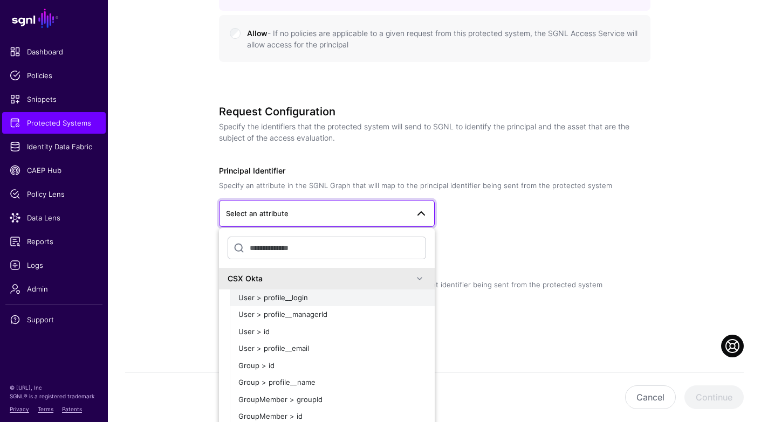
click at [373, 302] on div "User > profile__login" at bounding box center [332, 298] width 188 height 11
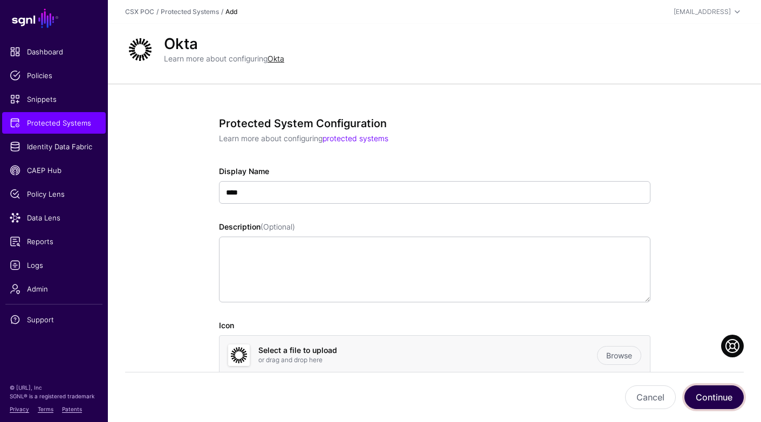
click at [709, 399] on button "Continue" at bounding box center [714, 398] width 59 height 24
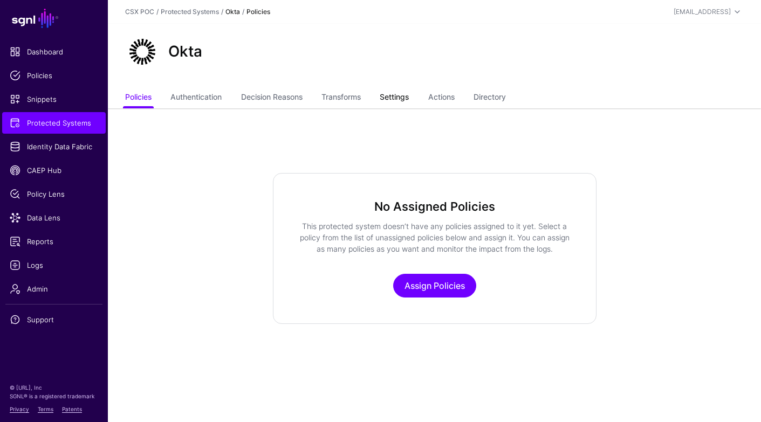
click at [407, 102] on link "Settings" at bounding box center [394, 98] width 29 height 21
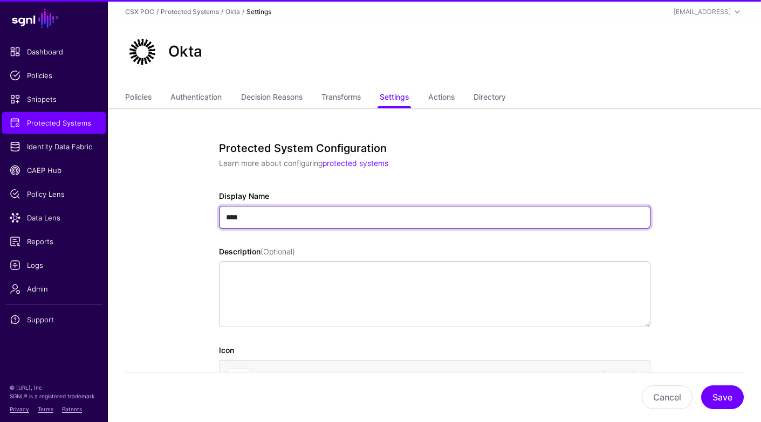
click at [281, 215] on input "****" at bounding box center [435, 217] width 432 height 23
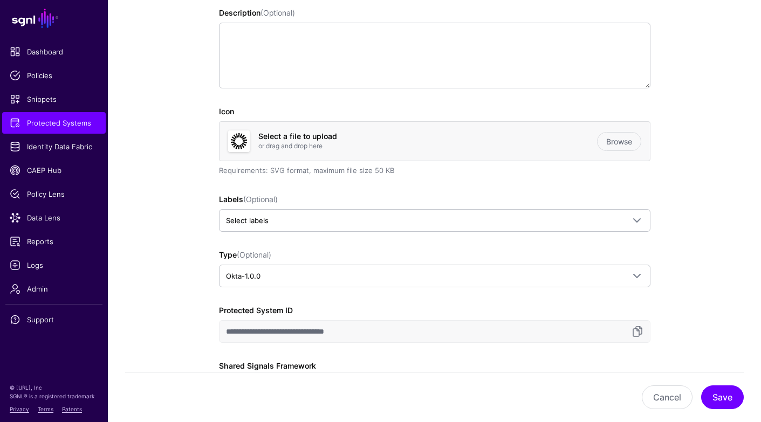
scroll to position [296, 0]
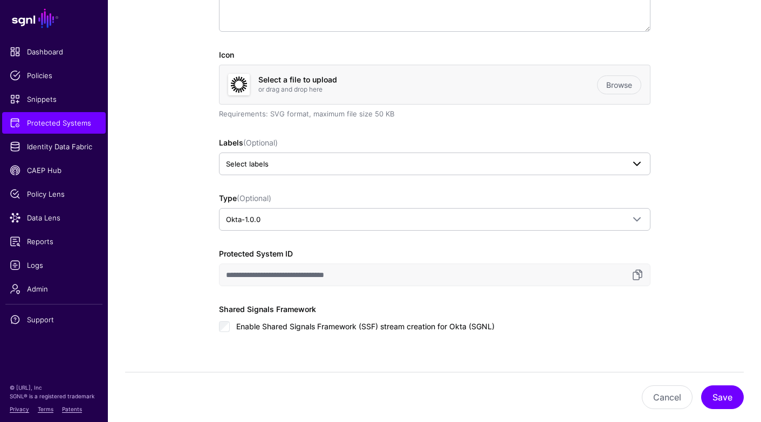
type input "**********"
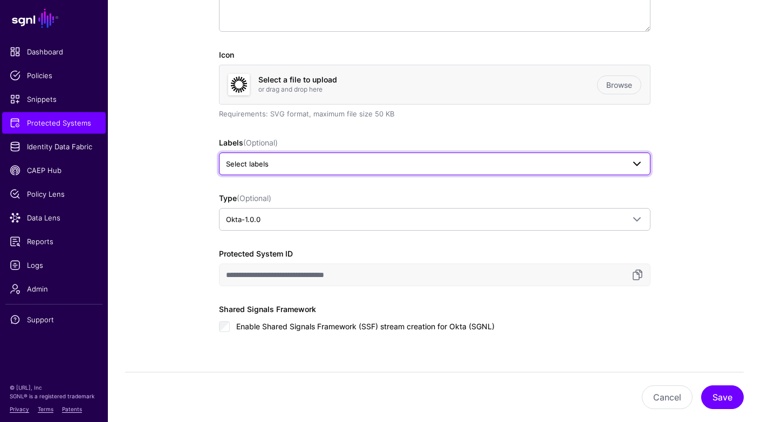
click at [313, 164] on span "Select labels" at bounding box center [425, 164] width 398 height 12
click at [278, 221] on button "SGNL Example" at bounding box center [254, 223] width 57 height 14
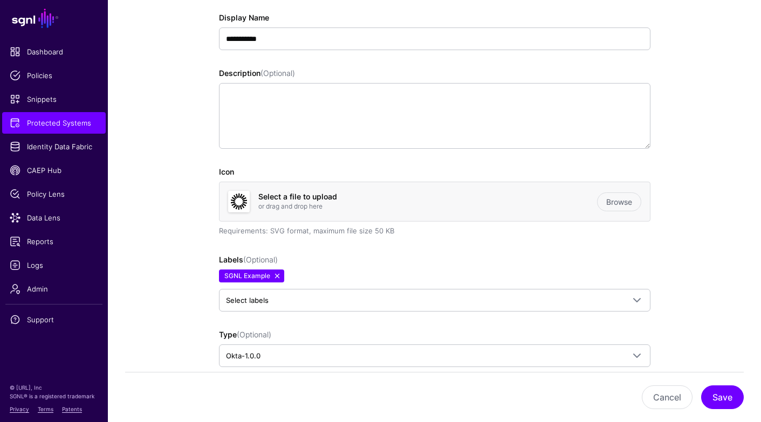
scroll to position [0, 0]
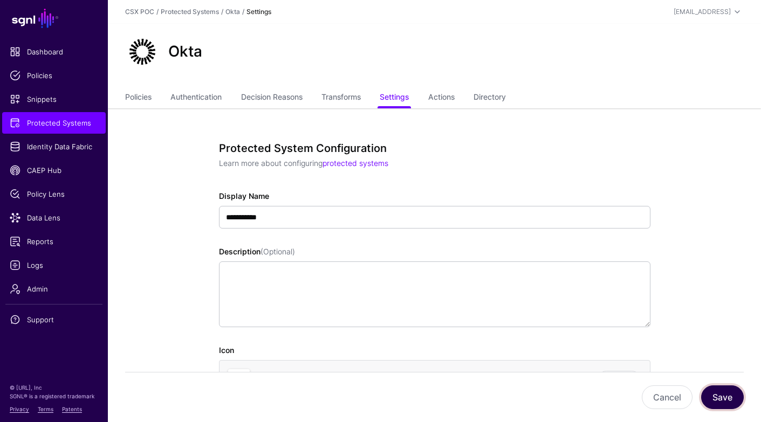
click at [726, 396] on button "Save" at bounding box center [722, 398] width 43 height 24
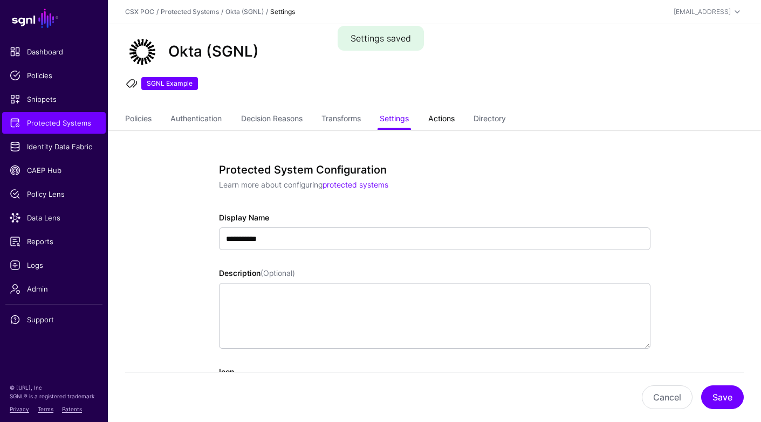
click at [451, 117] on link "Actions" at bounding box center [441, 120] width 26 height 21
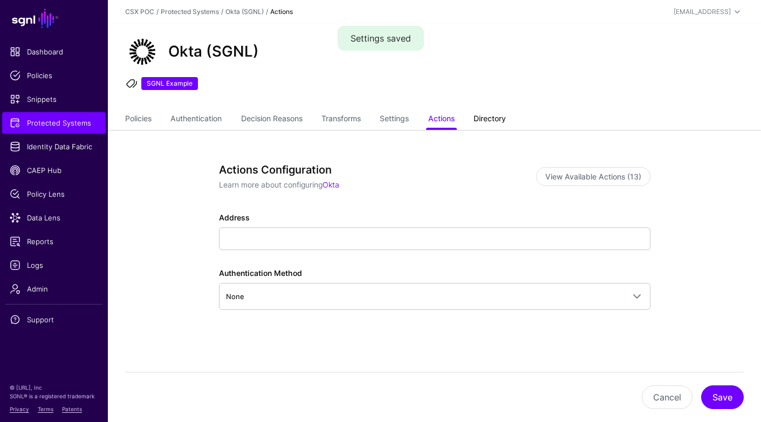
click at [497, 119] on link "Directory" at bounding box center [490, 120] width 32 height 21
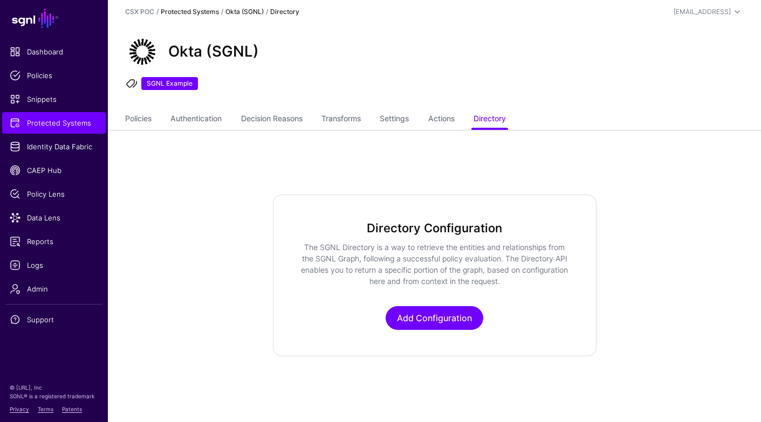
click at [202, 9] on link "Protected Systems" at bounding box center [190, 12] width 58 height 8
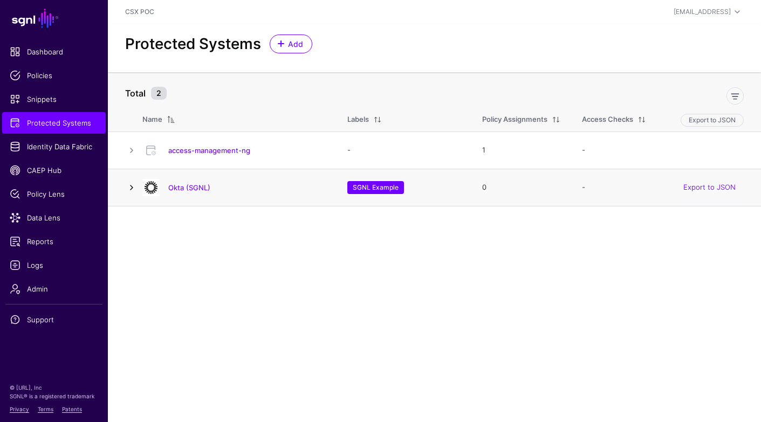
click at [134, 186] on link at bounding box center [131, 187] width 13 height 13
click at [189, 185] on link "Okta (SGNL)" at bounding box center [189, 187] width 42 height 9
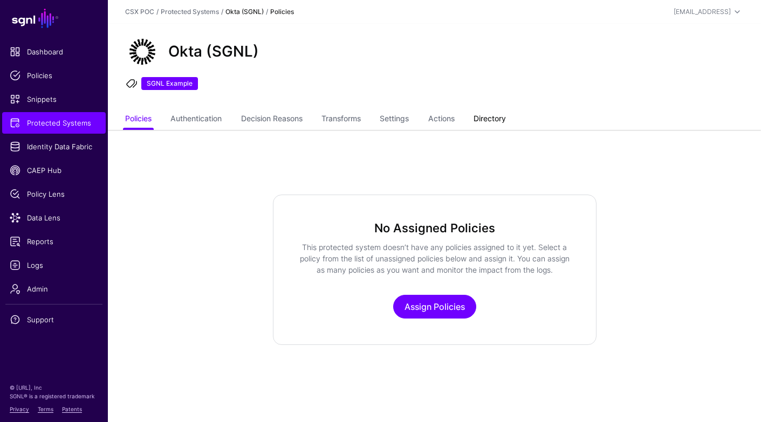
click at [503, 120] on link "Directory" at bounding box center [490, 120] width 32 height 21
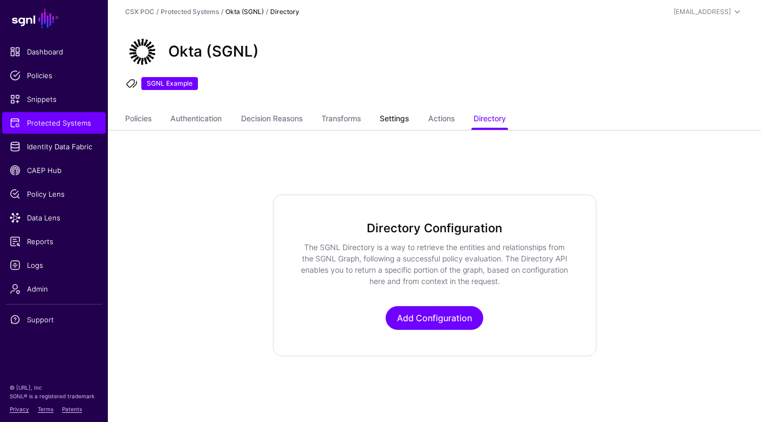
click at [403, 120] on link "Settings" at bounding box center [394, 120] width 29 height 21
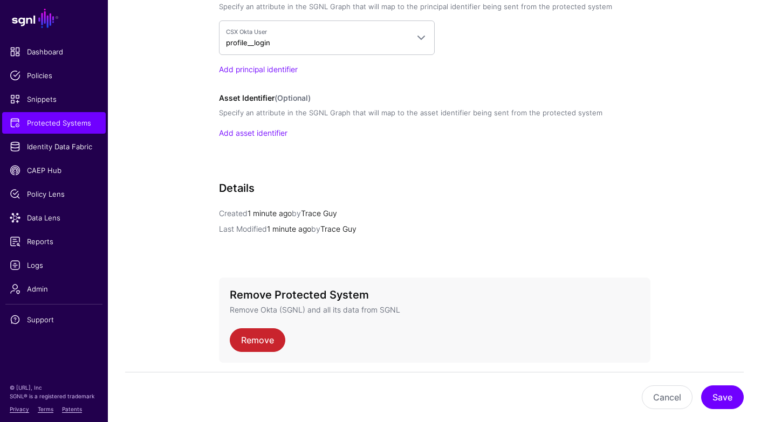
scroll to position [1035, 0]
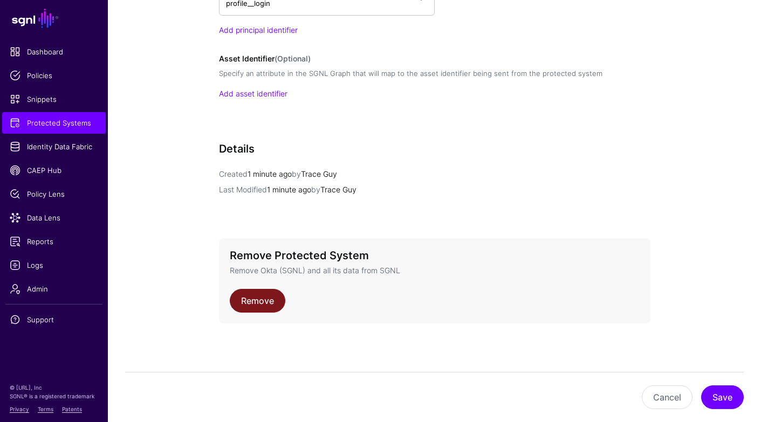
click at [261, 303] on link "Remove" at bounding box center [258, 301] width 56 height 24
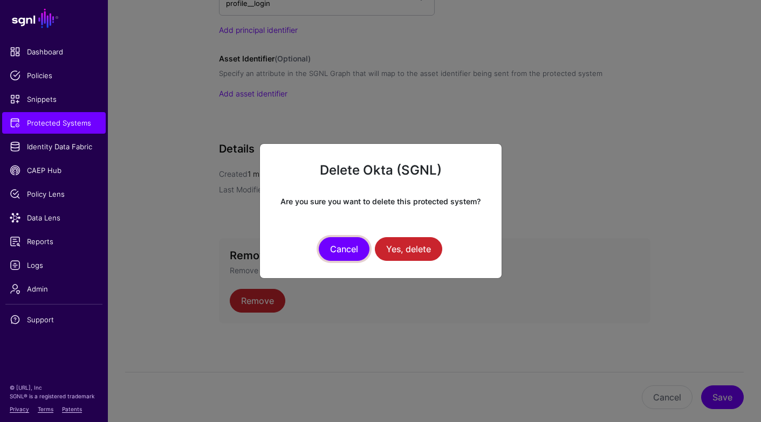
click at [338, 253] on button "Cancel" at bounding box center [344, 249] width 51 height 24
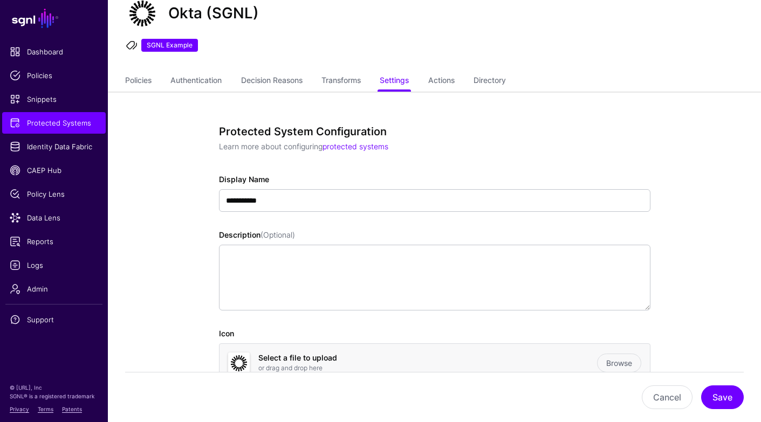
scroll to position [0, 0]
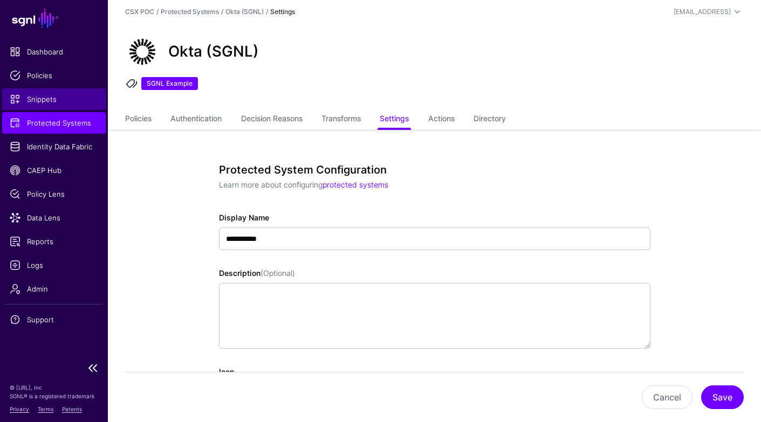
click at [64, 97] on span "Snippets" at bounding box center [54, 99] width 88 height 11
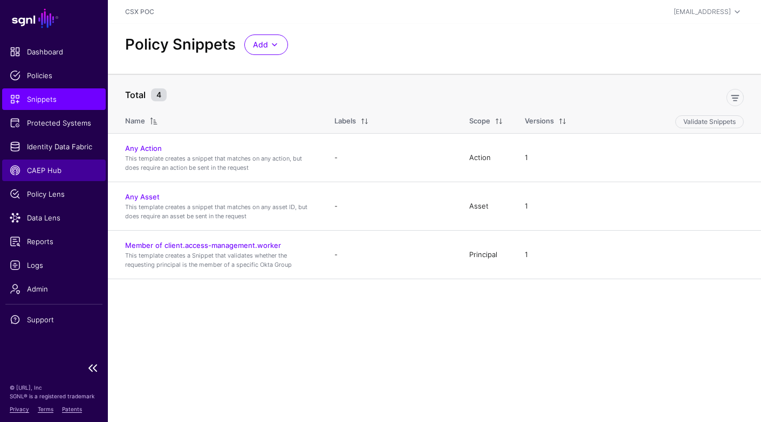
click at [44, 170] on span "CAEP Hub" at bounding box center [54, 170] width 88 height 11
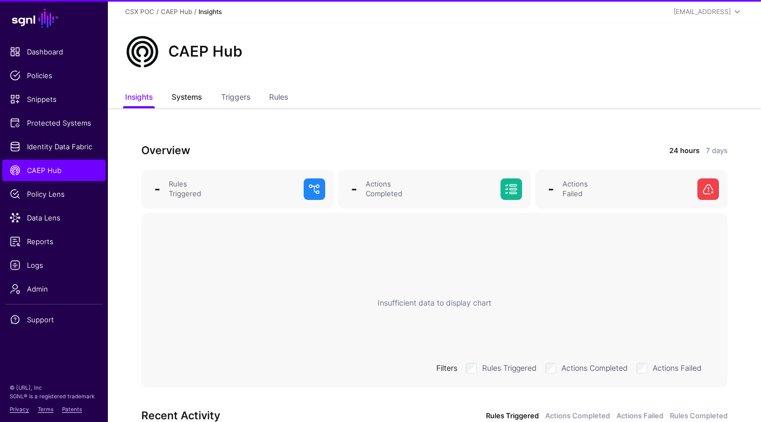
click at [190, 99] on link "Systems" at bounding box center [187, 98] width 30 height 21
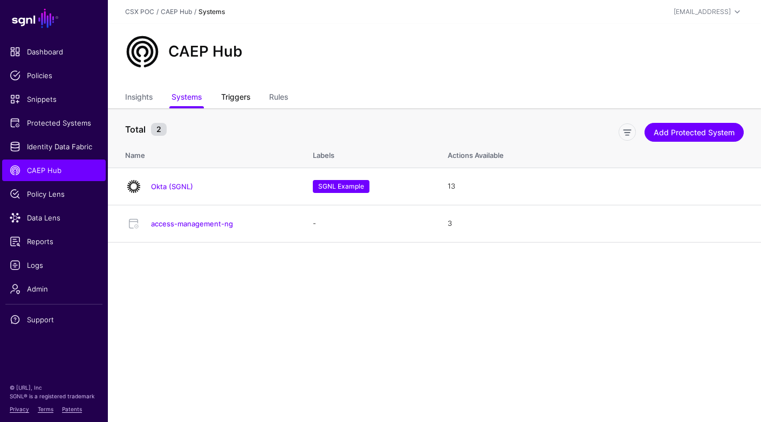
click at [234, 99] on link "Triggers" at bounding box center [235, 98] width 29 height 21
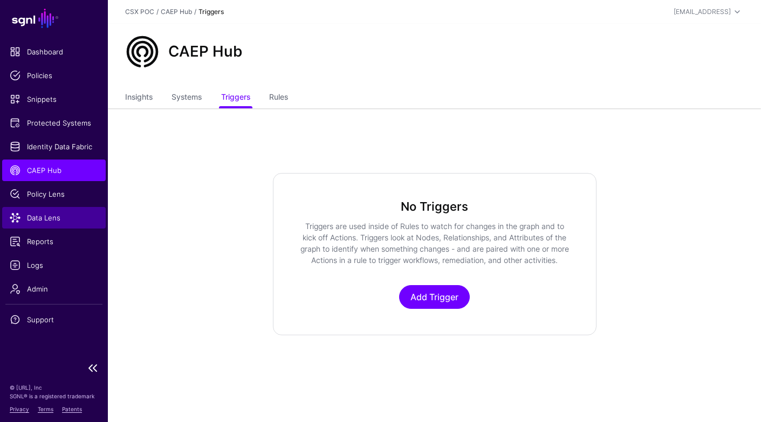
click at [51, 221] on span "Data Lens" at bounding box center [54, 218] width 88 height 11
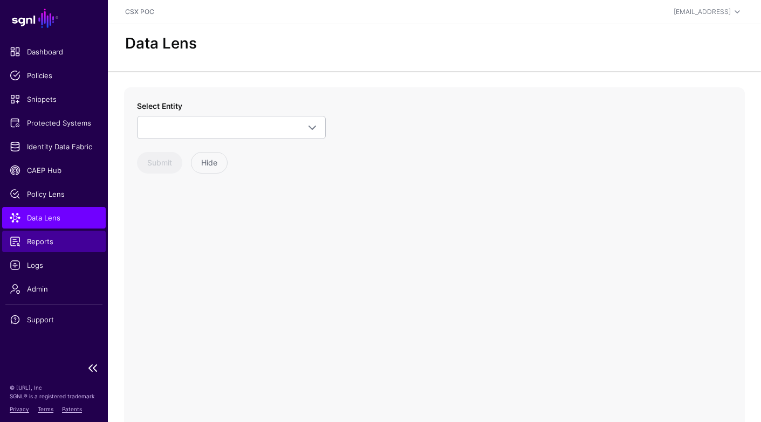
click at [58, 245] on span "Reports" at bounding box center [54, 241] width 88 height 11
